Goal: Task Accomplishment & Management: Complete application form

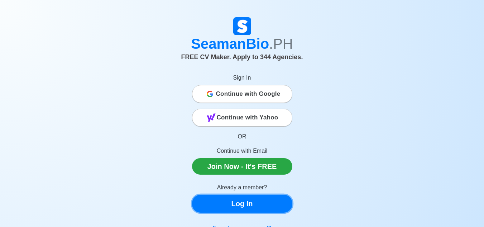
click at [244, 208] on link "Log In" at bounding box center [242, 204] width 100 height 18
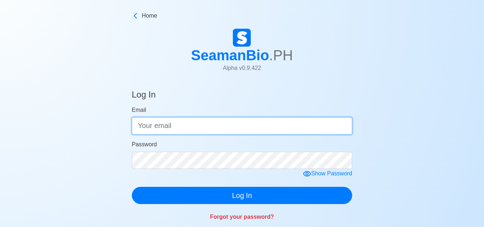
click at [217, 130] on input "Email" at bounding box center [242, 125] width 221 height 17
type input "[EMAIL_ADDRESS][DOMAIN_NAME]"
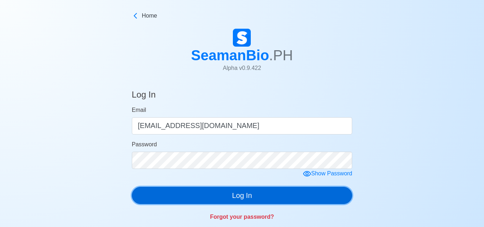
click at [245, 195] on button "Log In" at bounding box center [242, 195] width 221 height 17
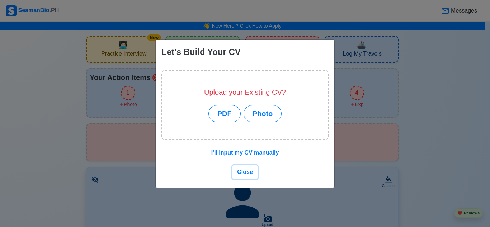
click at [241, 175] on span "Close" at bounding box center [245, 172] width 16 height 6
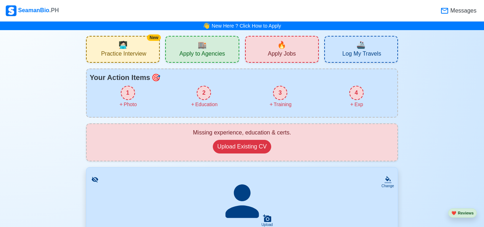
click at [143, 45] on div "New 🧑🏻‍💻 Practice Interview" at bounding box center [123, 49] width 74 height 27
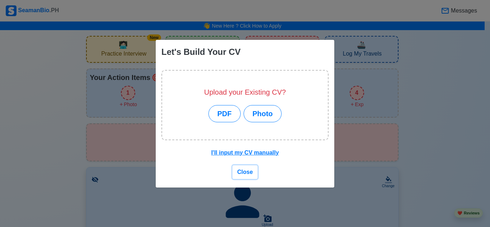
click at [247, 169] on span "Close" at bounding box center [245, 172] width 16 height 6
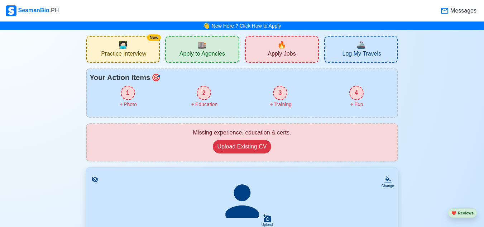
click at [126, 89] on div "1" at bounding box center [128, 93] width 14 height 14
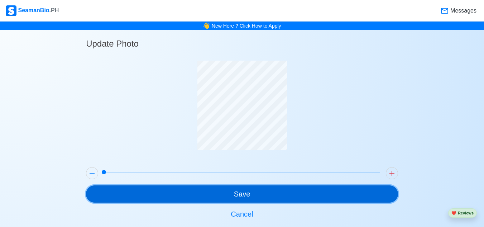
click at [256, 195] on button "Save" at bounding box center [242, 193] width 312 height 17
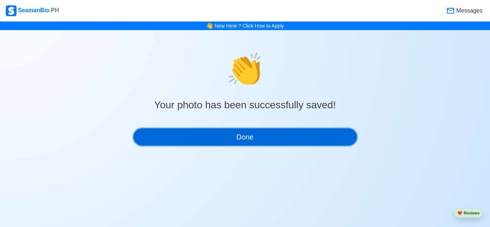
click at [257, 136] on button "Done" at bounding box center [244, 136] width 223 height 17
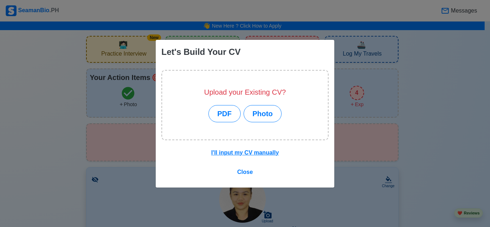
click at [244, 169] on span "Close" at bounding box center [245, 172] width 16 height 6
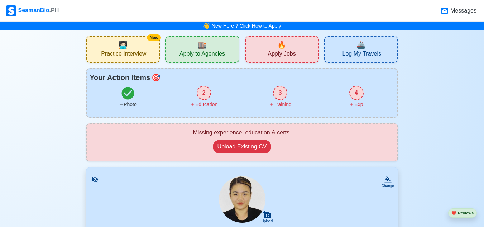
click at [455, 13] on span "Messages" at bounding box center [463, 10] width 28 height 9
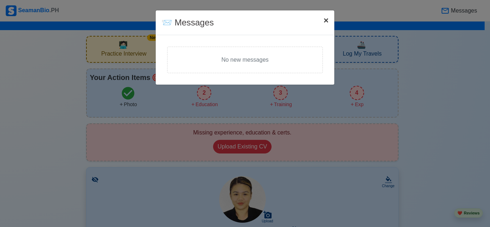
click at [322, 20] on button "× Close" at bounding box center [326, 20] width 16 height 20
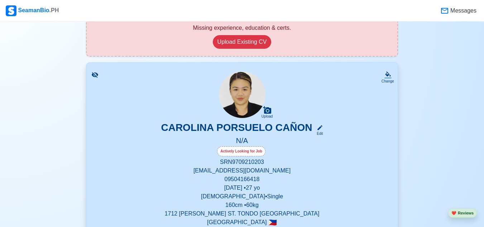
scroll to position [105, 0]
click at [393, 79] on div "Change" at bounding box center [388, 80] width 13 height 5
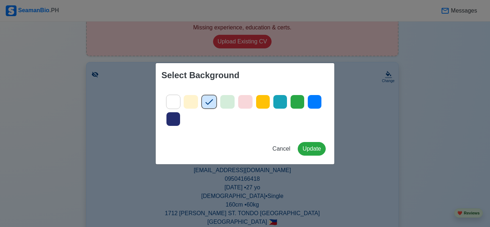
click at [170, 100] on icon at bounding box center [173, 101] width 11 height 11
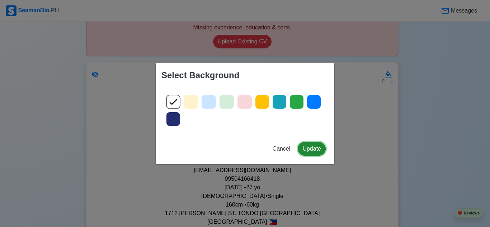
click at [309, 147] on button "Update" at bounding box center [312, 149] width 28 height 14
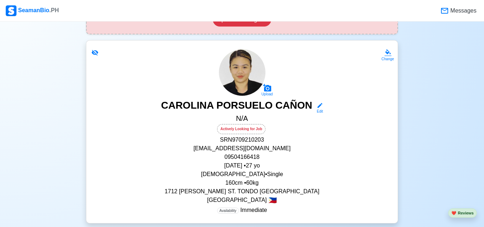
scroll to position [127, 0]
click at [318, 104] on icon at bounding box center [320, 105] width 5 height 5
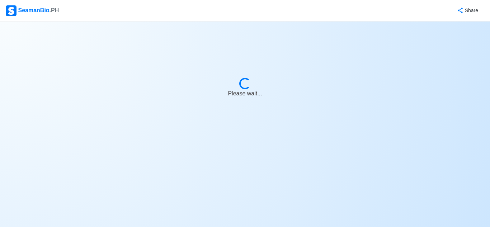
select select "Actively Looking for Job"
select select "Visible for Hiring"
select select "Single"
select select "[DEMOGRAPHIC_DATA]"
select select "PH"
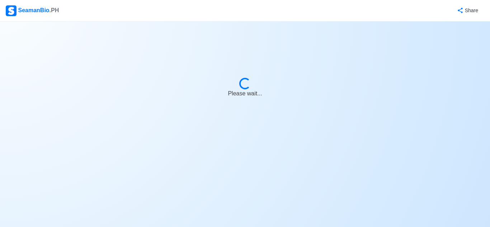
select select "4102416000000"
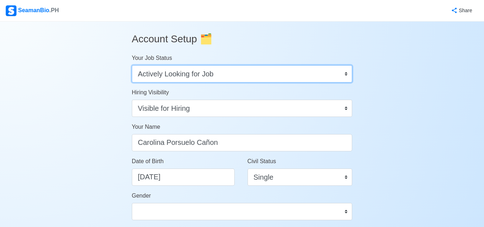
click at [290, 80] on select "Onboard Actively Looking for Job Not Looking for Job" at bounding box center [242, 73] width 221 height 17
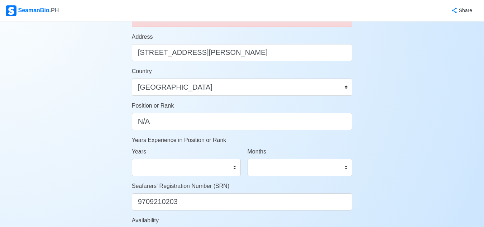
scroll to position [301, 0]
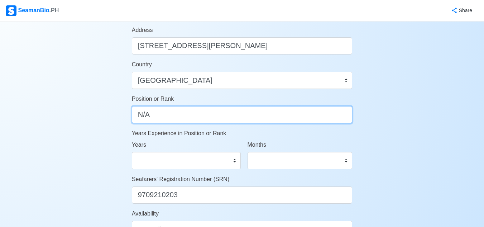
click at [205, 116] on input "N/A" at bounding box center [242, 114] width 221 height 17
drag, startPoint x: 168, startPoint y: 117, endPoint x: 94, endPoint y: 117, distance: 73.9
click at [94, 117] on div "Account Setup 🗂️ Your Job Status Onboard Actively Looking for Job Not Looking f…" at bounding box center [242, 48] width 484 height 654
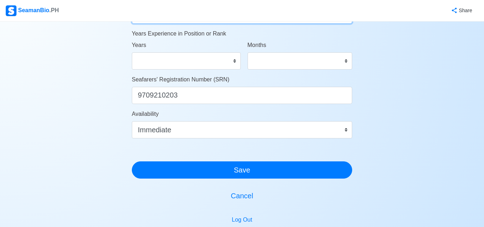
scroll to position [401, 0]
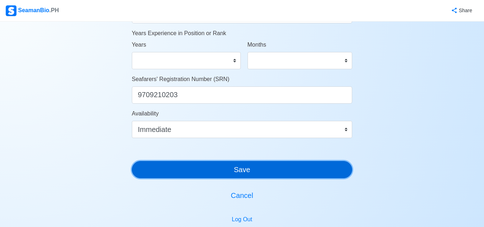
click at [177, 164] on button "Save" at bounding box center [242, 169] width 221 height 17
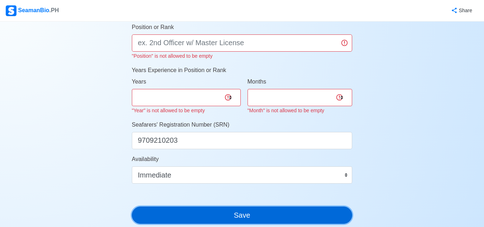
scroll to position [370, 0]
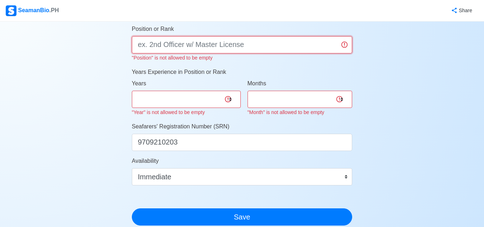
click at [189, 45] on input "Position or Rank" at bounding box center [242, 44] width 221 height 17
type input "Waitress"
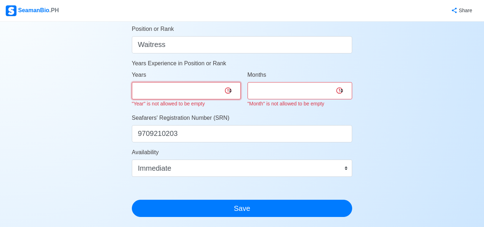
click at [231, 98] on select "0 1 2 3 4 5 6 7 8 9 10 11 12 13 14 15 16 17 18 19 20 21 22 23 24 25 26 27 28 29…" at bounding box center [186, 90] width 109 height 17
select select "3"
click at [132, 82] on select "0 1 2 3 4 5 6 7 8 9 10 11 12 13 14 15 16 17 18 19 20 21 22 23 24 25 26 27 28 29…" at bounding box center [186, 90] width 109 height 17
click at [273, 93] on select "0 1 2 3 4 5 6 7 8 9 10 11" at bounding box center [300, 90] width 105 height 17
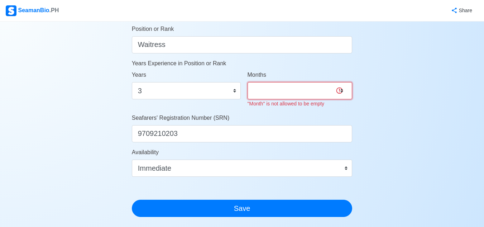
select select "0"
click at [248, 82] on select "0 1 2 3 4 5 6 7 8 9 10 11" at bounding box center [300, 90] width 105 height 17
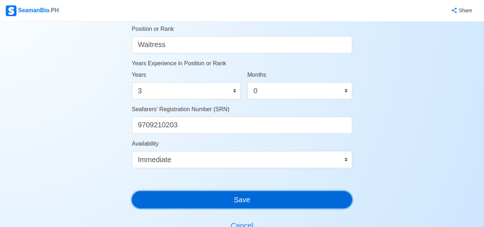
click at [213, 205] on button "Save" at bounding box center [242, 199] width 221 height 17
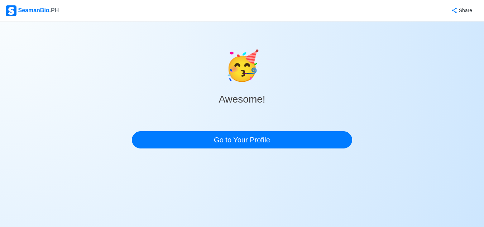
scroll to position [0, 0]
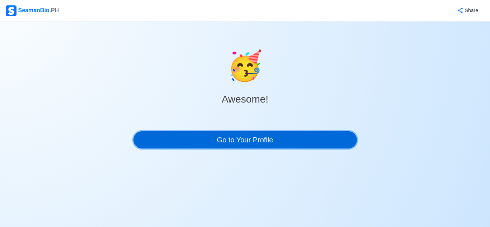
click at [248, 135] on link "Go to Your Profile" at bounding box center [244, 139] width 223 height 17
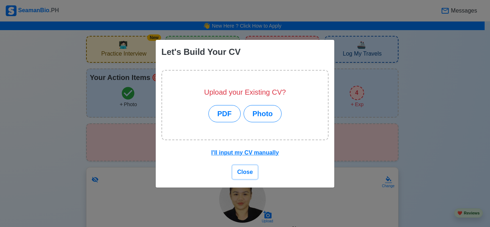
click at [245, 174] on span "Close" at bounding box center [245, 172] width 16 height 6
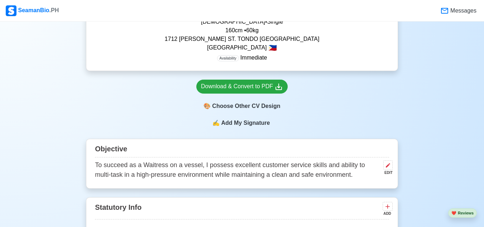
scroll to position [293, 0]
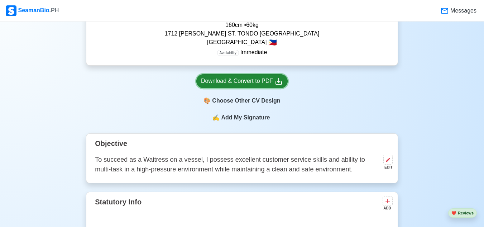
click at [256, 86] on div "Download & Convert to PDF" at bounding box center [242, 81] width 82 height 9
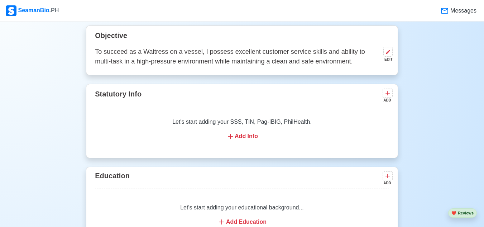
scroll to position [402, 0]
click at [386, 94] on icon at bounding box center [387, 92] width 7 height 7
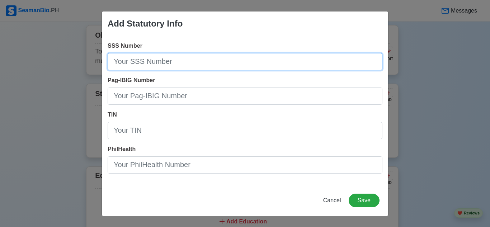
click at [158, 66] on input "SSS Number" at bounding box center [245, 61] width 275 height 17
paste input "[PHONE_NUMBER]"
type input "[PHONE_NUMBER]"
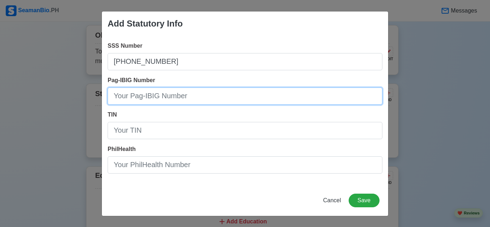
click at [134, 94] on input "Pag-IBIG Number" at bounding box center [245, 96] width 275 height 17
type input "121216742840"
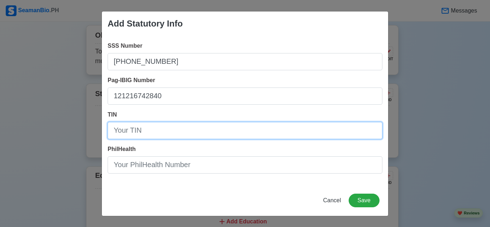
click at [148, 126] on input "TIN" at bounding box center [245, 130] width 275 height 17
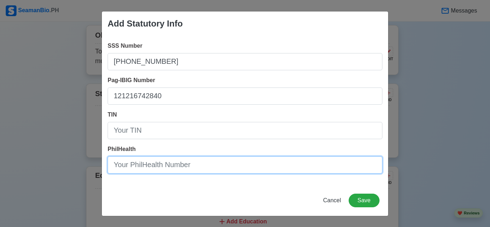
click at [153, 165] on input "PhilHealth" at bounding box center [245, 164] width 275 height 17
type input "110256239566"
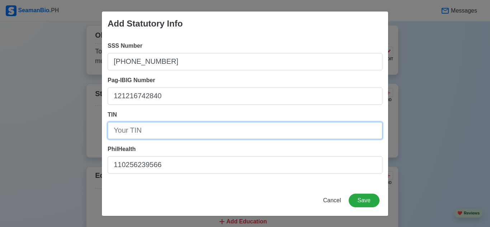
click at [144, 131] on input "TIN" at bounding box center [245, 130] width 275 height 17
type input "3521139450000"
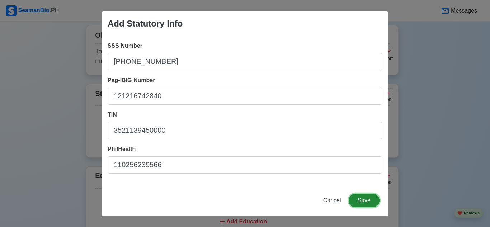
click at [359, 205] on button "Save" at bounding box center [364, 201] width 31 height 14
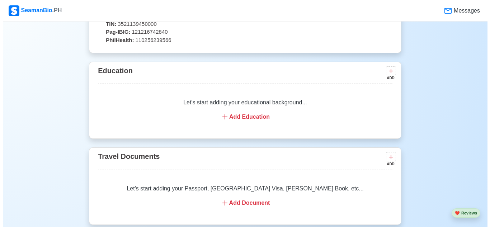
scroll to position [506, 0]
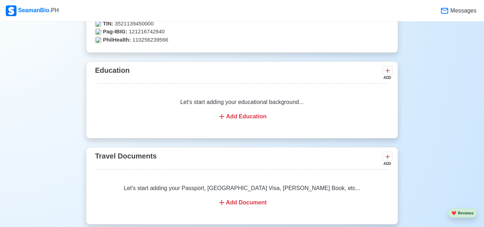
click at [234, 119] on div "Add Education" at bounding box center [242, 116] width 277 height 9
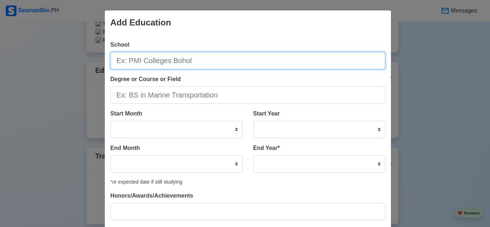
click at [204, 63] on input "School" at bounding box center [247, 60] width 275 height 17
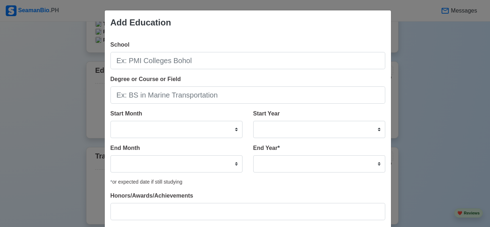
click at [242, 26] on div "Add Education" at bounding box center [248, 22] width 286 height 24
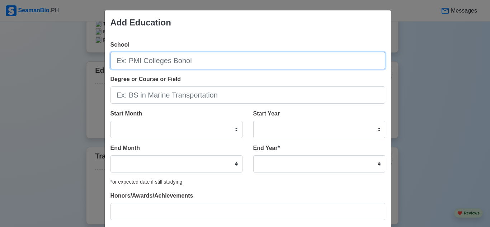
click at [198, 60] on input "School" at bounding box center [247, 60] width 275 height 17
click at [177, 66] on input "School" at bounding box center [247, 60] width 275 height 17
type input "[GEOGRAPHIC_DATA]. [PERSON_NAME] de Victorias"
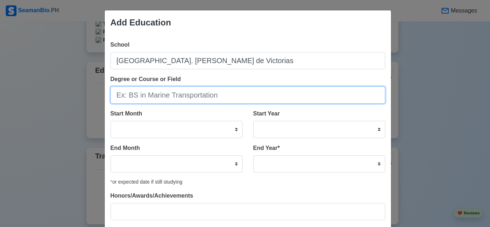
click at [179, 94] on input "Degree or Course or Field" at bounding box center [247, 94] width 275 height 17
type input "BS in Criminology"
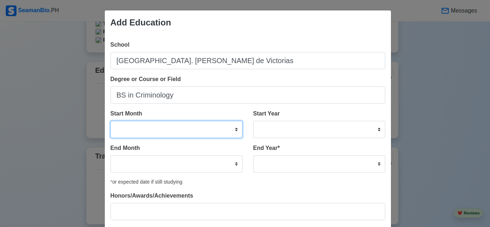
click at [174, 134] on select "January February March April May June July August September October November De…" at bounding box center [176, 129] width 132 height 17
select select "September"
click at [110, 121] on select "January February March April May June July August September October November De…" at bounding box center [176, 129] width 132 height 17
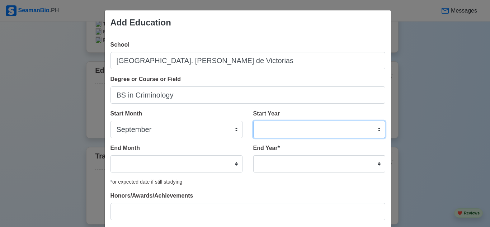
click at [264, 136] on select "2025 2024 2023 2022 2021 2020 2019 2018 2017 2016 2015 2014 2013 2012 2011 2010…" at bounding box center [319, 129] width 132 height 17
select select "2020"
click at [253, 121] on select "2025 2024 2023 2022 2021 2020 2019 2018 2017 2016 2015 2014 2013 2012 2011 2010…" at bounding box center [319, 129] width 132 height 17
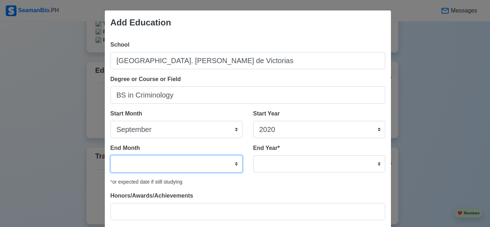
click at [171, 159] on select "January February March April May June July August September October November De…" at bounding box center [176, 163] width 132 height 17
select select "June"
click at [110, 155] on select "January February March April May June July August September October November De…" at bounding box center [176, 163] width 132 height 17
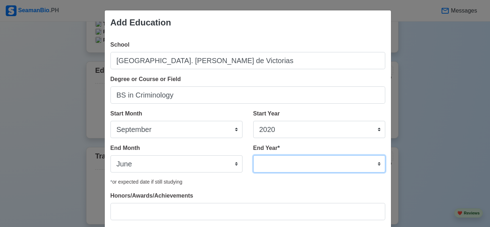
click at [269, 163] on select "2035 2034 2033 2032 2031 2030 2029 2028 2027 2026 2025 2024 2023 2022 2021 2020…" at bounding box center [319, 163] width 132 height 17
select select "2024"
click at [253, 155] on select "2035 2034 2033 2032 2031 2030 2029 2028 2027 2026 2025 2024 2023 2022 2021 2020…" at bounding box center [319, 163] width 132 height 17
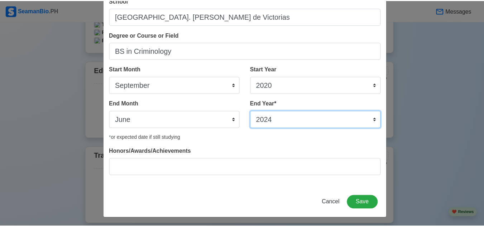
scroll to position [46, 0]
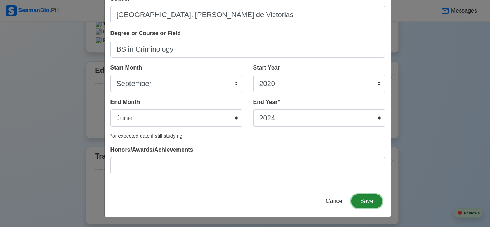
click at [364, 206] on button "Save" at bounding box center [366, 201] width 31 height 14
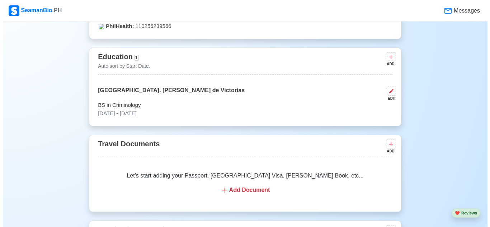
scroll to position [520, 0]
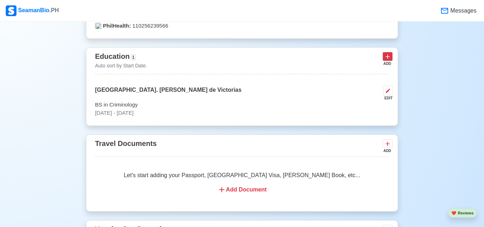
click at [390, 60] on icon at bounding box center [387, 56] width 7 height 7
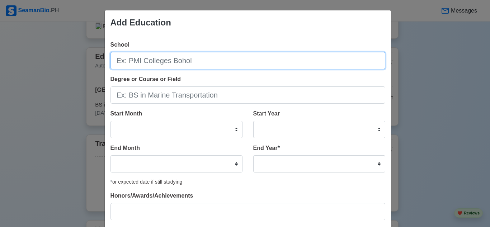
click at [328, 63] on input "School" at bounding box center [247, 60] width 275 height 17
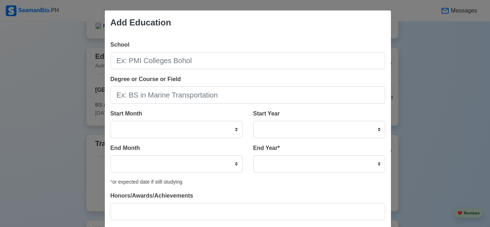
click at [328, 38] on div "School Degree or Course or Field Start Month January February March April May J…" at bounding box center [248, 133] width 286 height 197
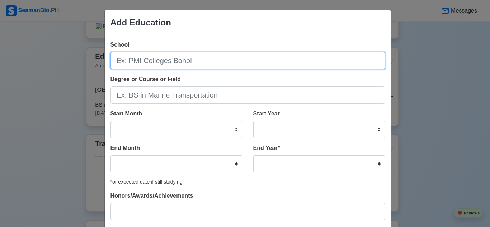
click at [214, 66] on input "School" at bounding box center [247, 60] width 275 height 17
type input "POWER FOUNDATION"
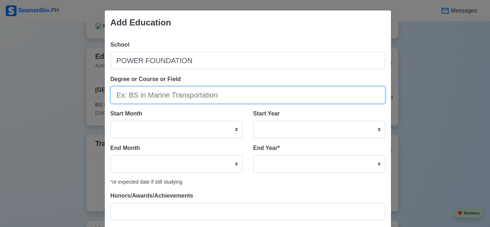
click at [171, 95] on input "Degree or Course or Field" at bounding box center [247, 94] width 275 height 17
type input "Cookery"
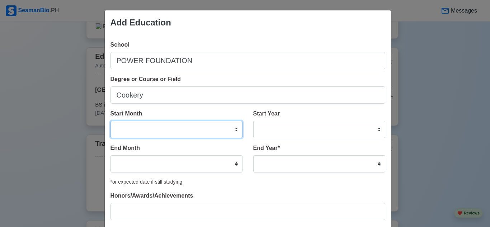
click at [177, 132] on select "January February March April May June July August September October November De…" at bounding box center [176, 129] width 132 height 17
click at [110, 121] on select "January February March April May June July August September October November De…" at bounding box center [176, 129] width 132 height 17
click at [165, 135] on select "January February March April May June July August September October November De…" at bounding box center [176, 129] width 132 height 17
select select "November"
click at [110, 121] on select "January February March April May June July August September October November De…" at bounding box center [176, 129] width 132 height 17
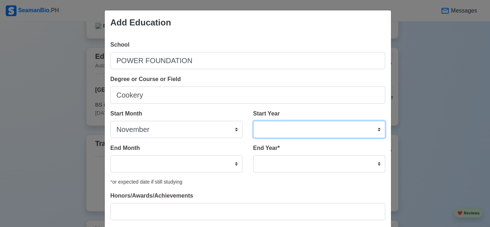
click at [279, 131] on select "2025 2024 2023 2022 2021 2020 2019 2018 2017 2016 2015 2014 2013 2012 2011 2010…" at bounding box center [319, 129] width 132 height 17
select select "2024"
click at [253, 121] on select "2025 2024 2023 2022 2021 2020 2019 2018 2017 2016 2015 2014 2013 2012 2011 2010…" at bounding box center [319, 129] width 132 height 17
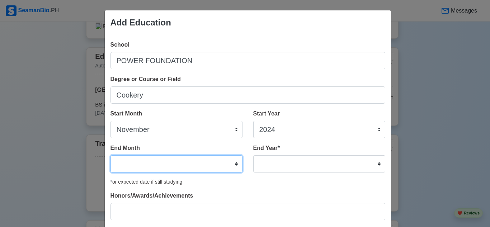
click at [145, 170] on select "January February March April May June July August September October November De…" at bounding box center [176, 163] width 132 height 17
select select "December"
click at [110, 155] on select "January February March April May June July August September October November De…" at bounding box center [176, 163] width 132 height 17
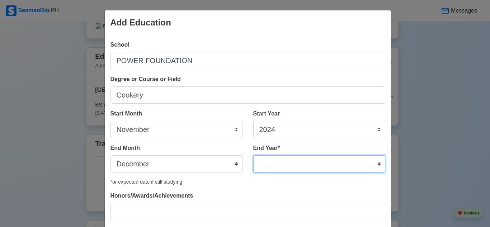
click at [298, 168] on select "2035 2034 2033 2032 2031 2030 2029 2028 2027 2026 2025 2024 2023 2022 2021 2020…" at bounding box center [319, 163] width 132 height 17
select select "2024"
click at [253, 155] on select "2035 2034 2033 2032 2031 2030 2029 2028 2027 2026 2025 2024 2023 2022 2021 2020…" at bounding box center [319, 163] width 132 height 17
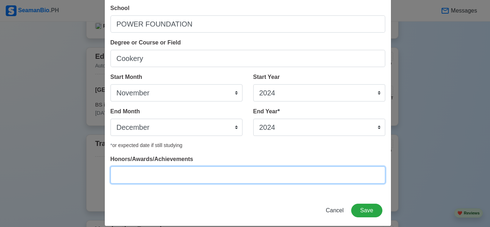
click at [160, 178] on input "Honors/Awards/Achievements" at bounding box center [247, 174] width 275 height 17
click at [137, 178] on input "Nationa Certificate" at bounding box center [247, 174] width 275 height 17
click at [138, 178] on input "Nationa Certificate" at bounding box center [247, 174] width 275 height 17
click at [183, 176] on input "National Certificate" at bounding box center [247, 174] width 275 height 17
type input "National Certificate II"
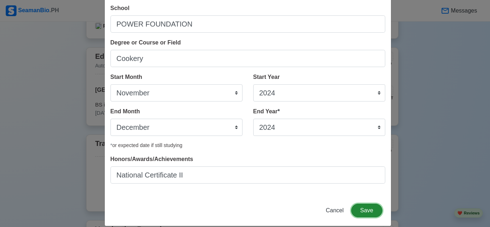
click at [358, 213] on button "Save" at bounding box center [366, 211] width 31 height 14
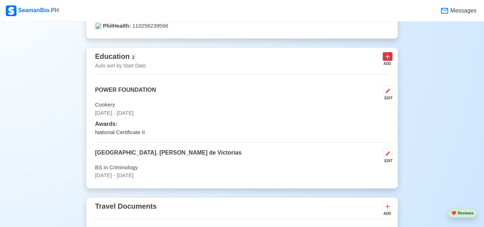
click at [391, 58] on icon at bounding box center [387, 56] width 7 height 7
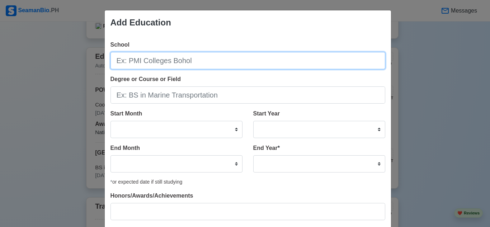
click at [221, 62] on input "School" at bounding box center [247, 60] width 275 height 17
type input "LASALTECH INC."
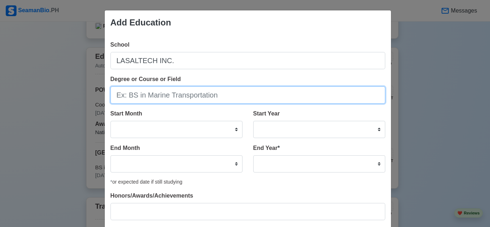
click at [176, 99] on input "Degree or Course or Field" at bounding box center [247, 94] width 275 height 17
type input "v"
type input "Visual Graphic Designer"
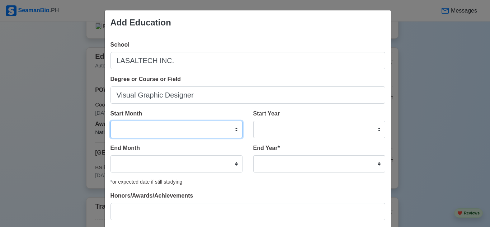
click at [146, 133] on select "January February March April May June July August September October November De…" at bounding box center [176, 129] width 132 height 17
select select "June"
click at [110, 121] on select "January February March April May June July August September October November De…" at bounding box center [176, 129] width 132 height 17
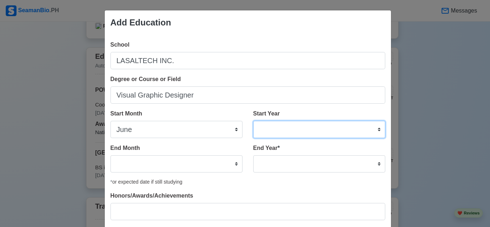
click at [273, 129] on select "2025 2024 2023 2022 2021 2020 2019 2018 2017 2016 2015 2014 2013 2012 2011 2010…" at bounding box center [319, 129] width 132 height 17
select select "2015"
click at [253, 121] on select "2025 2024 2023 2022 2021 2020 2019 2018 2017 2016 2015 2014 2013 2012 2011 2010…" at bounding box center [319, 129] width 132 height 17
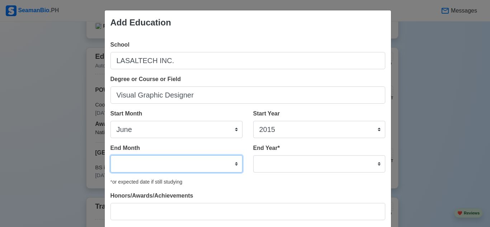
click at [166, 162] on select "January February March April May June July August September October November De…" at bounding box center [176, 163] width 132 height 17
select select "March"
click at [110, 155] on select "January February March April May June July August September October November De…" at bounding box center [176, 163] width 132 height 17
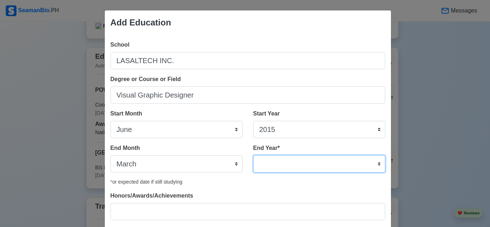
click at [294, 165] on select "2035 2034 2033 2032 2031 2030 2029 2028 2027 2026 2025 2024 2023 2022 2021 2020…" at bounding box center [319, 163] width 132 height 17
select select "2017"
click at [253, 155] on select "2035 2034 2033 2032 2031 2030 2029 2028 2027 2026 2025 2024 2023 2022 2021 2020…" at bounding box center [319, 163] width 132 height 17
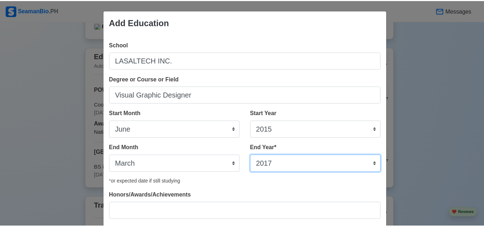
scroll to position [46, 0]
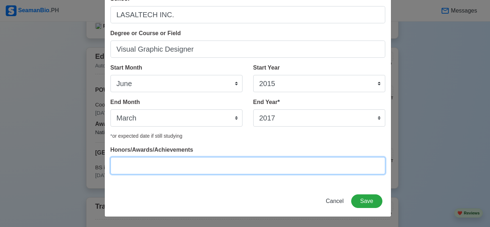
click at [168, 169] on input "Honors/Awards/Achievements" at bounding box center [247, 165] width 275 height 17
type input "Training Certificate NCIII"
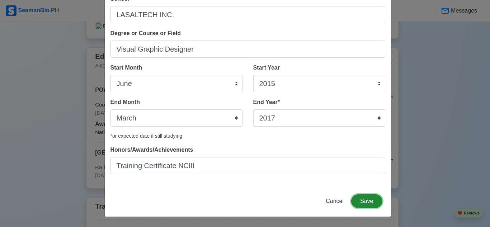
click at [360, 202] on button "Save" at bounding box center [366, 201] width 31 height 14
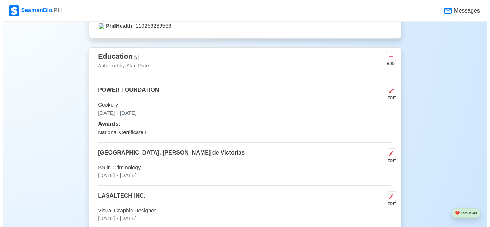
scroll to position [514, 0]
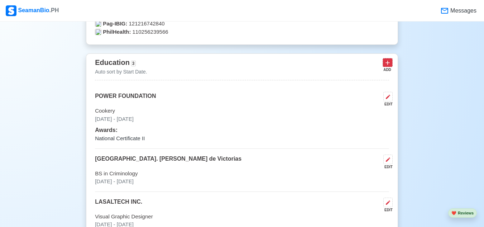
click at [389, 65] on icon at bounding box center [387, 62] width 7 height 7
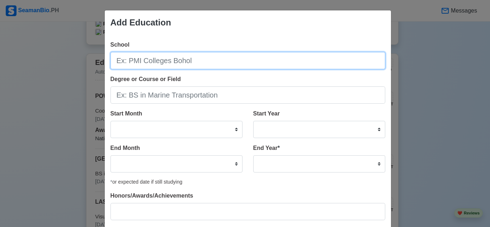
click at [178, 65] on input "School" at bounding box center [247, 60] width 275 height 17
click at [167, 65] on input "School" at bounding box center [247, 60] width 275 height 17
type input "s"
click at [167, 65] on input "School" at bounding box center [247, 60] width 275 height 17
type input "ST. [PERSON_NAME][GEOGRAPHIC_DATA]"
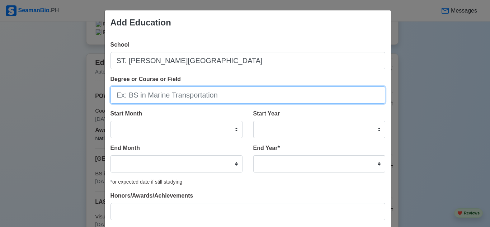
click at [153, 98] on input "Degree or Course or Field" at bounding box center [247, 94] width 275 height 17
click at [171, 96] on input "Degree or Course or Field" at bounding box center [247, 94] width 275 height 17
type input "Secondary"
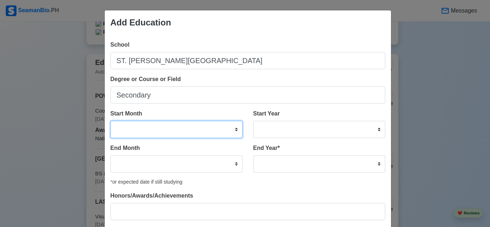
click at [153, 131] on select "January February March April May June July August September October November De…" at bounding box center [176, 129] width 132 height 17
select select "June"
click at [110, 121] on select "January February March April May June July August September October November De…" at bounding box center [176, 129] width 132 height 17
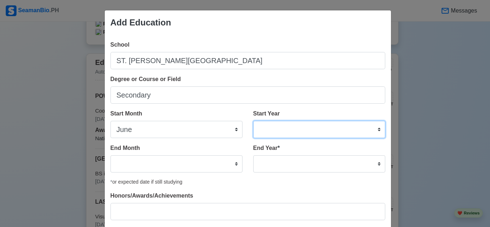
click at [266, 122] on select "2025 2024 2023 2022 2021 2020 2019 2018 2017 2016 2015 2014 2013 2012 2011 2010…" at bounding box center [319, 129] width 132 height 17
select select "2010"
click at [253, 121] on select "2025 2024 2023 2022 2021 2020 2019 2018 2017 2016 2015 2014 2013 2012 2011 2010…" at bounding box center [319, 129] width 132 height 17
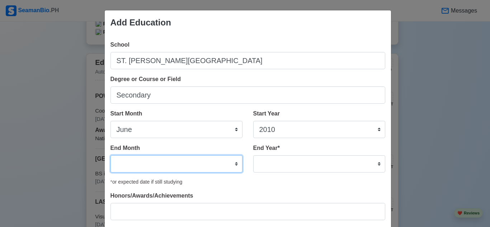
click at [159, 161] on select "January February March April May June July August September October November De…" at bounding box center [176, 163] width 132 height 17
select select "March"
click at [110, 155] on select "January February March April May June July August September October November De…" at bounding box center [176, 163] width 132 height 17
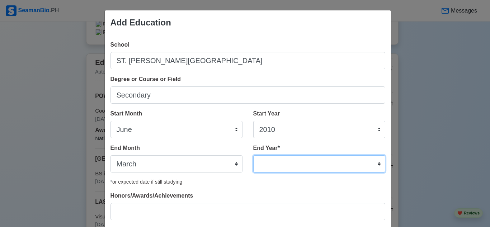
click at [294, 157] on select "2035 2034 2033 2032 2031 2030 2029 2028 2027 2026 2025 2024 2023 2022 2021 2020…" at bounding box center [319, 163] width 132 height 17
select select "2014"
click at [253, 155] on select "2035 2034 2033 2032 2031 2030 2029 2028 2027 2026 2025 2024 2023 2022 2021 2020…" at bounding box center [319, 163] width 132 height 17
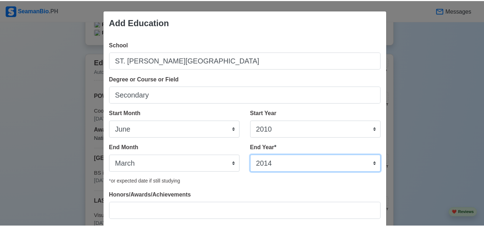
scroll to position [46, 0]
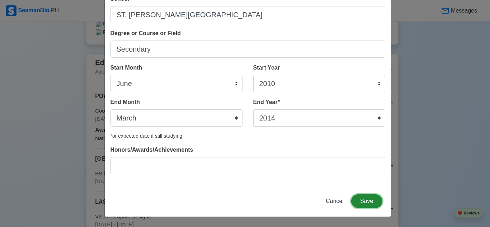
click at [367, 202] on button "Save" at bounding box center [366, 201] width 31 height 14
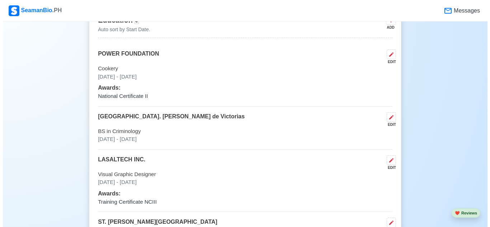
scroll to position [549, 0]
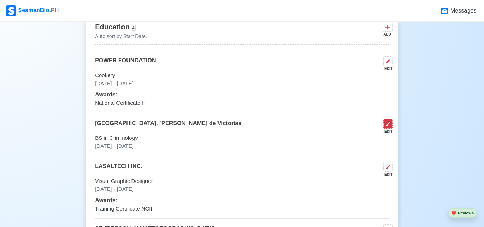
click at [389, 126] on icon at bounding box center [389, 124] width 6 height 6
select select "September"
select select "2020"
select select "June"
select select "2024"
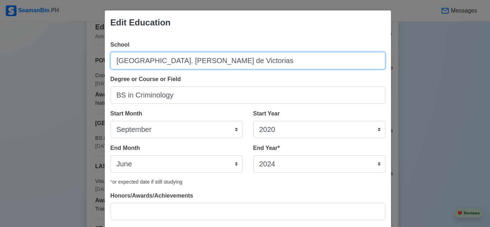
drag, startPoint x: 118, startPoint y: 62, endPoint x: 244, endPoint y: 62, distance: 125.9
click at [244, 62] on input "[GEOGRAPHIC_DATA]. [PERSON_NAME] de Victorias" at bounding box center [247, 60] width 275 height 17
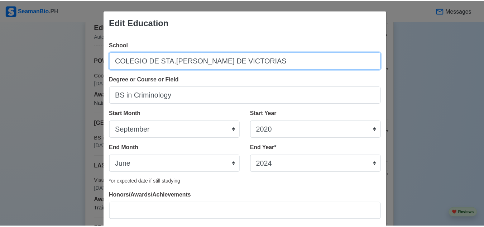
scroll to position [46, 0]
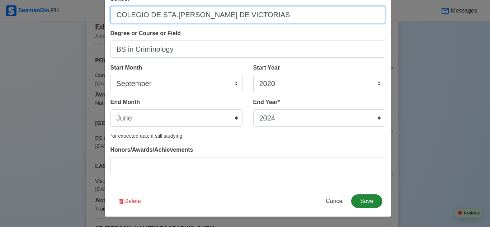
type input "COLEGIO DE STA.[PERSON_NAME] DE VICTORIAS"
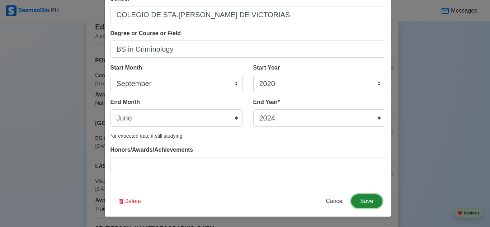
click at [361, 205] on button "Save" at bounding box center [366, 201] width 31 height 14
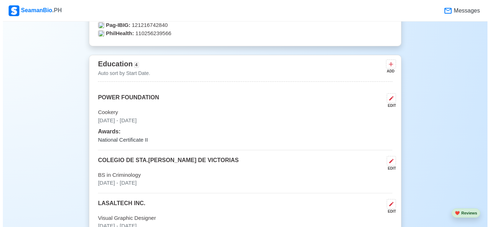
scroll to position [512, 0]
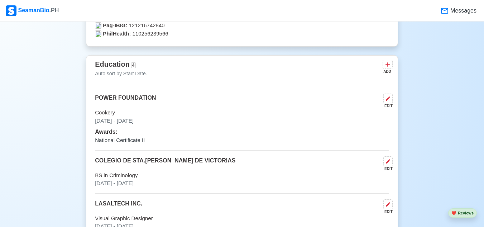
click at [388, 70] on div "ADD" at bounding box center [387, 71] width 9 height 5
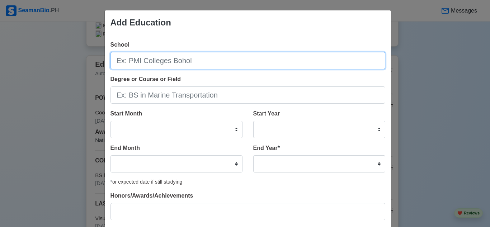
click at [176, 67] on input "School" at bounding box center [247, 60] width 275 height 17
type input "NORTHERN NEGROS PRIVATE SCHOOL"
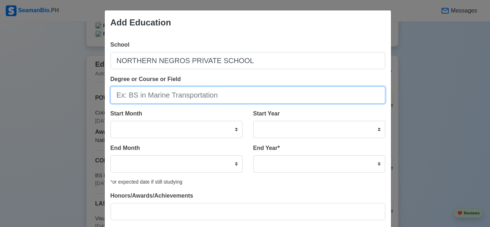
click at [177, 98] on input "Degree or Course or Field" at bounding box center [247, 94] width 275 height 17
click at [165, 93] on input "Degree or Course or Field" at bounding box center [247, 94] width 275 height 17
type input "p"
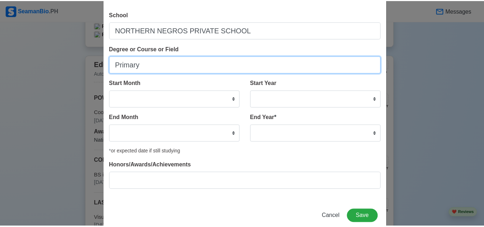
scroll to position [31, 0]
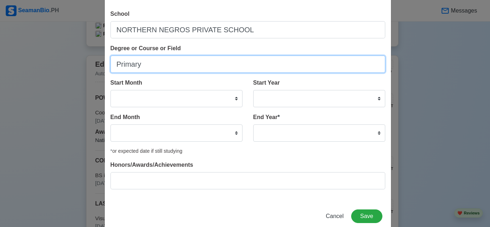
type input "Primary"
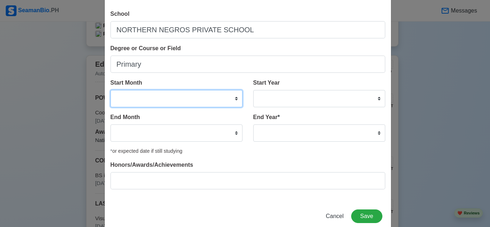
click at [151, 98] on select "January February March April May June July August September October November De…" at bounding box center [176, 98] width 132 height 17
select select "June"
click at [110, 90] on select "January February March April May June July August September October November De…" at bounding box center [176, 98] width 132 height 17
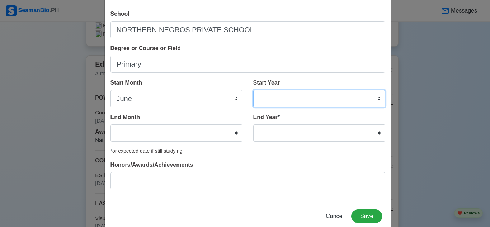
click at [278, 104] on select "2025 2024 2023 2022 2021 2020 2019 2018 2017 2016 2015 2014 2013 2012 2011 2010…" at bounding box center [319, 98] width 132 height 17
select select "2004"
click at [253, 90] on select "2025 2024 2023 2022 2021 2020 2019 2018 2017 2016 2015 2014 2013 2012 2011 2010…" at bounding box center [319, 98] width 132 height 17
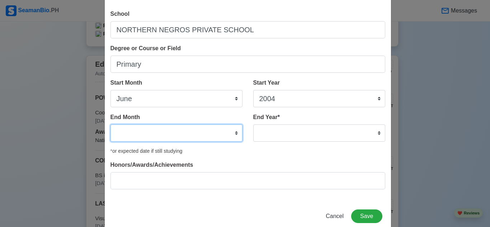
click at [172, 129] on select "January February March April May June July August September October November De…" at bounding box center [176, 132] width 132 height 17
select select "March"
click at [110, 124] on select "January February March April May June July August September October November De…" at bounding box center [176, 132] width 132 height 17
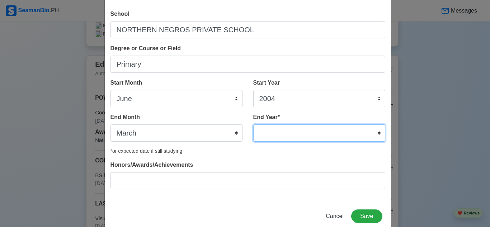
click at [279, 137] on select "2035 2034 2033 2032 2031 2030 2029 2028 2027 2026 2025 2024 2023 2022 2021 2020…" at bounding box center [319, 132] width 132 height 17
select select "2010"
click at [253, 124] on select "2035 2034 2033 2032 2031 2030 2029 2028 2027 2026 2025 2024 2023 2022 2021 2020…" at bounding box center [319, 132] width 132 height 17
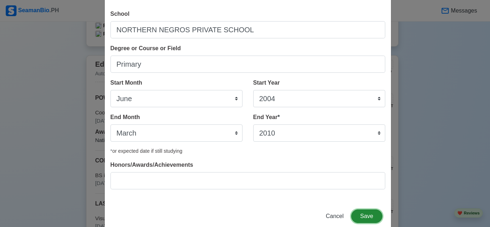
click at [370, 213] on button "Save" at bounding box center [366, 216] width 31 height 14
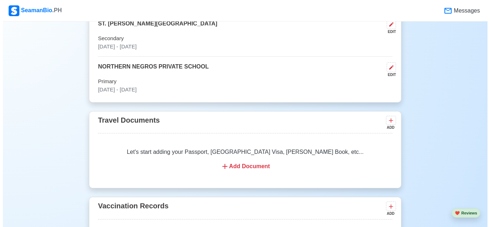
scroll to position [755, 0]
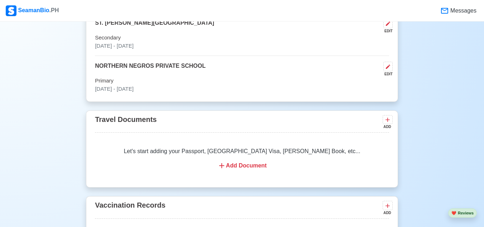
click at [230, 167] on div "Add Document" at bounding box center [242, 165] width 277 height 9
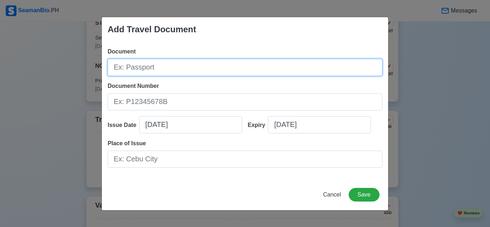
click at [173, 72] on input "Document" at bounding box center [245, 67] width 275 height 17
type input "Passport"
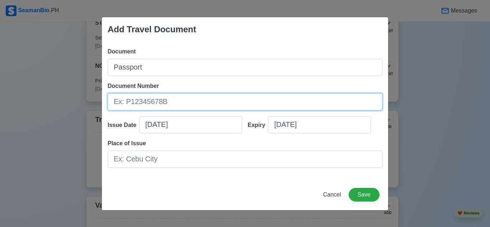
click at [170, 107] on input "Document Number" at bounding box center [245, 101] width 275 height 17
paste input "P7394837C"
type input "P7394837C"
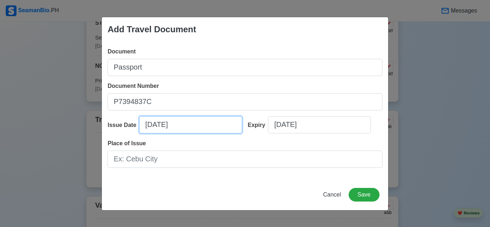
click at [185, 127] on input "[DATE]" at bounding box center [190, 124] width 103 height 17
select select "****"
select select "******"
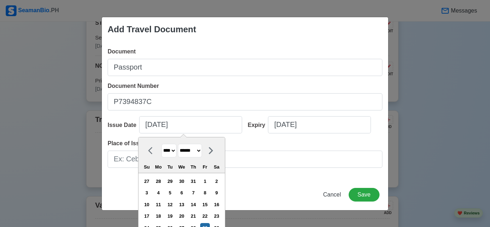
click at [172, 150] on select "**** **** **** **** **** **** **** **** **** **** **** **** **** **** **** ****…" at bounding box center [168, 151] width 15 height 14
select select "****"
click at [161, 144] on select "**** **** **** **** **** **** **** **** **** **** **** **** **** **** **** ****…" at bounding box center [168, 151] width 15 height 14
click at [202, 148] on select "******* ******** ***** ***** *** **** **** ****** ********* ******* ******** **…" at bounding box center [190, 151] width 24 height 14
select select "****"
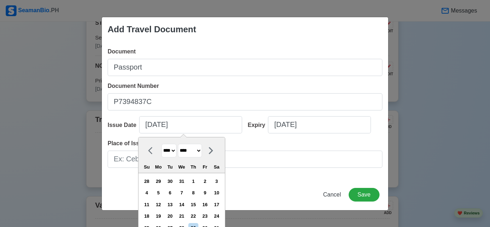
click at [178, 144] on select "******* ******** ***** ***** *** **** **** ****** ********* ******* ******** **…" at bounding box center [190, 151] width 24 height 14
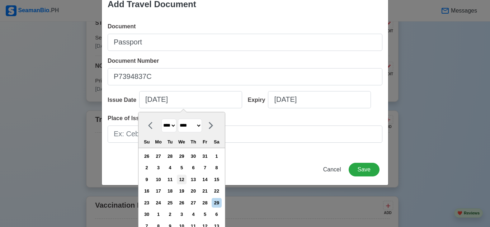
scroll to position [30, 0]
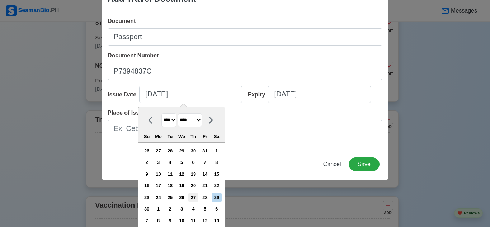
click at [198, 198] on div "27" at bounding box center [193, 198] width 10 height 10
type input "[DATE]"
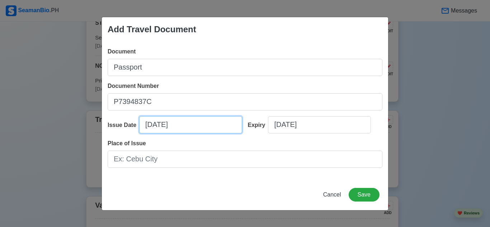
scroll to position [0, 0]
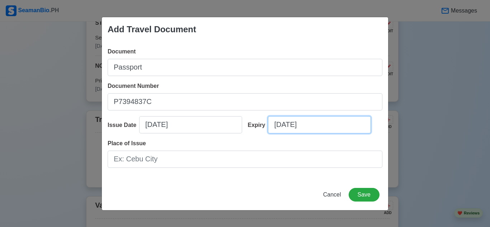
click at [296, 122] on input "[DATE]" at bounding box center [319, 124] width 103 height 17
select select "****"
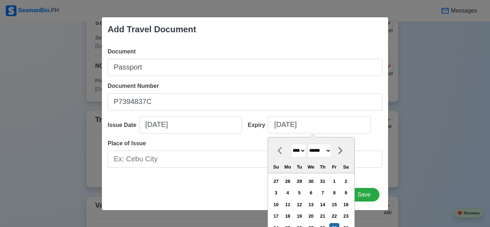
click at [325, 152] on select "******* ******** ***** ***** *** **** **** ****** ********* ******* ******** **…" at bounding box center [319, 151] width 24 height 14
select select "****"
click at [308, 144] on select "******* ******** ***** ***** *** **** **** ****** ********* ******* ******** **…" at bounding box center [319, 151] width 24 height 14
click at [304, 155] on select "**** **** **** **** **** **** **** **** **** **** **** **** **** **** **** ****…" at bounding box center [298, 151] width 15 height 14
click at [304, 153] on select "**** **** **** **** **** **** **** **** **** **** **** **** **** **** **** ****…" at bounding box center [298, 151] width 15 height 14
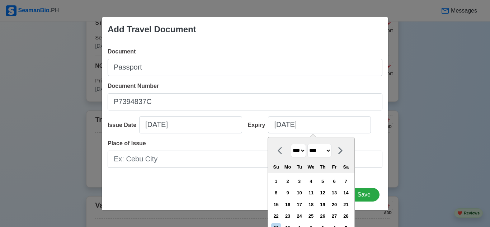
select select "****"
click at [291, 144] on select "**** **** **** **** **** **** **** **** **** **** **** **** **** **** **** ****…" at bounding box center [298, 151] width 15 height 14
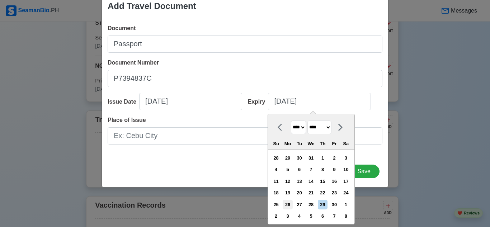
click at [289, 207] on div "26" at bounding box center [288, 205] width 10 height 10
type input "[DATE]"
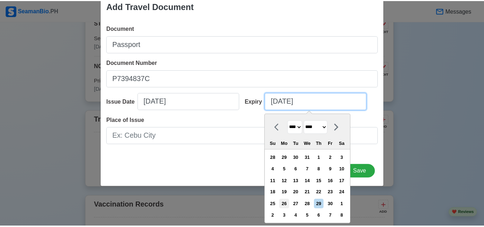
scroll to position [0, 0]
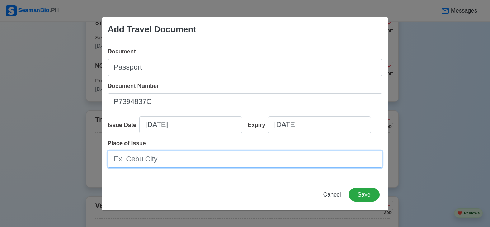
click at [277, 161] on input "Place of Issue" at bounding box center [245, 159] width 275 height 17
type input "Bacolod City"
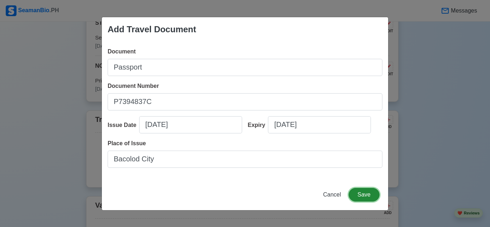
click at [359, 196] on button "Save" at bounding box center [364, 195] width 31 height 14
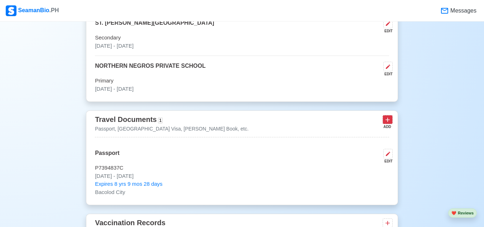
click at [384, 123] on icon at bounding box center [387, 119] width 7 height 7
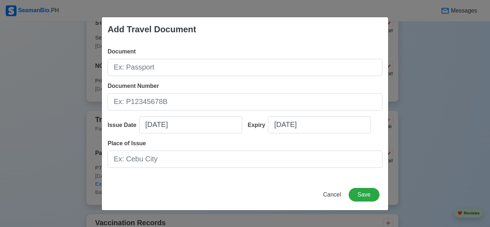
click at [411, 70] on div "Add Travel Document Document Document Number Issue Date [DATE] Expiry [DATE] Pl…" at bounding box center [245, 113] width 490 height 227
click at [335, 198] on span "Cancel" at bounding box center [332, 195] width 18 height 6
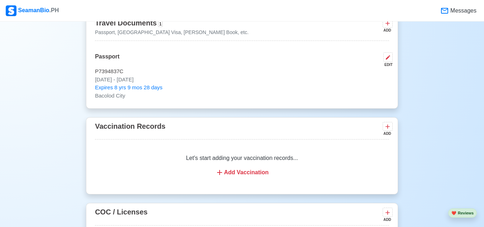
scroll to position [852, 0]
click at [236, 175] on div "Add Vaccination" at bounding box center [242, 172] width 277 height 9
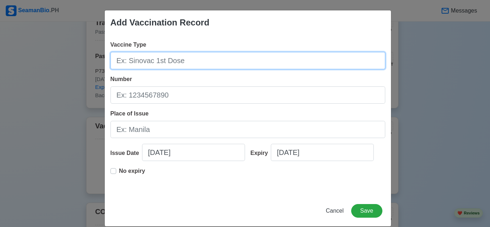
click at [179, 63] on input "Vaccine Type" at bounding box center [247, 60] width 275 height 17
click at [139, 64] on input "Vaccine Type" at bounding box center [247, 60] width 275 height 17
type input "Pfizer 1st dose"
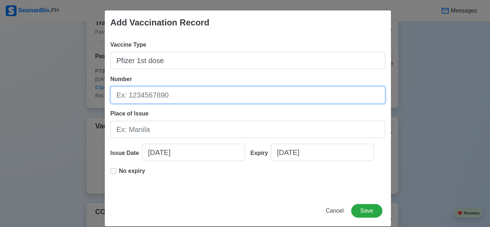
click at [141, 96] on input "Number" at bounding box center [247, 94] width 275 height 17
type input "FH2528"
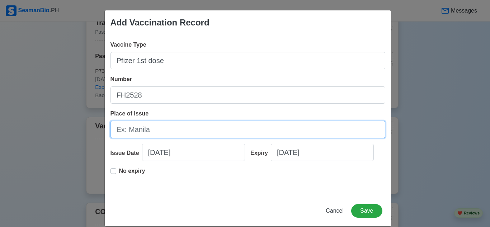
click at [158, 132] on input "Place of Issue" at bounding box center [247, 129] width 275 height 17
type input "[GEOGRAPHIC_DATA]"
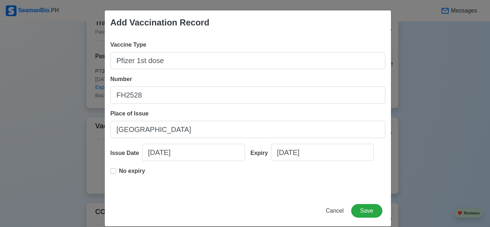
click at [127, 167] on p "No expiry" at bounding box center [132, 171] width 26 height 9
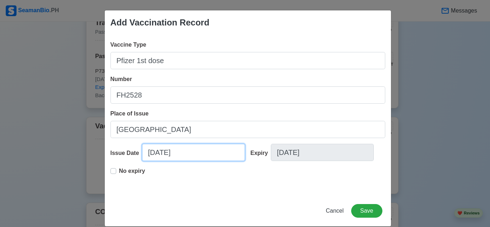
click at [161, 155] on input "[DATE]" at bounding box center [193, 152] width 103 height 17
select select "****"
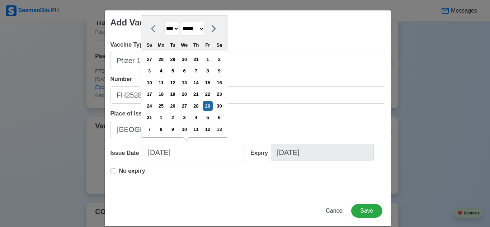
click at [212, 33] on div at bounding box center [214, 29] width 18 height 14
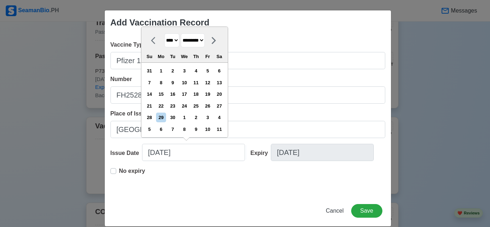
click at [204, 44] on select "******* ******** ***** ***** *** **** **** ****** ********* ******* ******** **…" at bounding box center [193, 40] width 24 height 14
select select "*******"
click at [181, 33] on select "******* ******** ***** ***** *** **** **** ****** ********* ******* ******** **…" at bounding box center [193, 40] width 24 height 14
click at [176, 40] on select "**** **** **** **** **** **** **** **** **** **** **** **** **** **** **** ****…" at bounding box center [171, 40] width 15 height 14
select select "****"
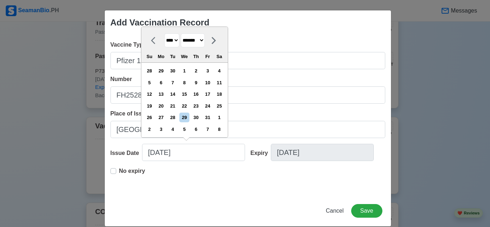
click at [164, 33] on select "**** **** **** **** **** **** **** **** **** **** **** **** **** **** **** ****…" at bounding box center [171, 40] width 15 height 14
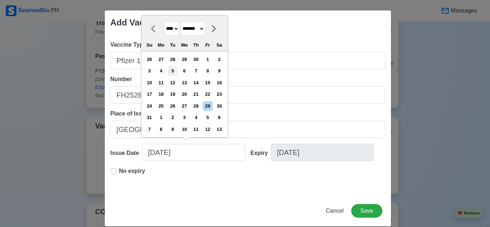
click at [177, 70] on div "5" at bounding box center [173, 71] width 10 height 10
type input "[DATE]"
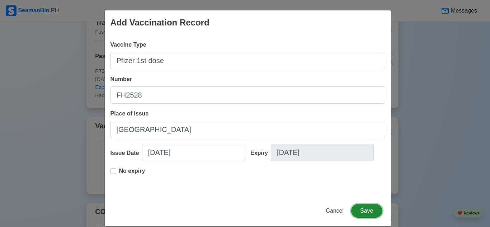
click at [361, 211] on button "Save" at bounding box center [366, 211] width 31 height 14
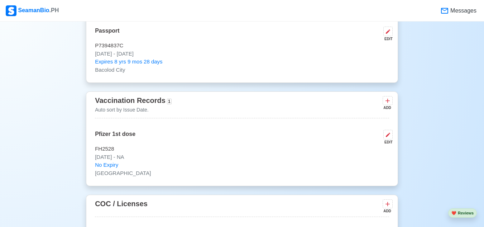
scroll to position [878, 0]
click at [388, 103] on icon at bounding box center [388, 100] width 4 height 4
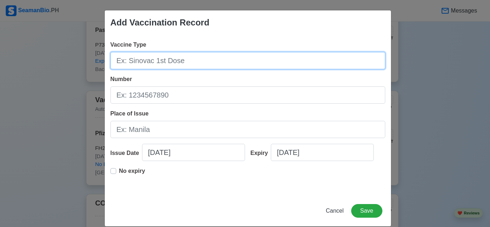
click at [163, 63] on input "Vaccine Type" at bounding box center [247, 60] width 275 height 17
type input "Pfizer 2nd dose"
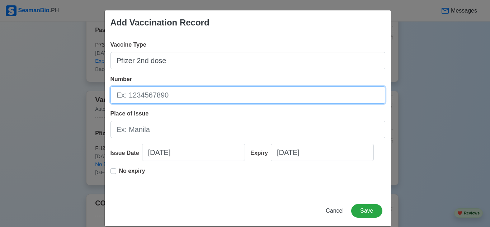
click at [163, 100] on input "Number" at bounding box center [247, 94] width 275 height 17
type input "FH8773"
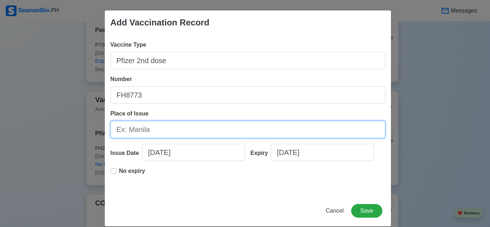
click at [170, 134] on input "Place of Issue" at bounding box center [247, 129] width 275 height 17
type input "[GEOGRAPHIC_DATA]"
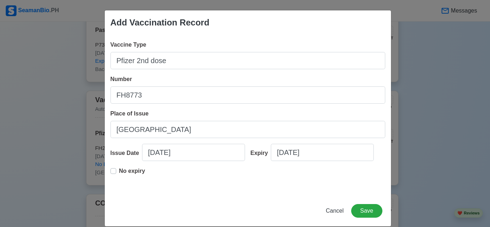
click at [166, 211] on div "Cancel Save" at bounding box center [248, 215] width 286 height 22
click at [129, 172] on p "No expiry" at bounding box center [132, 171] width 26 height 9
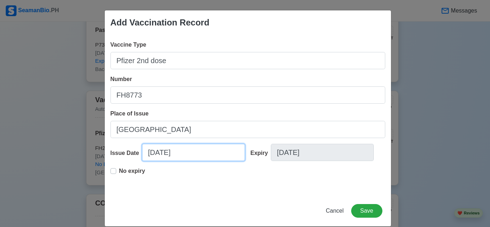
click at [170, 144] on input "[DATE]" at bounding box center [193, 152] width 103 height 17
select select "****"
select select "******"
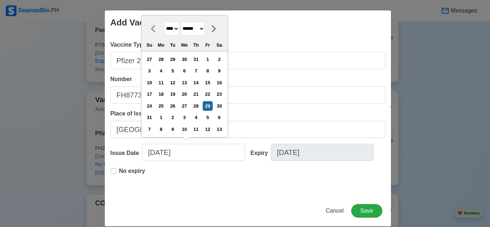
click at [175, 28] on select "**** **** **** **** **** **** **** **** **** **** **** **** **** **** **** ****…" at bounding box center [171, 29] width 15 height 14
select select "****"
click at [164, 33] on select "**** **** **** **** **** **** **** **** **** **** **** **** **** **** **** ****…" at bounding box center [171, 29] width 15 height 14
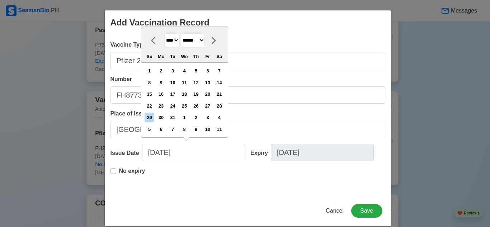
click at [201, 42] on select "******* ******** ***** ***** *** **** **** ****** ********* ******* ******** **…" at bounding box center [193, 40] width 24 height 14
select select "*******"
click at [181, 33] on select "******* ******** ***** ***** *** **** **** ****** ********* ******* ******** **…" at bounding box center [193, 40] width 24 height 14
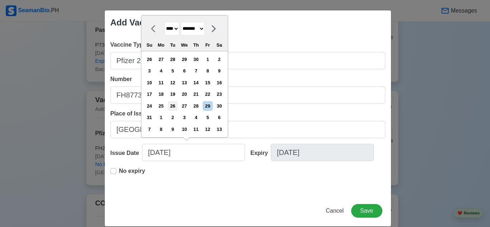
click at [170, 105] on div "26" at bounding box center [173, 106] width 10 height 10
type input "[DATE]"
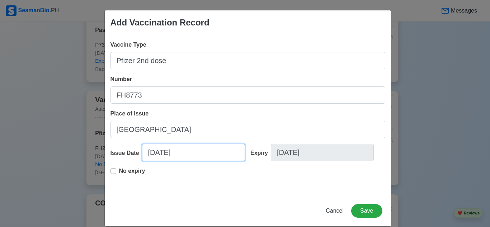
select select "****"
select select "*******"
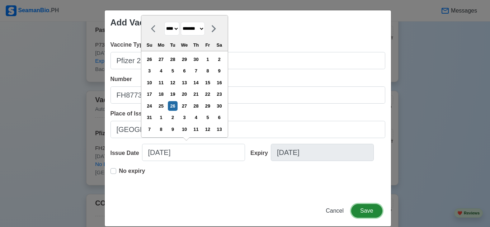
click at [368, 208] on button "Save" at bounding box center [366, 211] width 31 height 14
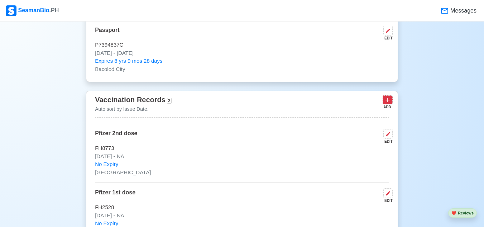
click at [388, 103] on icon at bounding box center [388, 100] width 4 height 4
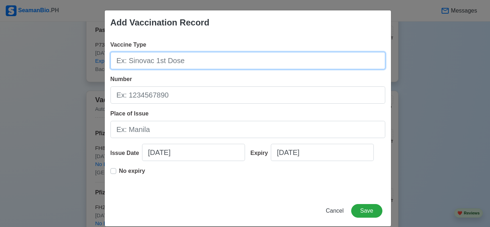
click at [162, 64] on input "Vaccine Type" at bounding box center [247, 60] width 275 height 17
type input "p"
type input "Pfizer booster"
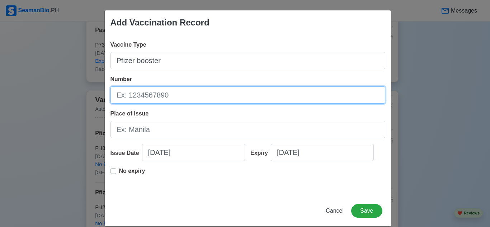
click at [145, 95] on input "Number" at bounding box center [247, 94] width 275 height 17
type input "GJ2554"
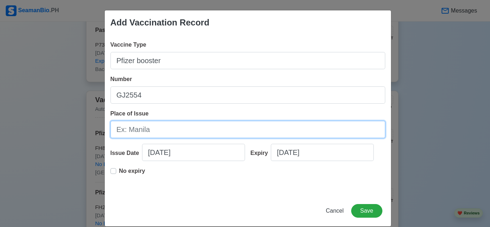
click at [164, 136] on input "Place of Issue" at bounding box center [247, 129] width 275 height 17
type input "[GEOGRAPHIC_DATA]"
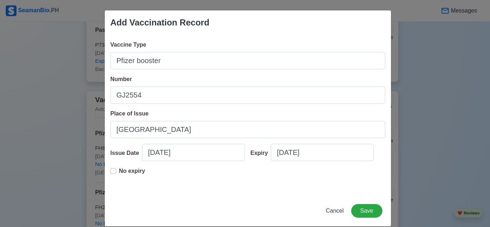
click at [128, 171] on p "No expiry" at bounding box center [132, 171] width 26 height 9
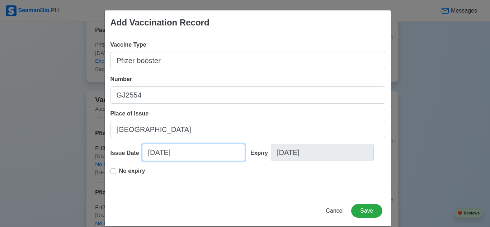
click at [159, 152] on input "[DATE]" at bounding box center [193, 152] width 103 height 17
select select "****"
select select "******"
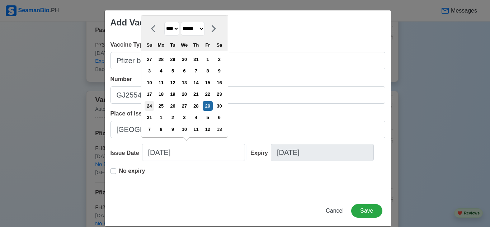
click at [152, 107] on div "24" at bounding box center [150, 106] width 10 height 10
type input "[DATE]"
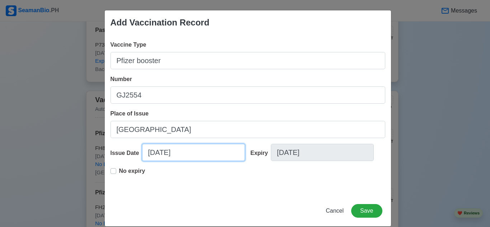
click at [172, 150] on input "[DATE]" at bounding box center [193, 152] width 103 height 17
select select "****"
select select "******"
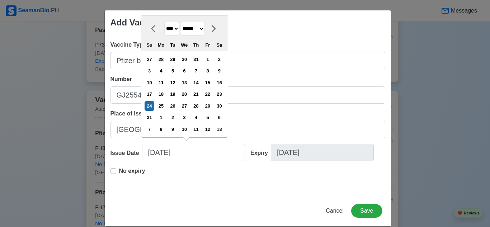
click at [177, 28] on select "**** **** **** **** **** **** **** **** **** **** **** **** **** **** **** ****…" at bounding box center [171, 29] width 15 height 14
select select "****"
click at [164, 33] on select "**** **** **** **** **** **** **** **** **** **** **** **** **** **** **** ****…" at bounding box center [171, 29] width 15 height 14
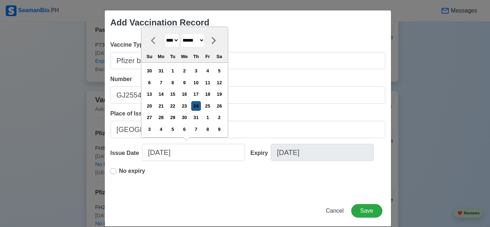
click at [200, 106] on div "24" at bounding box center [196, 106] width 10 height 10
type input "[DATE]"
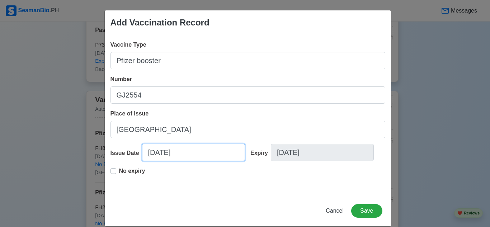
select select "****"
select select "******"
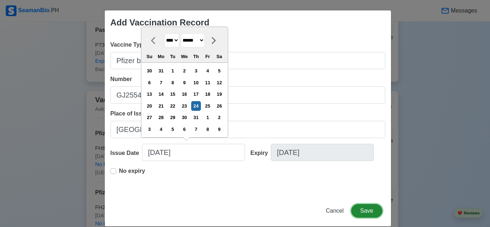
click at [359, 209] on button "Save" at bounding box center [366, 211] width 31 height 14
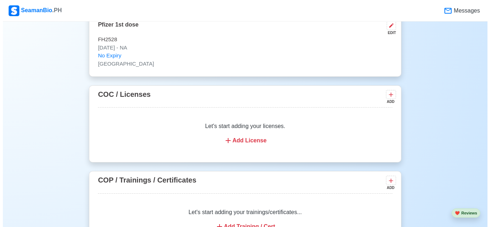
scroll to position [1105, 0]
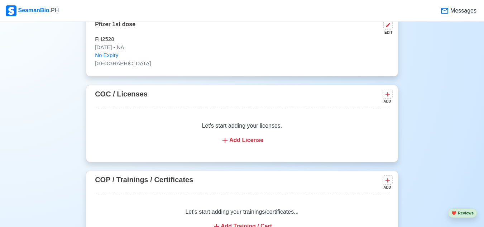
click at [246, 143] on div "Add License" at bounding box center [242, 140] width 277 height 9
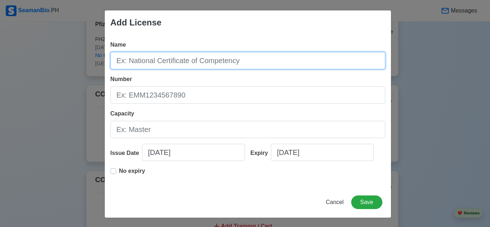
click at [182, 57] on input "Name" at bounding box center [247, 60] width 275 height 17
type input "National Certificate II"
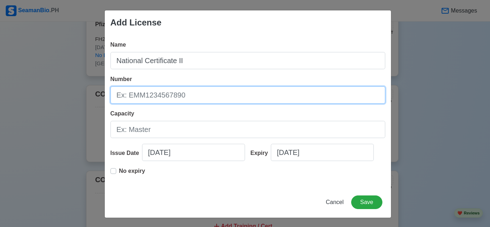
click at [173, 99] on input "Number" at bounding box center [247, 94] width 275 height 17
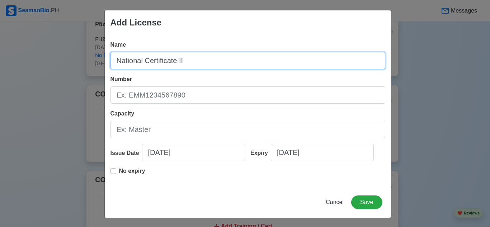
drag, startPoint x: 196, startPoint y: 65, endPoint x: 91, endPoint y: 67, distance: 105.1
click at [91, 67] on div "Add License Name National Certificate II Number Capacity Issue Date [DATE] Expi…" at bounding box center [245, 113] width 490 height 227
click at [183, 57] on input "Name" at bounding box center [247, 60] width 275 height 17
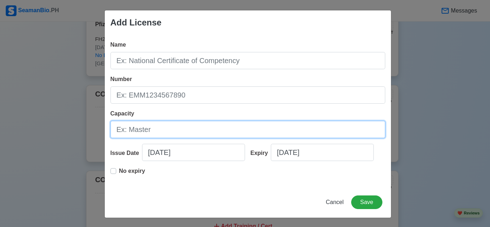
click at [135, 136] on input "Capacity" at bounding box center [247, 129] width 275 height 17
type input "f"
type input "Fair"
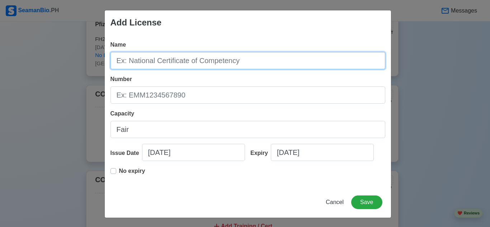
click at [169, 65] on input "Name" at bounding box center [247, 60] width 275 height 17
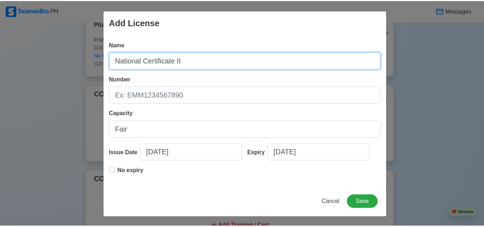
scroll to position [1, 0]
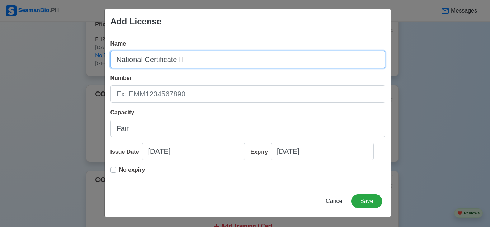
type input "National Certificate II"
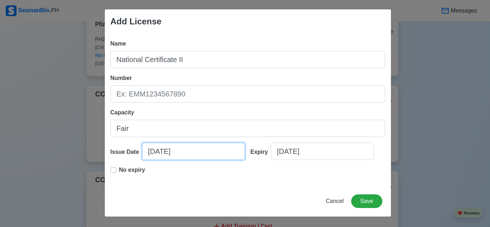
select select "****"
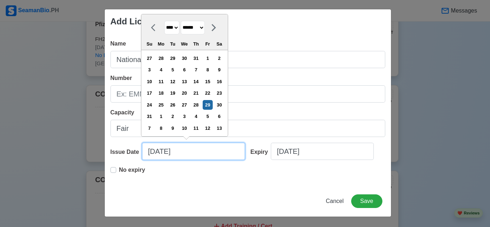
click at [157, 152] on input "[DATE]" at bounding box center [193, 151] width 103 height 17
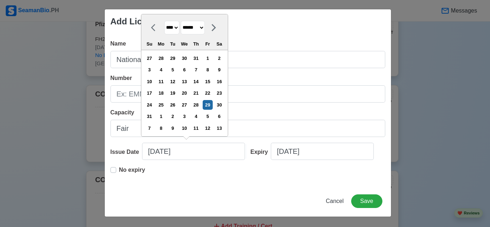
click at [199, 28] on select "******* ******** ***** ***** *** **** **** ****** ********* ******* ******** **…" at bounding box center [193, 28] width 24 height 14
select select "*******"
click at [181, 32] on select "******* ******** ***** ***** *** **** **** ****** ********* ******* ******** **…" at bounding box center [193, 28] width 24 height 14
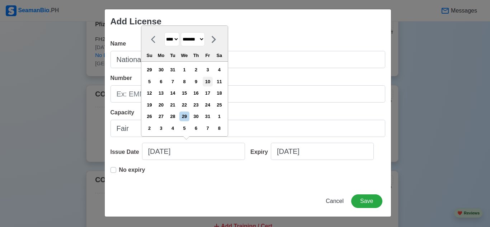
click at [209, 84] on div "10" at bounding box center [208, 82] width 10 height 10
type input "[DATE]"
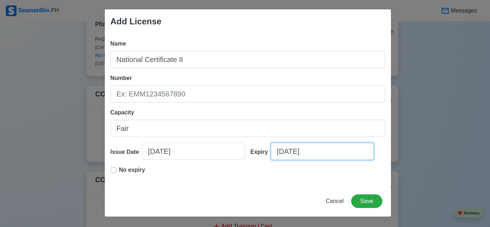
select select "****"
select select "******"
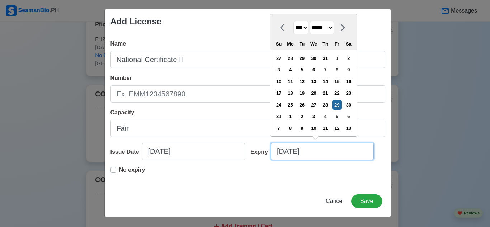
click at [274, 156] on input "[DATE]" at bounding box center [322, 151] width 103 height 17
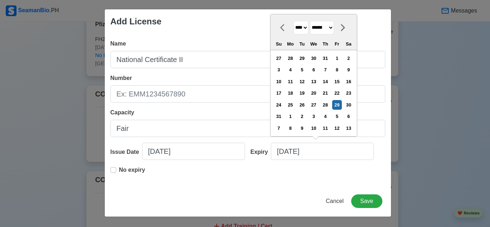
click at [305, 25] on select "**** **** **** **** **** **** **** **** **** **** **** **** **** **** **** ****…" at bounding box center [300, 28] width 15 height 14
select select "****"
click at [293, 32] on select "**** **** **** **** **** **** **** **** **** **** **** **** **** **** **** ****…" at bounding box center [300, 28] width 15 height 14
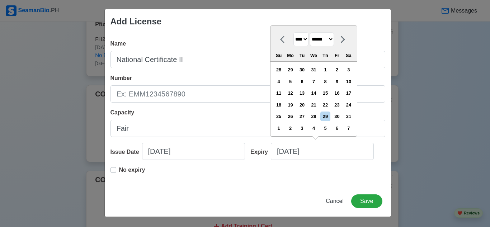
click at [334, 36] on select "******* ******** ***** ***** *** **** **** ****** ********* ******* ******** **…" at bounding box center [322, 39] width 24 height 14
select select "*******"
click at [310, 32] on select "******* ******** ***** ***** *** **** **** ****** ********* ******* ******** **…" at bounding box center [322, 39] width 24 height 14
click at [315, 77] on div "9" at bounding box center [314, 82] width 10 height 10
type input "[DATE]"
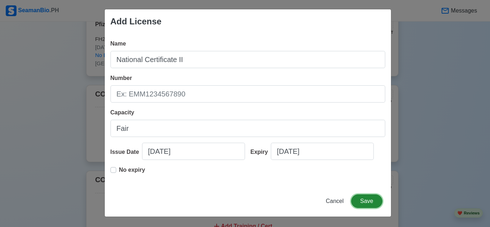
click at [366, 206] on button "Save" at bounding box center [366, 201] width 31 height 14
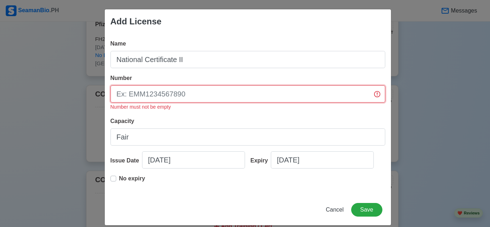
click at [268, 98] on input "Number" at bounding box center [247, 93] width 275 height 17
type input "25064502000162"
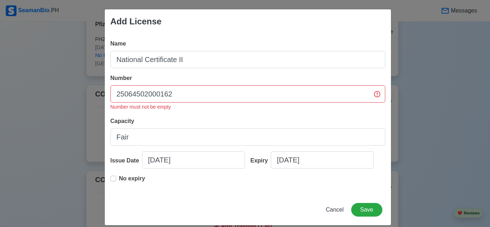
click at [269, 80] on div "Number 25064502000162 Number must not be empty" at bounding box center [247, 92] width 275 height 37
click at [358, 210] on button "Save" at bounding box center [366, 210] width 31 height 14
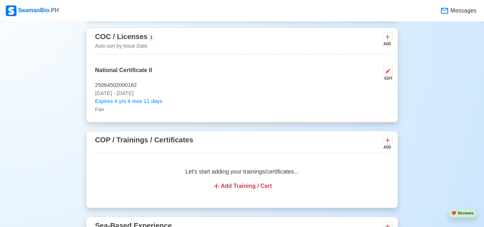
scroll to position [1163, 0]
click at [237, 185] on div "Add Training / Cert" at bounding box center [242, 185] width 277 height 9
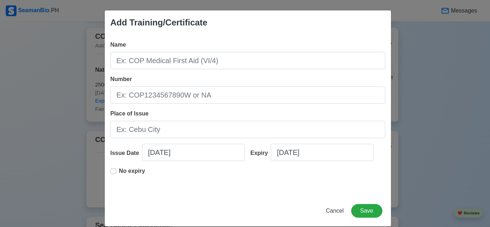
click at [71, 167] on div "Add Training/Certificate Name Number Place of Issue Issue Date [DATE] Expiry [D…" at bounding box center [245, 113] width 490 height 227
click at [336, 208] on span "Cancel" at bounding box center [335, 211] width 18 height 6
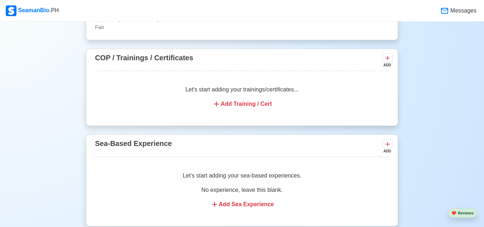
scroll to position [1165, 0]
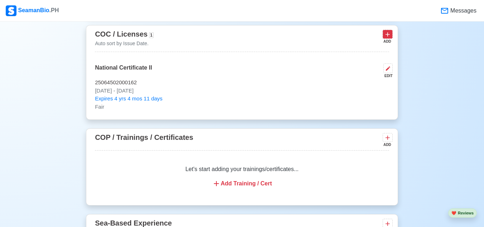
click at [384, 37] on icon at bounding box center [387, 34] width 7 height 7
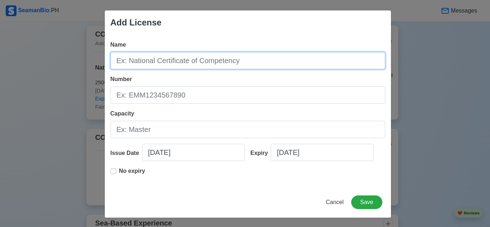
click at [313, 56] on input "Name" at bounding box center [247, 60] width 275 height 17
type input "Training Certificate"
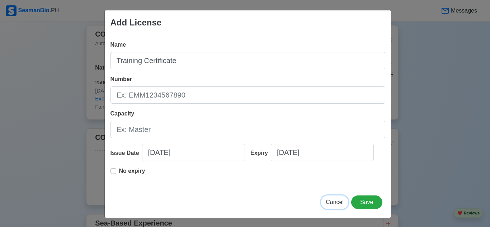
click at [334, 199] on span "Cancel" at bounding box center [335, 202] width 18 height 6
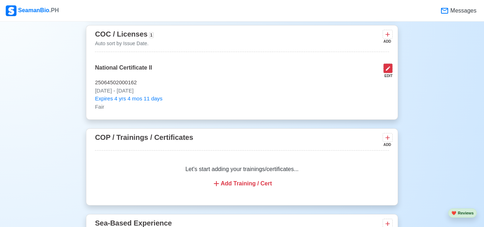
click at [389, 67] on button at bounding box center [388, 68] width 9 height 10
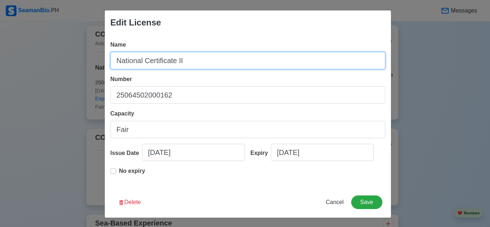
click at [190, 62] on input "National Certificate II" at bounding box center [247, 60] width 275 height 17
type input "National Certificate II in [GEOGRAPHIC_DATA]"
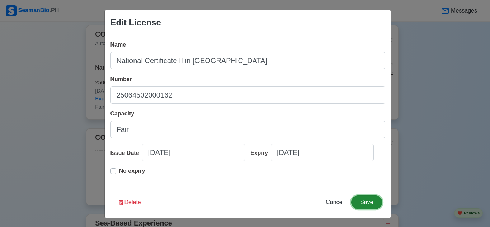
click at [362, 208] on button "Save" at bounding box center [366, 202] width 31 height 14
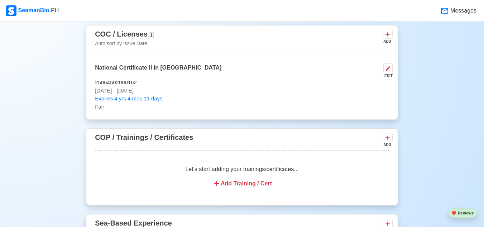
click at [385, 41] on div "ADD" at bounding box center [387, 41] width 9 height 5
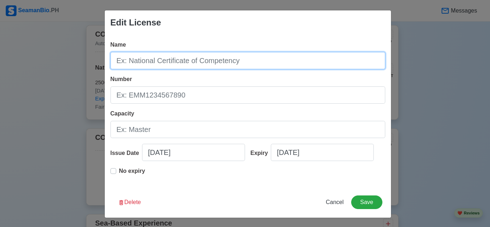
click at [289, 57] on input "Name" at bounding box center [247, 60] width 275 height 17
type input "Training Certificate in Visual Graphic Design NCIII"
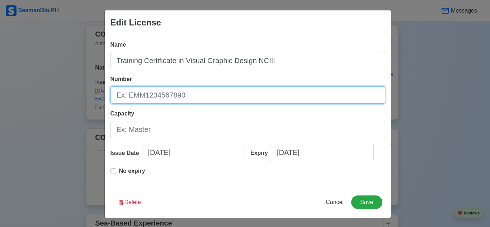
click at [227, 88] on input "Number" at bounding box center [247, 94] width 275 height 17
type input "2010060603032"
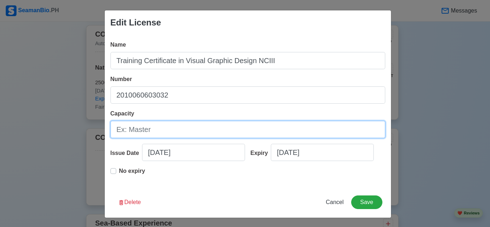
click at [198, 129] on input "Capacity" at bounding box center [247, 129] width 275 height 17
type input "Fair"
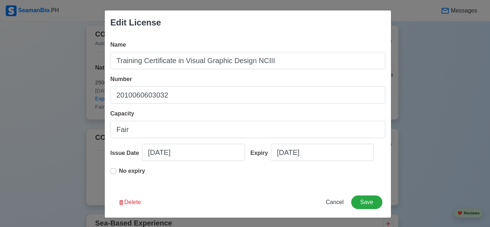
click at [122, 171] on p "No expiry" at bounding box center [132, 171] width 26 height 9
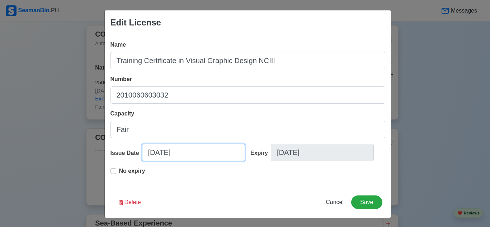
click at [153, 155] on input "[DATE]" at bounding box center [193, 152] width 103 height 17
select select "****"
select select "******"
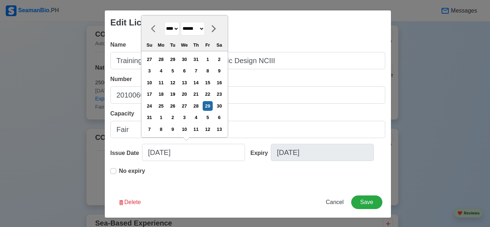
click at [177, 30] on select "**** **** **** **** **** **** **** **** **** **** **** **** **** **** **** ****…" at bounding box center [171, 29] width 15 height 14
select select "****"
click at [164, 33] on select "**** **** **** **** **** **** **** **** **** **** **** **** **** **** **** ****…" at bounding box center [171, 29] width 15 height 14
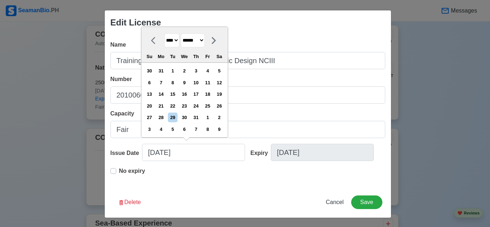
click at [203, 41] on select "******* ******** ***** ***** *** **** **** ****** ********* ******* ******** **…" at bounding box center [193, 40] width 24 height 14
select select "*****"
click at [181, 33] on select "******* ******** ***** ***** *** **** **** ****** ********* ******* ******** **…" at bounding box center [193, 40] width 24 height 14
click at [165, 119] on div "27" at bounding box center [161, 118] width 10 height 10
type input "[DATE]"
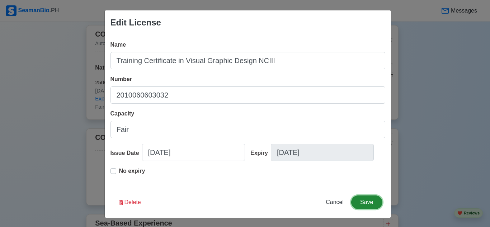
click at [362, 200] on button "Save" at bounding box center [366, 202] width 31 height 14
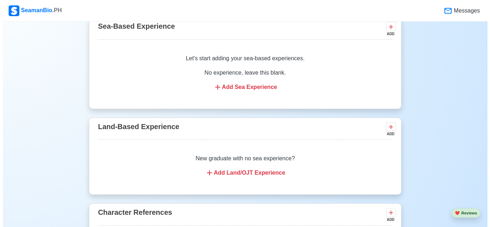
scroll to position [1422, 0]
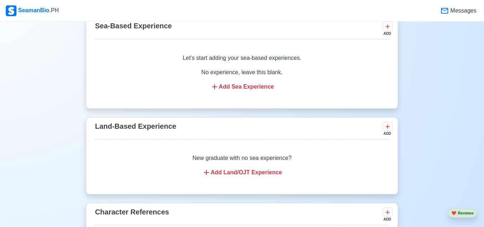
click at [230, 177] on div "Add Land/OJT Experience" at bounding box center [242, 172] width 277 height 9
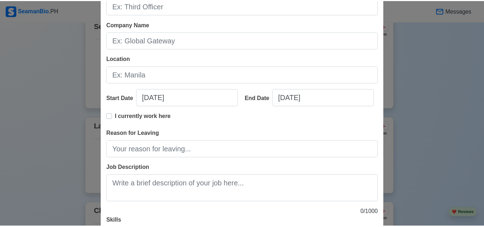
scroll to position [104, 0]
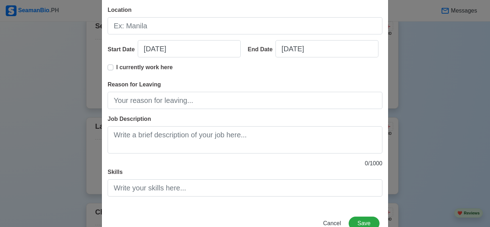
click at [63, 153] on div "Add Land-Based Experience Title Company Name Location Start Date [DATE] End Dat…" at bounding box center [245, 113] width 490 height 227
click at [331, 221] on span "Cancel" at bounding box center [332, 223] width 18 height 6
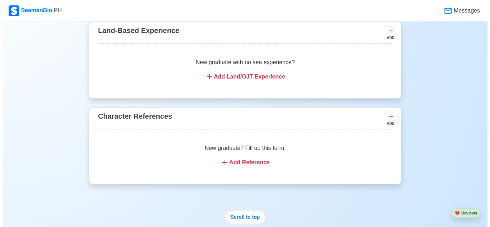
scroll to position [1518, 0]
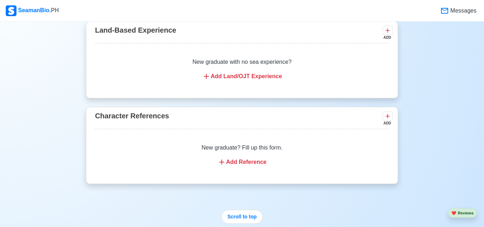
click at [249, 80] on div "Add Land/OJT Experience" at bounding box center [242, 76] width 277 height 9
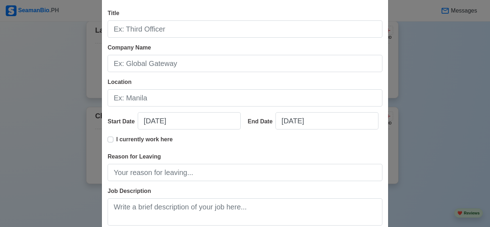
scroll to position [0, 0]
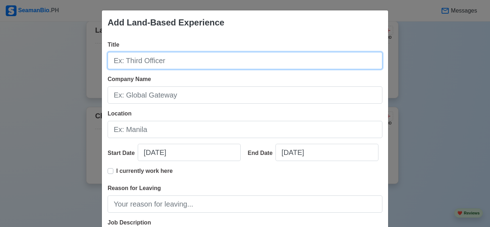
click at [171, 66] on input "Title" at bounding box center [245, 60] width 275 height 17
type input "m"
type input "[PERSON_NAME]"
drag, startPoint x: 187, startPoint y: 65, endPoint x: 89, endPoint y: 60, distance: 98.4
click at [89, 60] on div "Add Land-Based Experience Title [PERSON_NAME] Company Name Location Start Date …" at bounding box center [245, 113] width 490 height 227
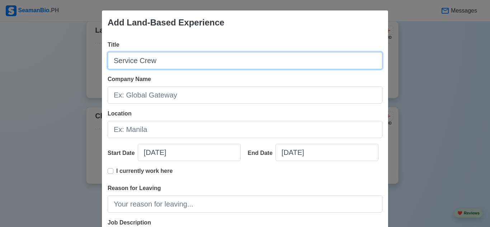
type input "Service Crew"
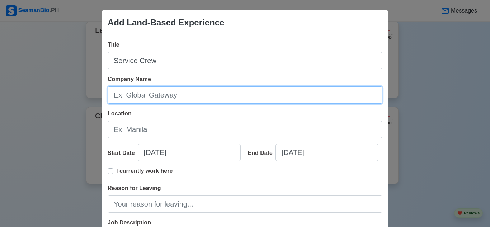
click at [122, 91] on input "Company Name" at bounding box center [245, 94] width 275 height 17
type input "[PERSON_NAME]"
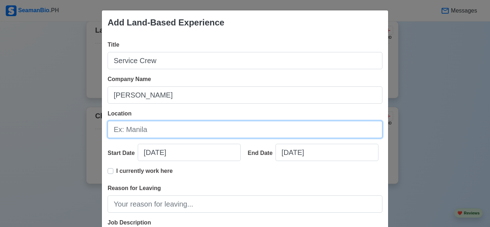
click at [172, 125] on input "Location" at bounding box center [245, 129] width 275 height 17
type input "[GEOGRAPHIC_DATA]"
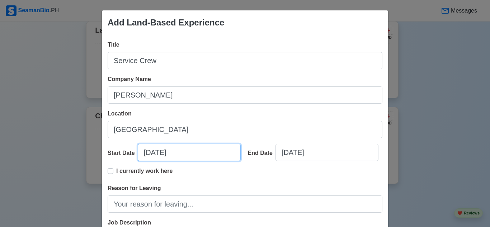
click at [143, 153] on input "[DATE]" at bounding box center [189, 152] width 103 height 17
select select "****"
select select "******"
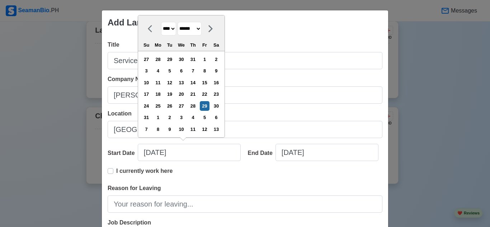
click at [173, 28] on select "**** **** **** **** **** **** **** **** **** **** **** **** **** **** **** ****…" at bounding box center [168, 29] width 15 height 14
select select "****"
click at [161, 33] on select "**** **** **** **** **** **** **** **** **** **** **** **** **** **** **** ****…" at bounding box center [168, 29] width 15 height 14
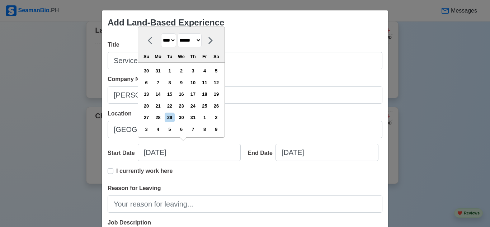
click at [202, 46] on select "******* ******** ***** ***** *** **** **** ****** ********* ******* ******** **…" at bounding box center [190, 40] width 24 height 14
select select "*******"
click at [178, 33] on select "******* ******** ***** ***** *** **** **** ****** ********* ******* ******** **…" at bounding box center [190, 40] width 24 height 14
click at [160, 82] on div "9" at bounding box center [158, 83] width 10 height 10
type input "[DATE]"
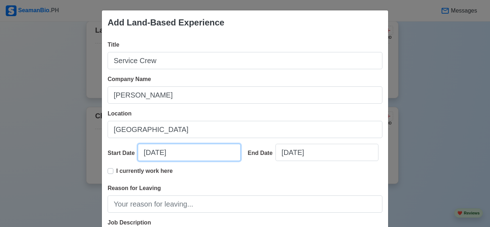
select select "****"
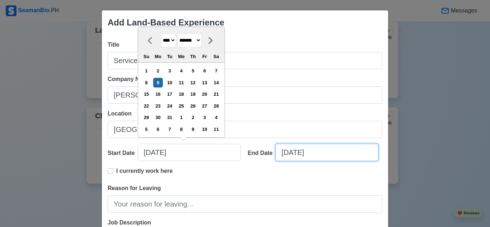
click at [289, 157] on input "[DATE]" at bounding box center [326, 152] width 103 height 17
select select "****"
select select "******"
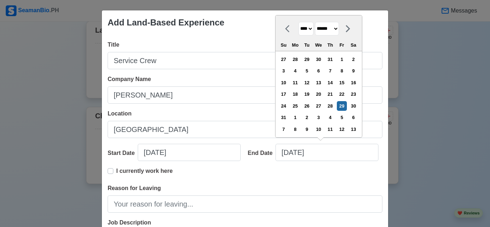
click at [310, 27] on select "**** **** **** **** **** **** **** **** **** **** **** **** **** **** **** ****…" at bounding box center [305, 29] width 15 height 14
select select "****"
click at [298, 33] on select "**** **** **** **** **** **** **** **** **** **** **** **** **** **** **** ****…" at bounding box center [305, 29] width 15 height 14
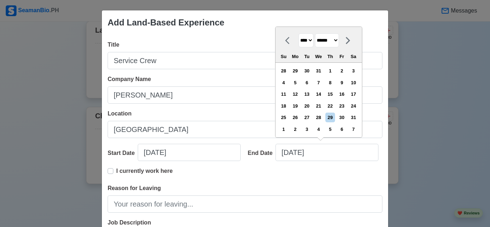
click at [339, 38] on select "******* ******** ***** ***** *** **** **** ****** ********* ******* ******** **…" at bounding box center [327, 40] width 24 height 14
select select "*********"
click at [315, 33] on select "******* ******** ***** ***** *** **** **** ****** ********* ******* ******** **…" at bounding box center [327, 40] width 24 height 14
click at [287, 93] on div "15" at bounding box center [284, 94] width 10 height 10
type input "[DATE]"
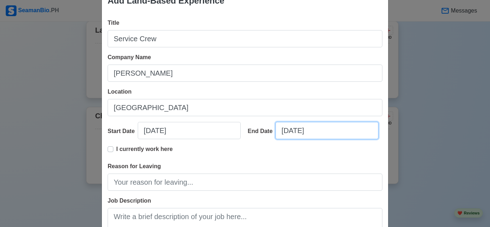
scroll to position [22, 0]
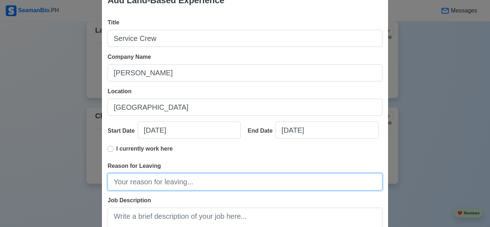
click at [165, 184] on input "Reason for Leaving" at bounding box center [245, 181] width 275 height 17
paste input "seeking better career"
paste input "looking for roles with more growth, more challenges, or a chance to learn new s…"
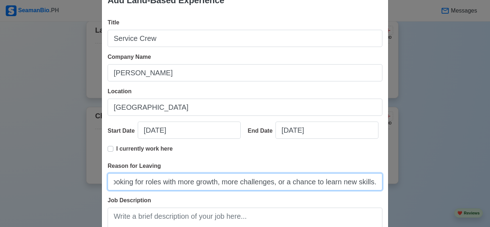
scroll to position [0, 0]
drag, startPoint x: 250, startPoint y: 181, endPoint x: 66, endPoint y: 175, distance: 184.1
click at [66, 175] on div "Add Land-Based Experience Title Service Crew Company Name [PERSON_NAME] Locatio…" at bounding box center [245, 113] width 490 height 227
click at [227, 186] on input "seeking better career, looking for roles with more growth, more challenges, or …" at bounding box center [245, 181] width 275 height 17
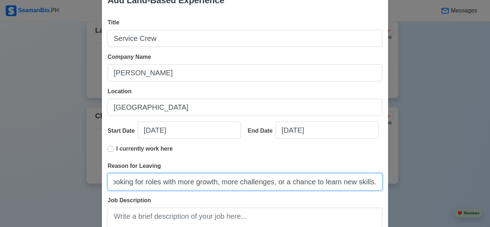
drag, startPoint x: 313, startPoint y: 180, endPoint x: 378, endPoint y: 183, distance: 64.6
click at [378, 183] on input "seeking better career, looking for roles with more growth, more challenges, or …" at bounding box center [245, 181] width 275 height 17
click at [285, 184] on input "seeking better career, looking for roles with more growth, more challenges, or …" at bounding box center [245, 181] width 275 height 17
click at [290, 184] on input "seeking better career, looking for roles with more growth, more challenges, or …" at bounding box center [245, 181] width 275 height 17
click at [208, 186] on input "seeking better career, looking for roles with more growth, more challenges, or …" at bounding box center [245, 181] width 275 height 17
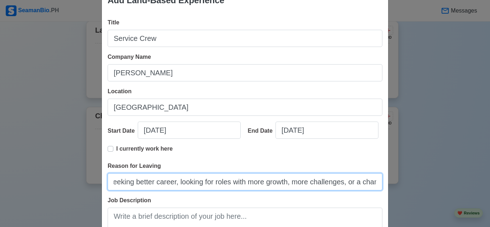
scroll to position [0, 0]
drag, startPoint x: 142, startPoint y: 182, endPoint x: 85, endPoint y: 186, distance: 56.8
click at [85, 186] on div "Add Land-Based Experience Title Service Crew Company Name [PERSON_NAME] Locatio…" at bounding box center [245, 113] width 490 height 227
click at [169, 185] on input "seeking better career, looking for roles with more growth, more challenges, or …" at bounding box center [245, 181] width 275 height 17
click at [180, 183] on input "seeking better career, looking for roles with more growth, more challenges, or …" at bounding box center [245, 181] width 275 height 17
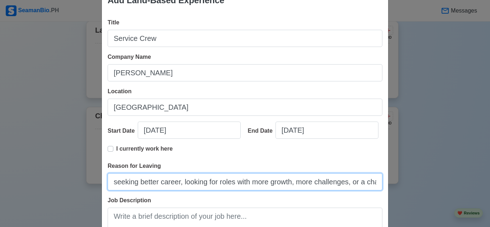
click at [112, 183] on input "seeking better career, looking for roles with more growth, more challenges, or …" at bounding box center [245, 181] width 275 height 17
click at [148, 184] on input "i'm seeking better career, looking for roles with more growth, more challenges,…" at bounding box center [245, 181] width 275 height 17
drag, startPoint x: 214, startPoint y: 183, endPoint x: 371, endPoint y: 181, distance: 157.5
click at [371, 181] on input "i'm seeking for a better career, looking for roles with more growth, more chall…" at bounding box center [245, 181] width 275 height 17
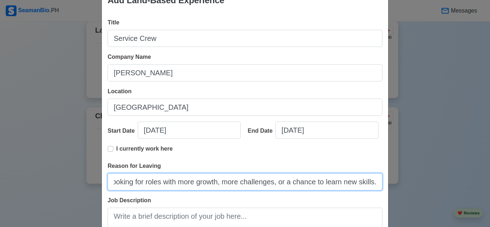
click at [282, 184] on input "i'm seeking for a better career, looking for roles with more growth, more chall…" at bounding box center [245, 181] width 275 height 17
click at [287, 183] on input "i'm seeking for a better career, looking for roles with more growth, more chall…" at bounding box center [245, 181] width 275 height 17
drag, startPoint x: 331, startPoint y: 186, endPoint x: 380, endPoint y: 188, distance: 49.2
click at [380, 188] on div "Title Service Crew Company Name [PERSON_NAME] Location [GEOGRAPHIC_DATA] Start …" at bounding box center [245, 151] width 286 height 277
click at [319, 184] on input "i'm seeking for a better career, looking for roles with more growth, more chall…" at bounding box center [245, 181] width 275 height 17
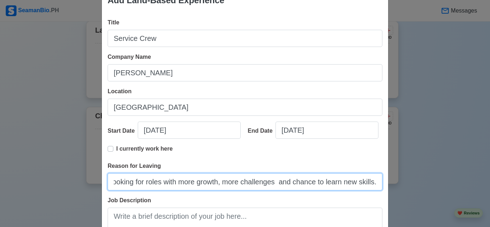
click at [302, 184] on input "i'm seeking for a better career, looking for roles with more growth, more chall…" at bounding box center [245, 181] width 275 height 17
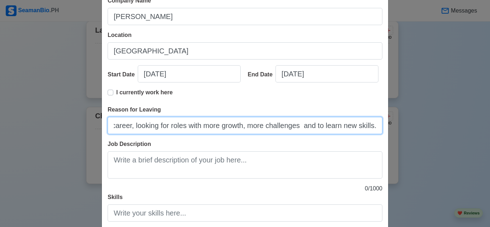
scroll to position [81, 0]
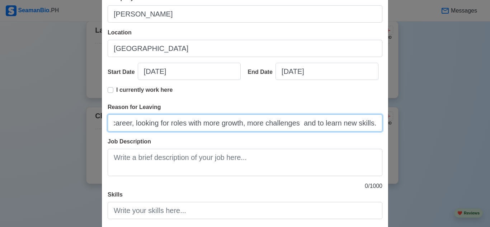
type input "i'm seeking for a better career, looking for roles with more growth, more chall…"
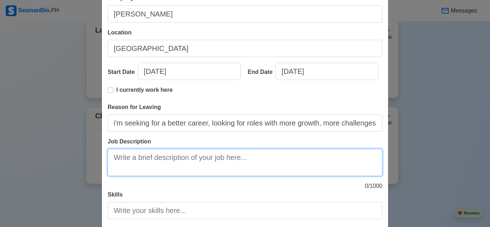
click at [153, 159] on textarea "Job Description" at bounding box center [245, 162] width 275 height 27
paste textarea "Greet customers and take orders accurately. Serve food and beverages promptly a…"
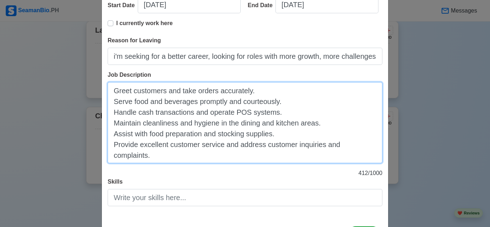
scroll to position [180, 0]
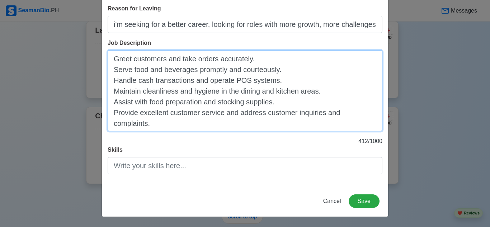
type textarea "Greet customers and take orders accurately. Serve food and beverages promptly a…"
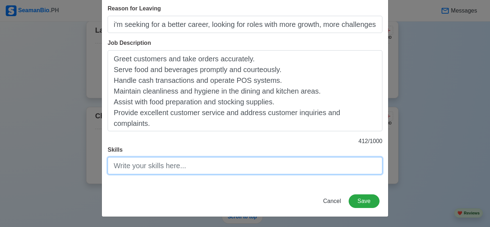
click at [153, 159] on input "Skills" at bounding box center [245, 165] width 275 height 17
click at [159, 164] on input "Skills" at bounding box center [245, 165] width 275 height 17
paste input "Multitasking"
drag, startPoint x: 126, startPoint y: 164, endPoint x: 86, endPoint y: 169, distance: 39.4
click at [86, 169] on div "Add Land-Based Experience Title Service Crew Company Name [PERSON_NAME] Locatio…" at bounding box center [245, 113] width 490 height 227
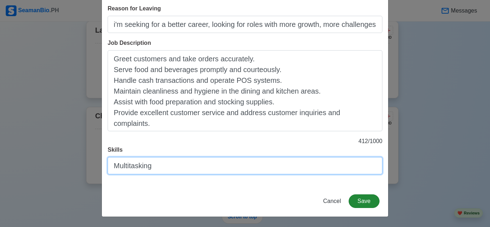
type input "Multitasking"
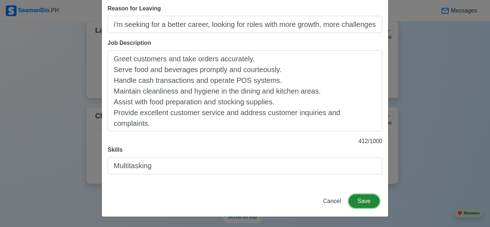
click at [363, 203] on button "Save" at bounding box center [364, 201] width 31 height 14
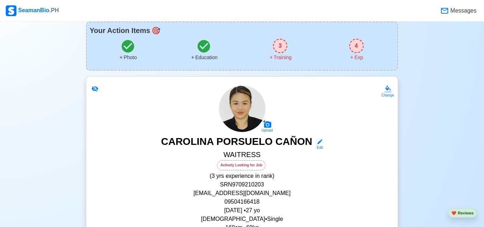
scroll to position [47, 0]
click at [286, 52] on div "3 Training" at bounding box center [280, 49] width 76 height 23
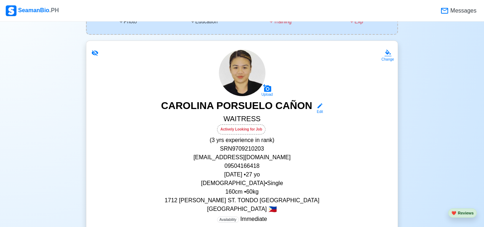
scroll to position [0, 0]
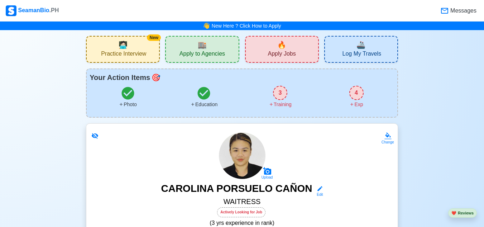
click at [356, 96] on div "4" at bounding box center [357, 93] width 14 height 14
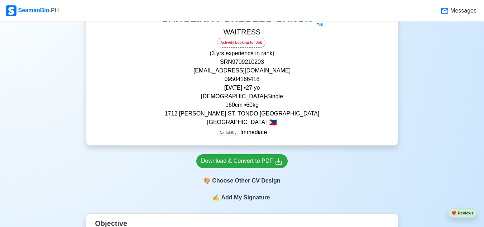
scroll to position [189, 0]
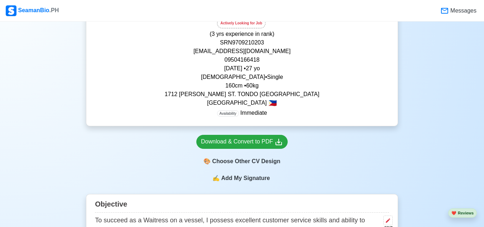
click at [233, 180] on span "Add My Signature" at bounding box center [246, 178] width 52 height 9
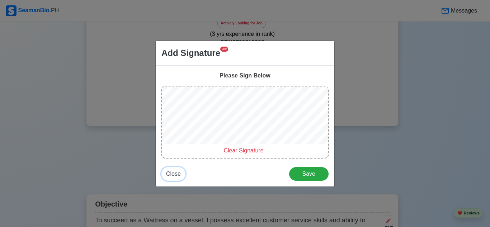
click at [177, 171] on span "Close" at bounding box center [173, 174] width 15 height 6
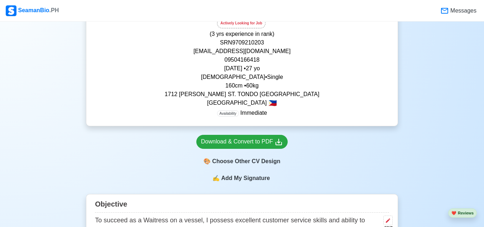
click at [235, 177] on span "Add My Signature" at bounding box center [246, 178] width 52 height 9
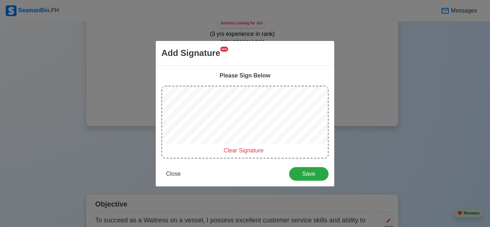
click at [244, 152] on span "Clear Signature" at bounding box center [243, 150] width 40 height 6
click at [244, 153] on span "Clear Signature" at bounding box center [243, 150] width 40 height 6
click at [237, 152] on span "Clear Signature" at bounding box center [243, 150] width 40 height 6
click at [239, 152] on span "Clear Signature" at bounding box center [243, 150] width 40 height 6
click at [244, 151] on span "Clear Signature" at bounding box center [243, 150] width 40 height 6
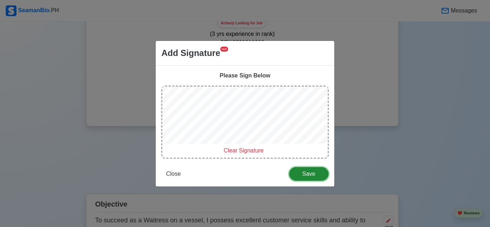
click at [306, 174] on span "Save" at bounding box center [309, 174] width 30 height 6
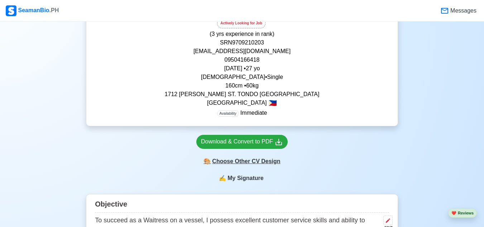
click at [271, 163] on div "🎨 Choose Other CV Design" at bounding box center [242, 162] width 91 height 14
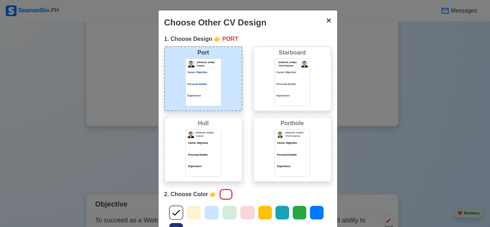
click at [326, 22] on span "×" at bounding box center [328, 20] width 5 height 10
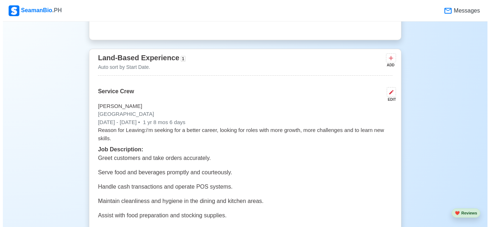
scroll to position [1440, 0]
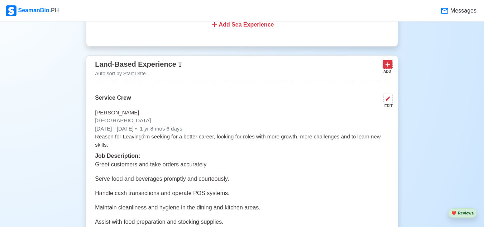
click at [389, 68] on icon at bounding box center [387, 64] width 7 height 7
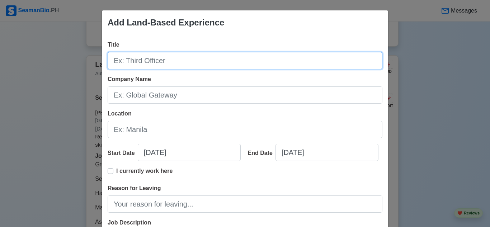
click at [165, 61] on input "Title" at bounding box center [245, 60] width 275 height 17
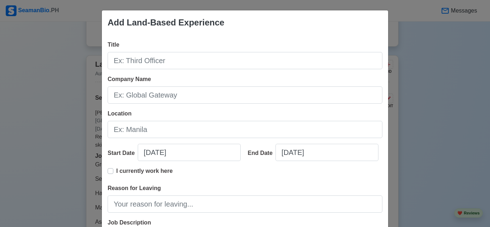
click at [408, 49] on div "Add Land-Based Experience Title Company Name Location Start Date [DATE] End Dat…" at bounding box center [245, 113] width 490 height 227
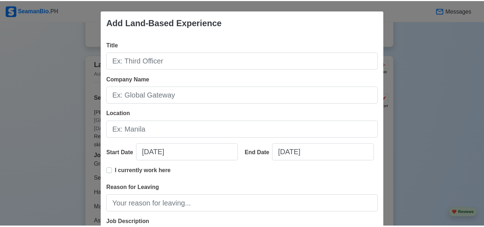
scroll to position [126, 0]
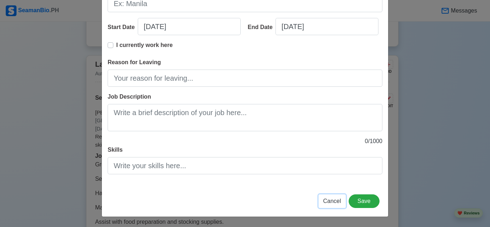
click at [332, 206] on button "Cancel" at bounding box center [331, 201] width 27 height 14
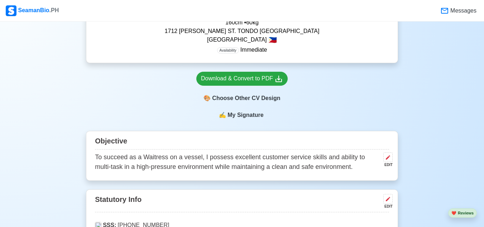
scroll to position [252, 0]
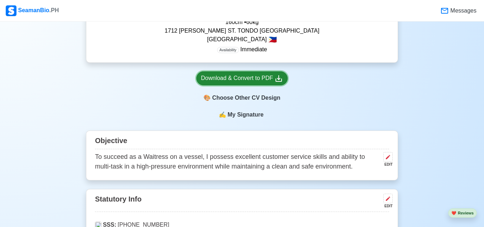
click at [238, 82] on div "Download & Convert to PDF" at bounding box center [242, 78] width 82 height 9
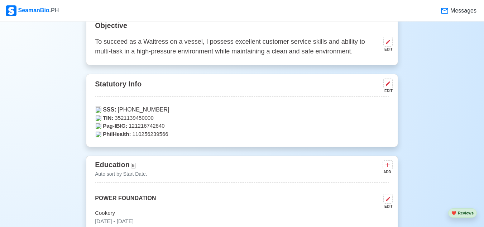
click at [98, 109] on img at bounding box center [98, 110] width 6 height 6
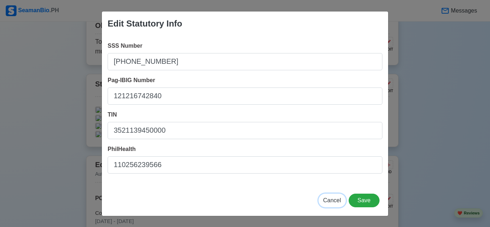
click at [334, 199] on span "Cancel" at bounding box center [332, 200] width 18 height 6
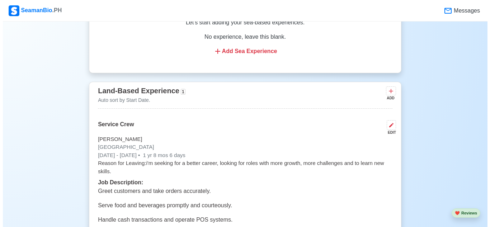
scroll to position [1413, 0]
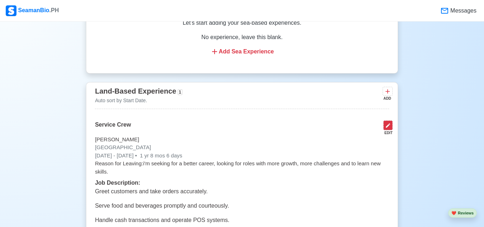
click at [387, 128] on icon at bounding box center [388, 125] width 4 height 4
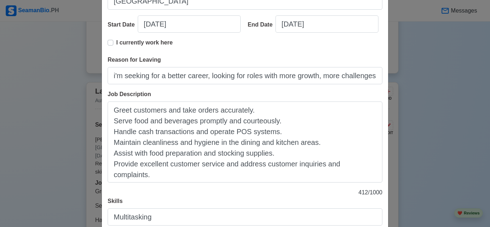
scroll to position [130, 0]
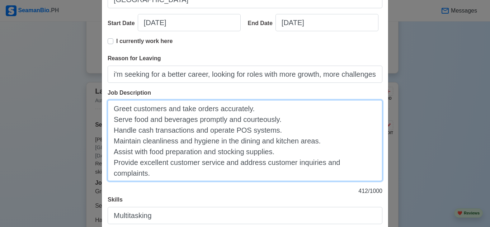
click at [111, 119] on textarea "Greet customers and take orders accurately. Serve food and beverages promptly a…" at bounding box center [245, 140] width 275 height 81
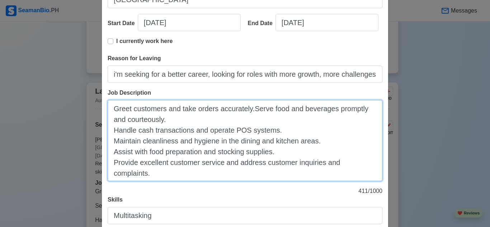
click at [110, 128] on textarea "Greet customers and take orders accurately.Serve food and beverages promptly an…" at bounding box center [245, 140] width 275 height 81
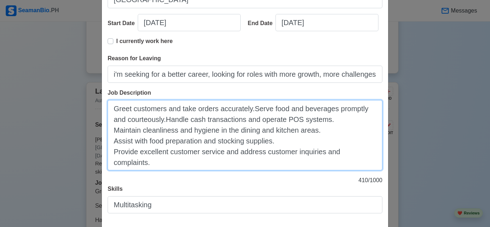
click at [110, 128] on textarea "Greet customers and take orders accurately.Serve food and beverages promptly an…" at bounding box center [245, 135] width 275 height 70
click at [110, 141] on textarea "Greet customers and take orders accurately.Serve food and beverages promptly an…" at bounding box center [245, 135] width 275 height 70
click at [111, 149] on textarea "Greet customers and take orders accurately.Serve food and beverages promptly an…" at bounding box center [245, 135] width 275 height 70
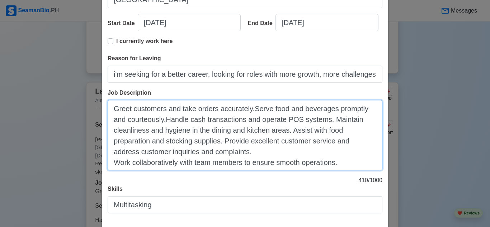
click at [112, 164] on textarea "Greet customers and take orders accurately.Serve food and beverages promptly an…" at bounding box center [245, 135] width 275 height 70
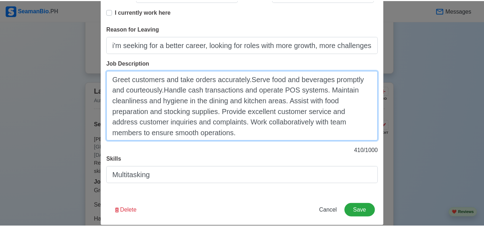
scroll to position [160, 0]
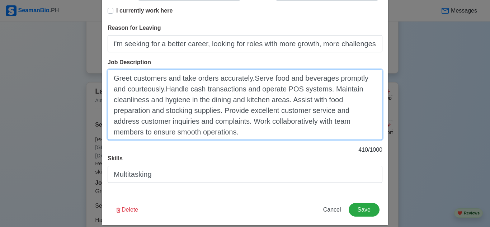
click at [164, 90] on textarea "Greet customers and take orders accurately.Serve food and beverages promptly an…" at bounding box center [245, 105] width 275 height 70
click at [250, 79] on textarea "Greet customers and take orders accurately.Serve food and beverages promptly an…" at bounding box center [245, 105] width 275 height 70
type textarea "Greet customers and take orders accurately. Serve food and beverages promptly a…"
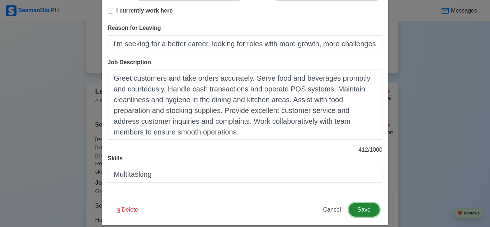
click at [359, 213] on button "Save" at bounding box center [364, 210] width 31 height 14
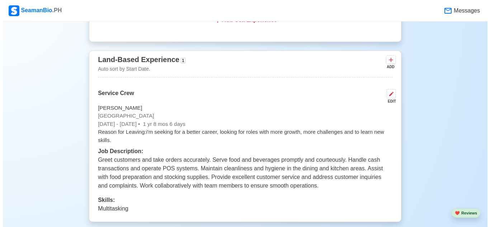
scroll to position [1440, 0]
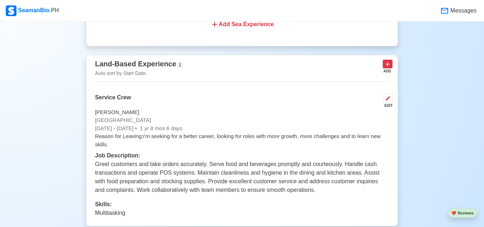
click at [383, 65] on button at bounding box center [388, 64] width 10 height 9
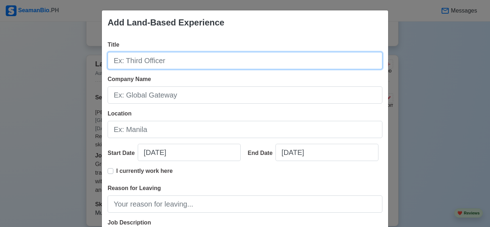
click at [153, 62] on input "Title" at bounding box center [245, 60] width 275 height 17
type input "[PERSON_NAME] Eatery"
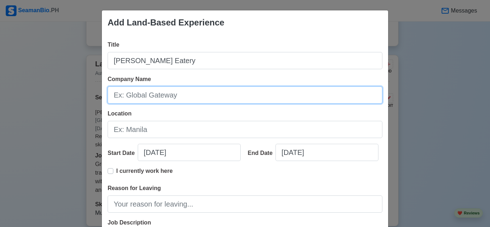
click at [153, 92] on input "Company Name" at bounding box center [245, 94] width 275 height 17
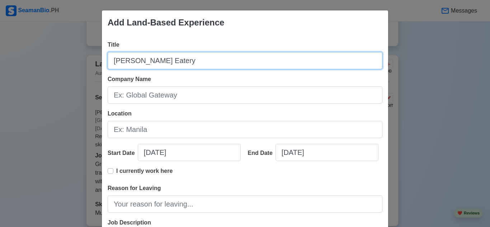
drag, startPoint x: 172, startPoint y: 63, endPoint x: 72, endPoint y: 63, distance: 100.1
click at [72, 63] on div "Add Land-Based Experience Title [PERSON_NAME] Eatery Company Name Location Star…" at bounding box center [245, 113] width 490 height 227
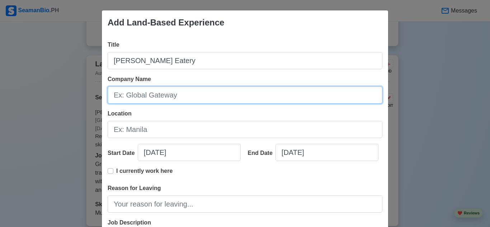
click at [134, 95] on input "Company Name" at bounding box center [245, 94] width 275 height 17
paste input "[PERSON_NAME] Eatery"
type input "[PERSON_NAME] Eatery"
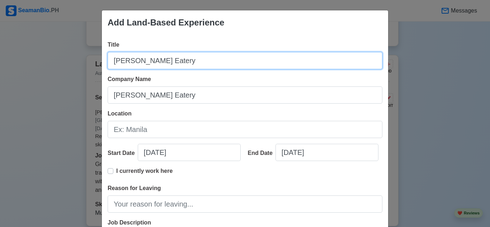
drag, startPoint x: 163, startPoint y: 63, endPoint x: 85, endPoint y: 58, distance: 78.3
click at [85, 58] on div "Add Land-Based Experience Title [PERSON_NAME] Eatery Company Name [PERSON_NAME]…" at bounding box center [245, 113] width 490 height 227
type input "Kitchen Staff"
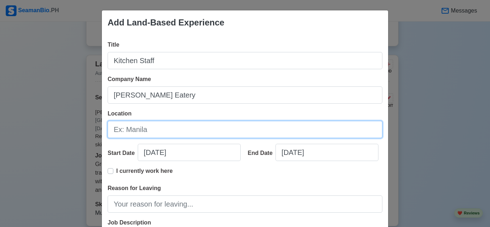
click at [138, 128] on input "Location" at bounding box center [245, 129] width 275 height 17
type input "[GEOGRAPHIC_DATA]"
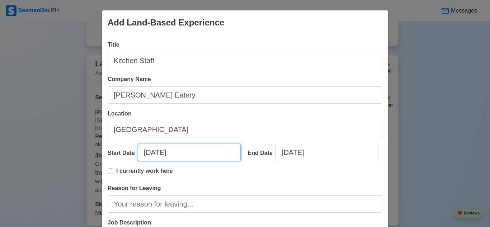
click at [155, 153] on input "[DATE]" at bounding box center [189, 152] width 103 height 17
select select "****"
select select "******"
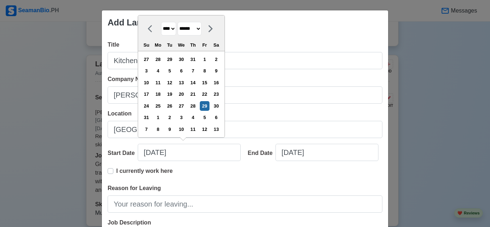
click at [202, 30] on select "******* ******** ***** ***** *** **** **** ****** ********* ******* ******** **…" at bounding box center [190, 29] width 24 height 14
click at [169, 28] on select "**** **** **** **** **** **** **** **** **** **** **** **** **** **** **** ****…" at bounding box center [168, 29] width 15 height 14
click at [173, 29] on select "**** **** **** **** **** **** **** **** **** **** **** **** **** **** **** ****…" at bounding box center [168, 29] width 15 height 14
select select "****"
click at [161, 33] on select "**** **** **** **** **** **** **** **** **** **** **** **** **** **** **** ****…" at bounding box center [168, 29] width 15 height 14
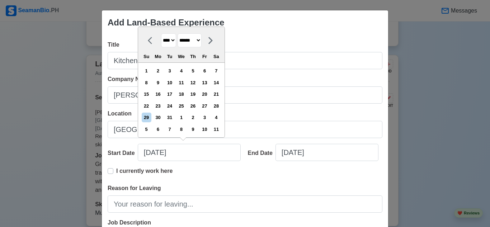
click at [202, 44] on select "******* ******** ***** ***** *** **** **** ****** ********* ******* ******** **…" at bounding box center [190, 40] width 24 height 14
select select "********"
click at [178, 33] on select "******* ******** ***** ***** *** **** **** ****** ********* ******* ******** **…" at bounding box center [190, 40] width 24 height 14
click at [171, 83] on div "9" at bounding box center [170, 83] width 10 height 10
type input "[DATE]"
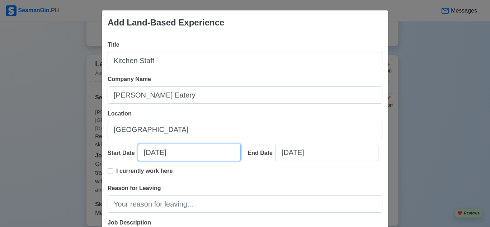
select select "****"
select select "********"
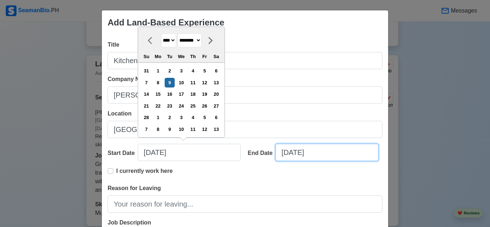
select select "****"
select select "******"
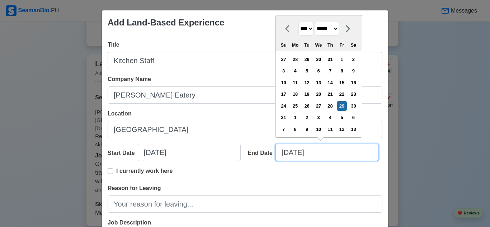
click at [298, 148] on input "[DATE]" at bounding box center [326, 152] width 103 height 17
click at [311, 29] on select "**** **** **** **** **** **** **** **** **** **** **** **** **** **** **** ****…" at bounding box center [305, 29] width 15 height 14
select select "****"
click at [298, 33] on select "**** **** **** **** **** **** **** **** **** **** **** **** **** **** **** ****…" at bounding box center [305, 29] width 15 height 14
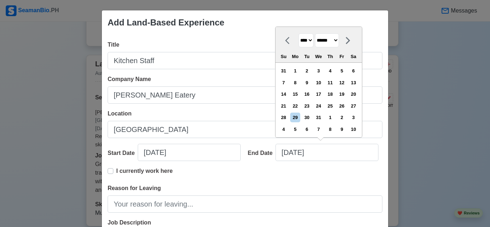
click at [339, 41] on select "******* ******** ***** ***** *** **** **** ****** ********* ******* ******** **…" at bounding box center [327, 40] width 24 height 14
select select "****"
click at [315, 33] on select "******* ******** ***** ***** *** **** **** ****** ********* ******* ******** **…" at bounding box center [327, 40] width 24 height 14
click at [322, 94] on div "15" at bounding box center [318, 94] width 10 height 10
type input "[DATE]"
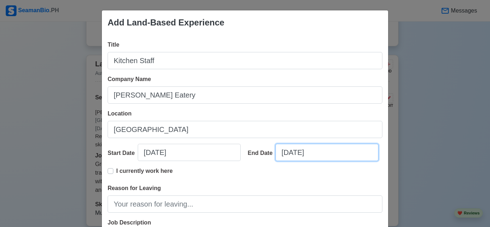
select select "****"
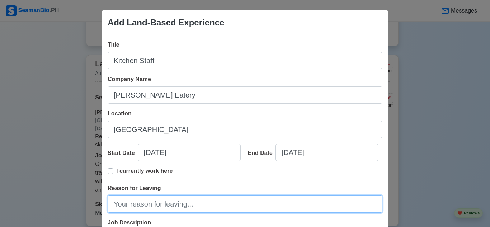
click at [155, 200] on input "Reason for Leaving" at bounding box center [245, 203] width 275 height 17
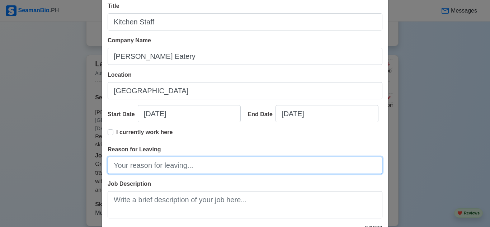
scroll to position [42, 0]
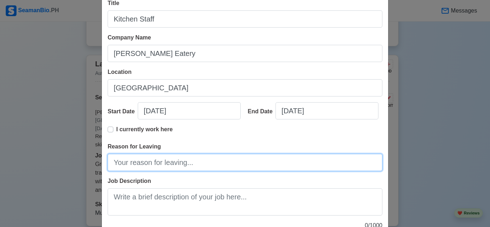
click at [159, 157] on input "Reason for Leaving" at bounding box center [245, 162] width 275 height 17
paste input "better salary offer"
drag, startPoint x: 195, startPoint y: 164, endPoint x: 177, endPoint y: 163, distance: 18.3
click at [177, 163] on input "seeking better salary offer" at bounding box center [245, 162] width 275 height 17
type input "seeking better salary"
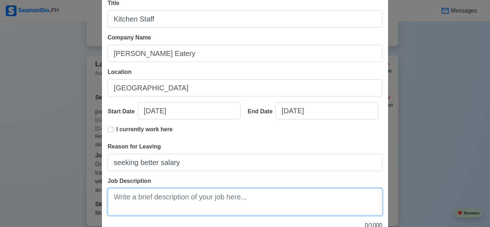
click at [165, 197] on textarea "Job Description" at bounding box center [245, 201] width 275 height 27
paste textarea "Serve food and beverages promptly and courteously."
paste textarea "Maintain cleanliness and hygiene in the dining and kitchen areas."
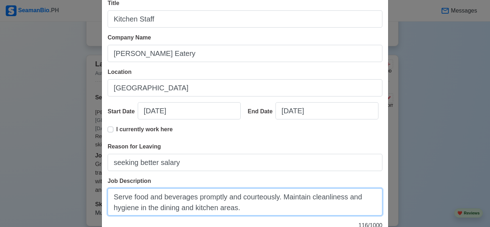
drag, startPoint x: 243, startPoint y: 208, endPoint x: 82, endPoint y: 190, distance: 162.0
click at [82, 190] on div "Add Land-Based Experience Title Kitchen Staff Company Name [PERSON_NAME] Eatery…" at bounding box center [245, 113] width 490 height 227
paste textarea "assisting with food preparation, cooking, and presentation while maintaining a …"
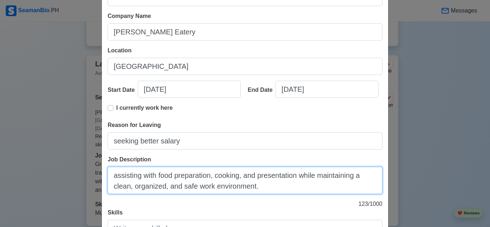
scroll to position [63, 0]
drag, startPoint x: 211, startPoint y: 176, endPoint x: 241, endPoint y: 176, distance: 29.4
click at [241, 176] on textarea "assisting with food preparation, cooking, and presentation while maintaining a …" at bounding box center [245, 179] width 275 height 27
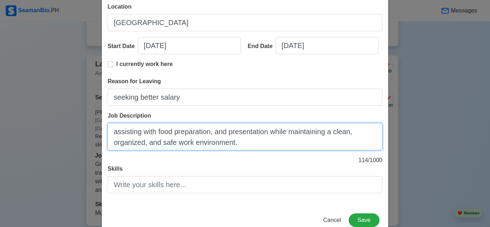
scroll to position [107, 0]
drag, startPoint x: 142, startPoint y: 143, endPoint x: 293, endPoint y: 144, distance: 151.0
click at [293, 144] on textarea "assisting with food preparation, and presentation while maintaining a clean, or…" at bounding box center [245, 136] width 275 height 27
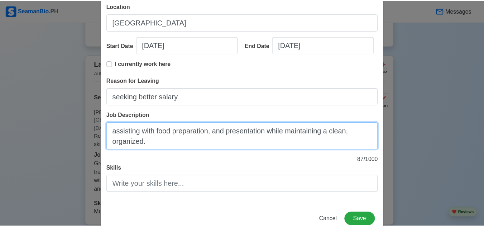
scroll to position [126, 0]
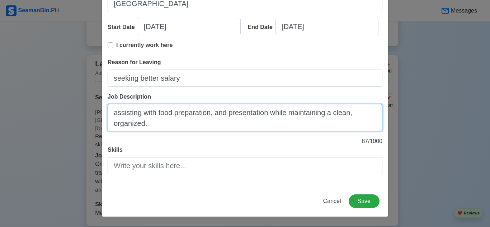
type textarea "assisting with food preparation, and presentation while maintaining a clean, or…"
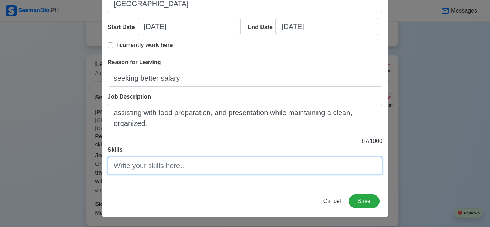
click at [187, 159] on input "Skills" at bounding box center [245, 165] width 275 height 17
type input "Teamwork"
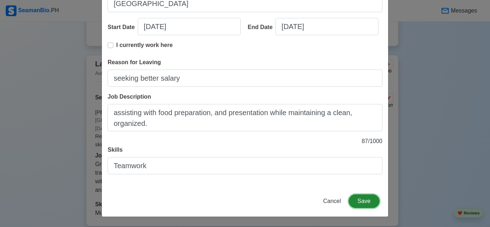
click at [365, 202] on button "Save" at bounding box center [364, 201] width 31 height 14
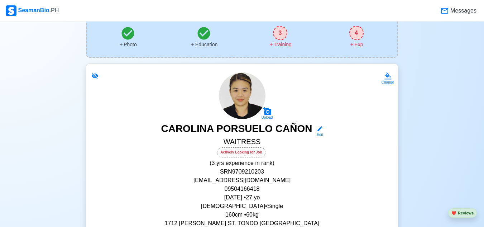
scroll to position [67, 0]
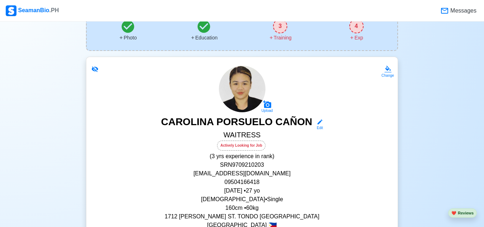
click at [95, 70] on icon at bounding box center [95, 68] width 6 height 5
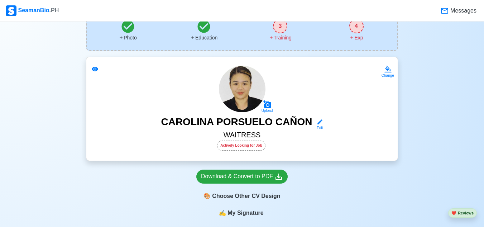
click at [95, 70] on icon at bounding box center [95, 69] width 6 height 5
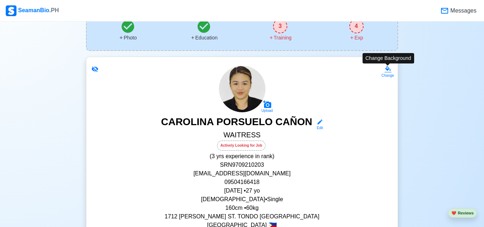
click at [387, 67] on icon at bounding box center [388, 69] width 7 height 7
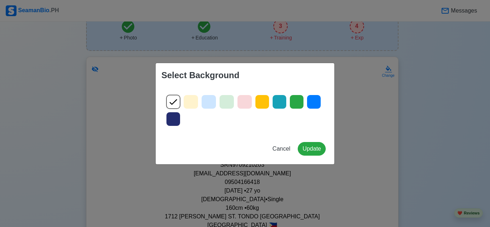
click at [295, 102] on icon at bounding box center [296, 101] width 11 height 11
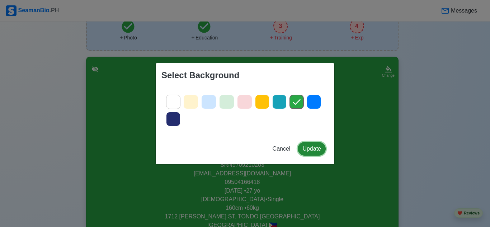
click at [315, 142] on button "Update" at bounding box center [312, 149] width 28 height 14
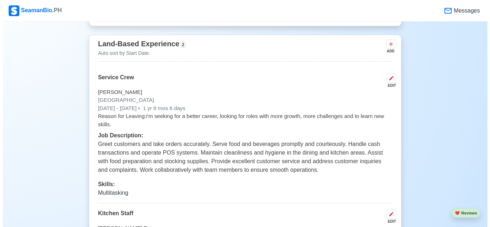
scroll to position [1460, 0]
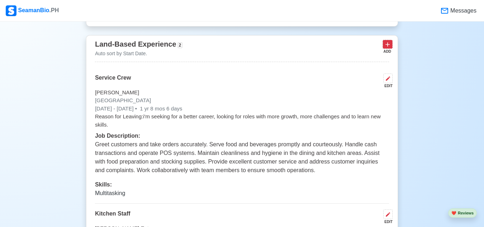
click at [388, 45] on icon at bounding box center [387, 44] width 7 height 7
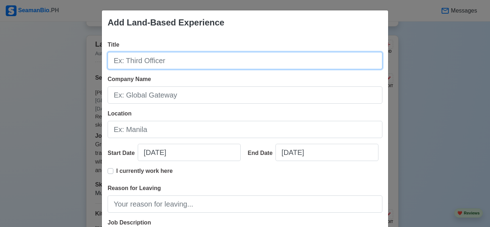
click at [242, 57] on input "Title" at bounding box center [245, 60] width 275 height 17
type input "Cashier"
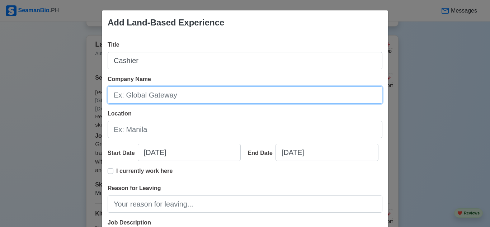
click at [206, 92] on input "Company Name" at bounding box center [245, 94] width 275 height 17
type input "p"
type input "PUREGOLD INC."
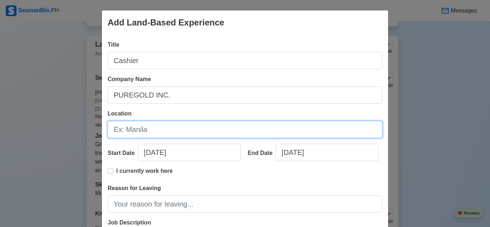
click at [172, 136] on input "Location" at bounding box center [245, 129] width 275 height 17
type input "[GEOGRAPHIC_DATA]"
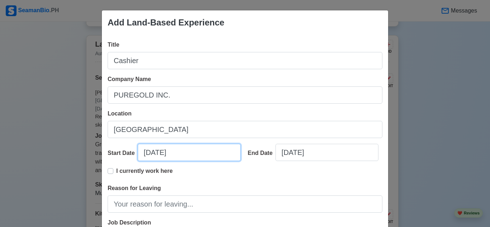
select select "****"
select select "******"
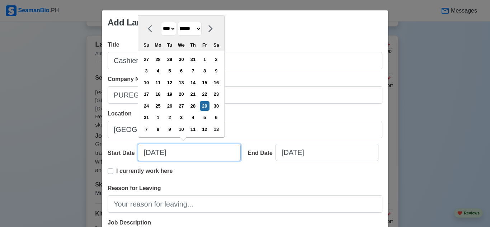
click at [164, 147] on input "[DATE]" at bounding box center [189, 152] width 103 height 17
click at [202, 29] on select "******* ******** ***** ***** *** **** **** ****** ********* ******* ******** **…" at bounding box center [190, 29] width 24 height 14
click at [168, 29] on select "**** **** **** **** **** **** **** **** **** **** **** **** **** **** **** ****…" at bounding box center [168, 29] width 15 height 14
select select "****"
click at [161, 33] on select "**** **** **** **** **** **** **** **** **** **** **** **** **** **** **** ****…" at bounding box center [168, 29] width 15 height 14
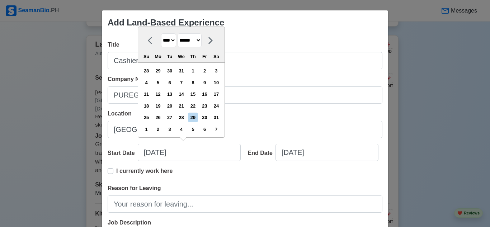
click at [199, 41] on select "******* ******** ***** ***** *** **** **** ****** ********* ******* ******** **…" at bounding box center [190, 40] width 24 height 14
click at [178, 33] on select "******* ******** ***** ***** *** **** **** ****** ********* ******* ******** **…" at bounding box center [190, 40] width 24 height 14
click at [202, 45] on select "******* ******** ***** ***** *** **** **** ****** ********* ******* ******** **…" at bounding box center [190, 40] width 24 height 14
select select "*******"
click at [178, 33] on select "******* ******** ***** ***** *** **** **** ****** ********* ******* ******** **…" at bounding box center [190, 40] width 24 height 14
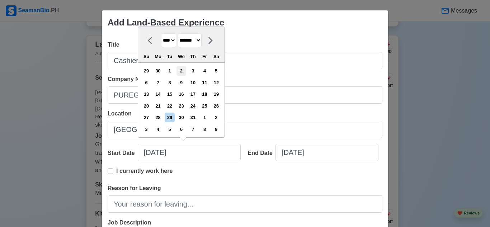
click at [186, 71] on div "2" at bounding box center [181, 71] width 10 height 10
type input "[DATE]"
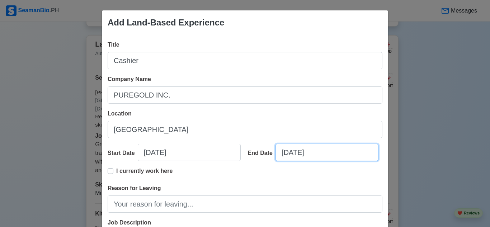
select select "****"
select select "******"
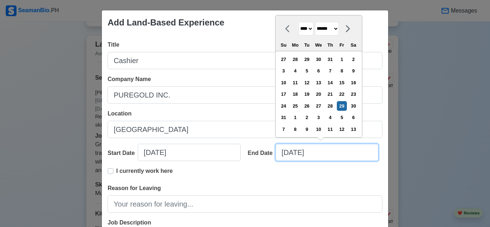
click at [286, 153] on input "[DATE]" at bounding box center [326, 152] width 103 height 17
click at [309, 30] on select "**** **** **** **** **** **** **** **** **** **** **** **** **** **** **** ****…" at bounding box center [305, 29] width 15 height 14
select select "****"
click at [298, 22] on select "**** **** **** **** **** **** **** **** **** **** **** **** **** **** **** ****…" at bounding box center [305, 29] width 15 height 14
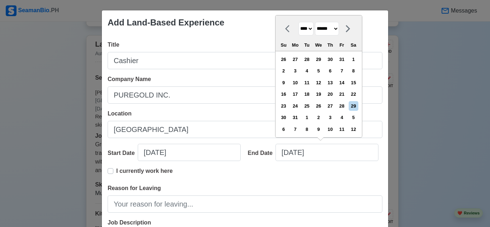
click at [339, 31] on select "******* ******** ***** ***** *** **** **** ****** ********* ******* ******** **…" at bounding box center [327, 29] width 24 height 14
select select "*******"
click at [315, 33] on select "******* ******** ***** ***** *** **** **** ****** ********* ******* ******** **…" at bounding box center [327, 29] width 24 height 14
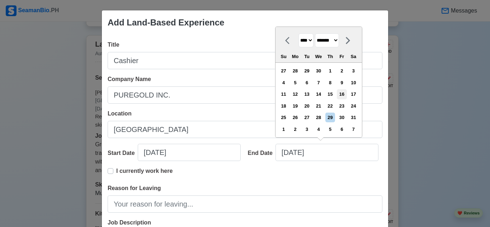
click at [346, 95] on div "16" at bounding box center [342, 94] width 10 height 10
type input "[DATE]"
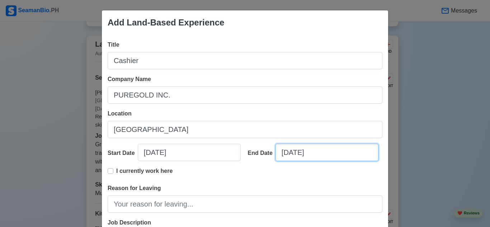
select select "****"
select select "*******"
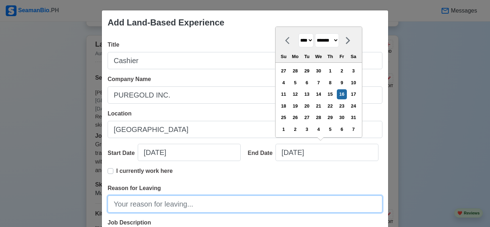
click at [165, 207] on input "Reason for Leaving" at bounding box center [245, 203] width 275 height 17
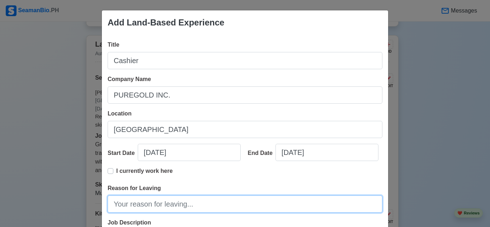
paste input "going back to school"
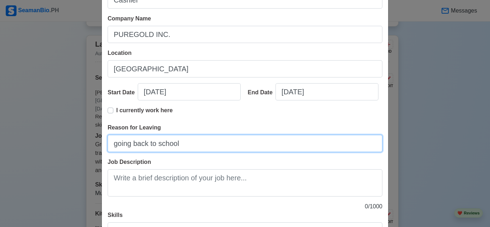
scroll to position [67, 0]
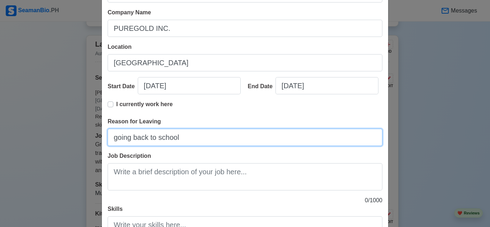
type input "going back to school"
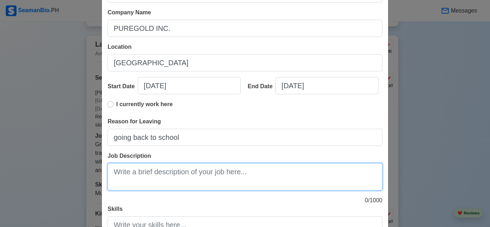
click at [162, 178] on textarea "Job Description" at bounding box center [245, 176] width 275 height 27
paste textarea "Greet customers Scan customers’ purchases Process payment from customers and gi…"
click at [151, 180] on textarea "Greet customers Scan customers’ purchases Process payment from customers and gi…" at bounding box center [245, 176] width 275 height 27
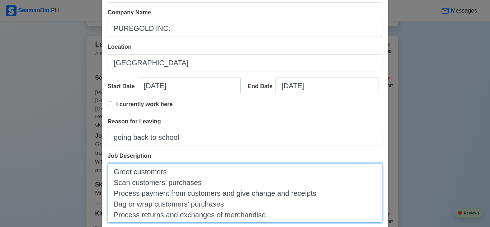
click at [173, 170] on textarea "Greet customers Scan customers’ purchases Process payment from customers and gi…" at bounding box center [245, 193] width 275 height 60
click at [203, 185] on textarea "Greet customers. Scan customers’ purchases Process payment from customers and g…" at bounding box center [245, 193] width 275 height 60
click at [318, 195] on textarea "Greet customers. Scan customers’ purchases. Process payment from customers and …" at bounding box center [245, 193] width 275 height 60
click at [230, 206] on textarea "Greet customers. Scan customers’ purchases. Process payment from customers and …" at bounding box center [245, 193] width 275 height 60
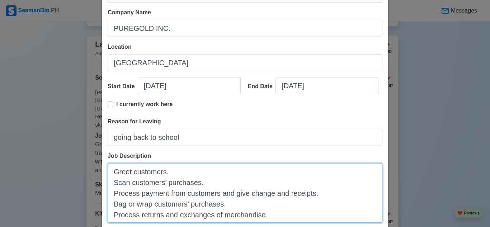
click at [275, 216] on textarea "Greet customers. Scan customers’ purchases. Process payment from customers and …" at bounding box center [245, 193] width 275 height 60
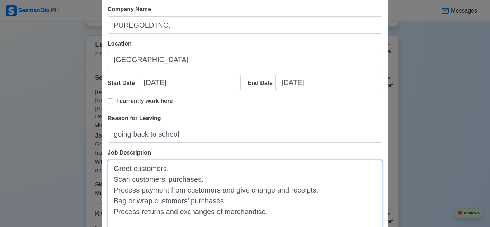
paste textarea "Help customers sign up for store rewards, credit cards, or other programs Count…"
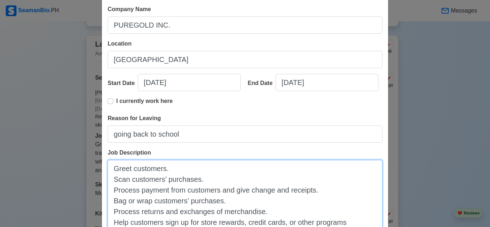
scroll to position [91, 0]
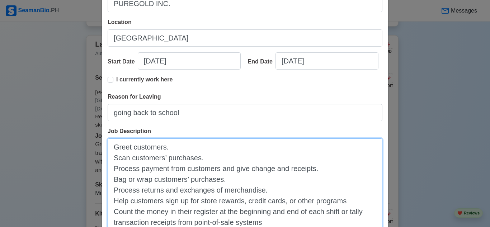
click at [111, 158] on textarea "Greet customers. Scan customers’ purchases. Process payment from customers and …" at bounding box center [245, 184] width 275 height 92
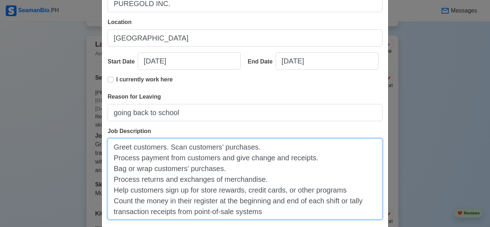
click at [111, 158] on textarea "Greet customers. Scan customers’ purchases. Process payment from customers and …" at bounding box center [245, 178] width 275 height 81
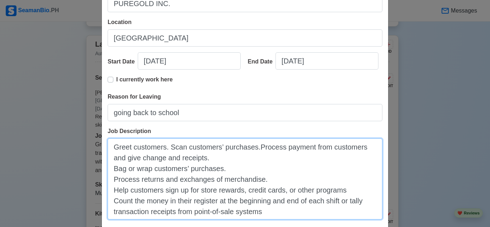
click at [111, 158] on textarea "Greet customers. Scan customers’ purchases.Process payment from customers and g…" at bounding box center [245, 178] width 275 height 81
click at [251, 148] on textarea "Greet customers. Scan customers’ purchases.Process payment from customers and g…" at bounding box center [245, 178] width 275 height 81
click at [109, 166] on textarea "Greet customers. Scan customers’ purchases. Process payment from customers and …" at bounding box center [245, 178] width 275 height 81
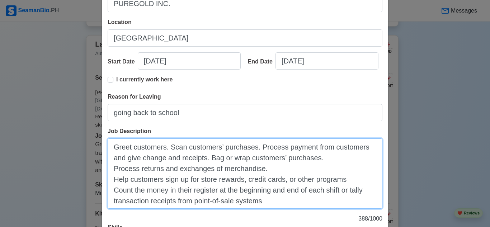
click at [109, 170] on textarea "Greet customers. Scan customers’ purchases. Process payment from customers and …" at bounding box center [245, 173] width 275 height 70
click at [109, 179] on textarea "Greet customers. Scan customers’ purchases. Process payment from customers and …" at bounding box center [245, 173] width 275 height 70
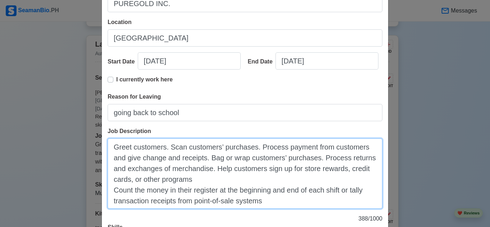
click at [111, 191] on textarea "Greet customers. Scan customers’ purchases. Process payment from customers and …" at bounding box center [245, 173] width 275 height 70
click at [179, 180] on textarea "Greet customers. Scan customers’ purchases. Process payment from customers and …" at bounding box center [245, 173] width 275 height 70
click at [111, 192] on textarea "Greet customers. Scan customers’ purchases. Process payment from customers and …" at bounding box center [245, 173] width 275 height 70
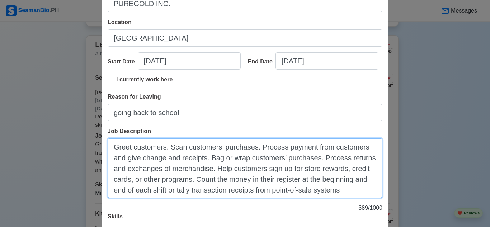
click at [326, 194] on textarea "Greet customers. Scan customers’ purchases. Process payment from customers and …" at bounding box center [245, 168] width 275 height 60
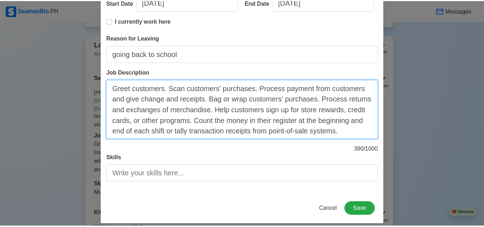
scroll to position [158, 0]
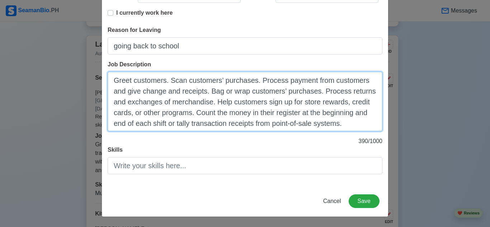
type textarea "Greet customers. Scan customers’ purchases. Process payment from customers and …"
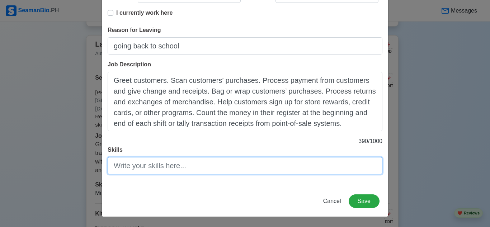
click at [147, 165] on input "Skills" at bounding box center [245, 165] width 275 height 17
type input "c"
type input "Customer Service"
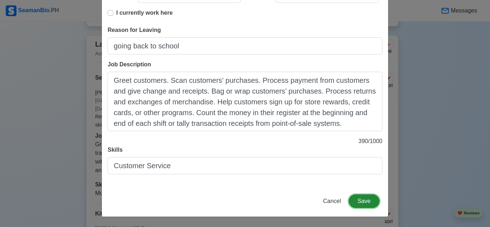
click at [362, 203] on button "Save" at bounding box center [364, 201] width 31 height 14
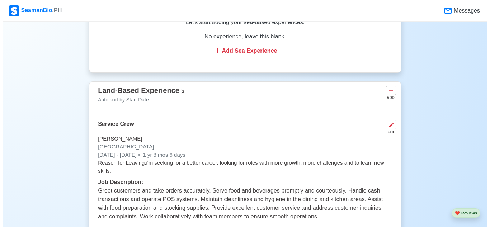
scroll to position [1407, 0]
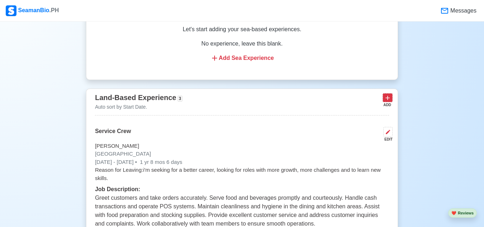
click at [386, 101] on icon at bounding box center [387, 97] width 7 height 7
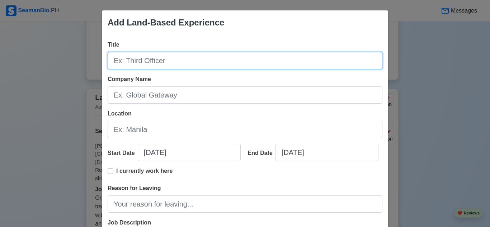
click at [171, 62] on input "Title" at bounding box center [245, 60] width 275 height 17
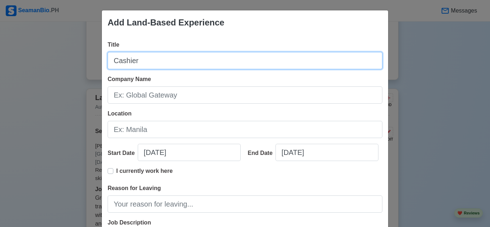
type input "Cashier"
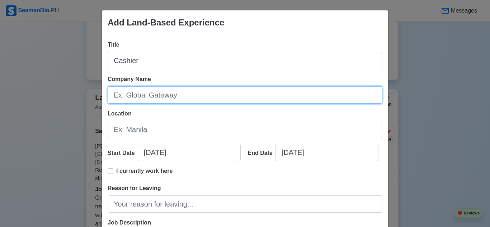
click at [173, 97] on input "Company Name" at bounding box center [245, 94] width 275 height 17
type input "SM HYPERMARKET"
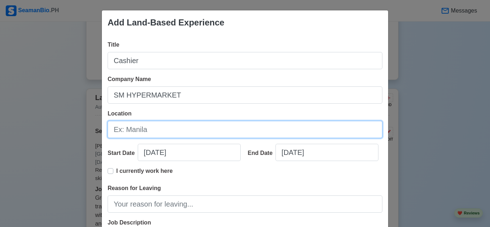
click at [164, 131] on input "Location" at bounding box center [245, 129] width 275 height 17
type input "[GEOGRAPHIC_DATA]"
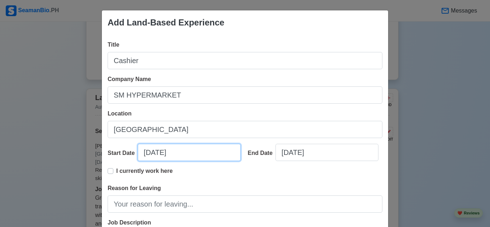
click at [169, 150] on input "[DATE]" at bounding box center [189, 152] width 103 height 17
select select "****"
select select "******"
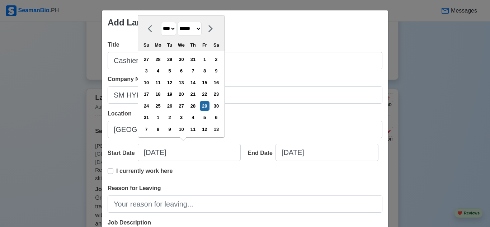
click at [170, 28] on select "**** **** **** **** **** **** **** **** **** **** **** **** **** **** **** ****…" at bounding box center [168, 29] width 15 height 14
select select "****"
click at [161, 33] on select "**** **** **** **** **** **** **** **** **** **** **** **** **** **** **** ****…" at bounding box center [168, 29] width 15 height 14
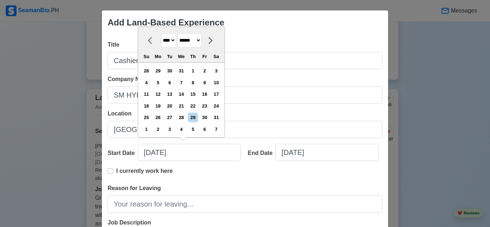
click at [202, 40] on select "******* ******** ***** ***** *** **** **** ****** ********* ******* ******** **…" at bounding box center [190, 40] width 24 height 14
select select "********"
click at [178, 33] on select "******* ******** ***** ***** *** **** **** ****** ********* ******* ******** **…" at bounding box center [190, 40] width 24 height 14
click at [219, 99] on div "16" at bounding box center [216, 94] width 10 height 10
type input "[DATE]"
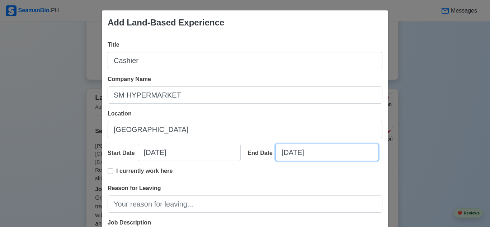
click at [307, 156] on input "[DATE]" at bounding box center [326, 152] width 103 height 17
select select "****"
select select "******"
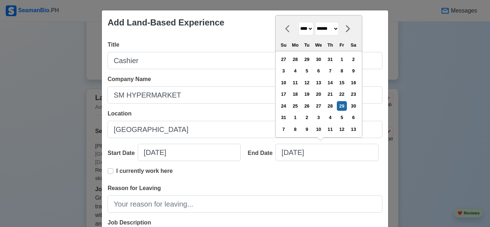
click at [309, 28] on select "**** **** **** **** **** **** **** **** **** **** **** **** **** **** **** ****…" at bounding box center [305, 29] width 15 height 14
select select "****"
click at [298, 33] on select "**** **** **** **** **** **** **** **** **** **** **** **** **** **** **** ****…" at bounding box center [305, 29] width 15 height 14
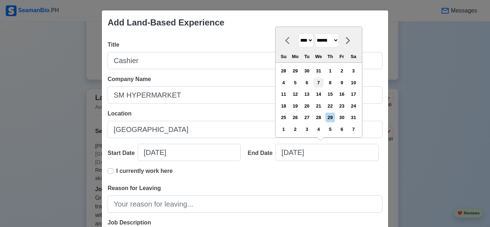
click at [320, 83] on div "7" at bounding box center [318, 83] width 10 height 10
type input "[DATE]"
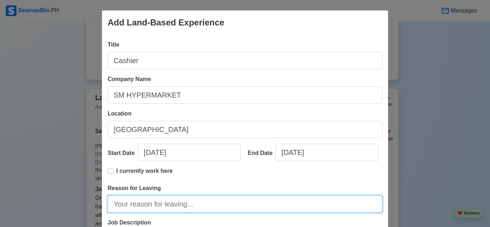
click at [143, 203] on input "Reason for Leaving" at bounding box center [245, 203] width 275 height 17
type input "e"
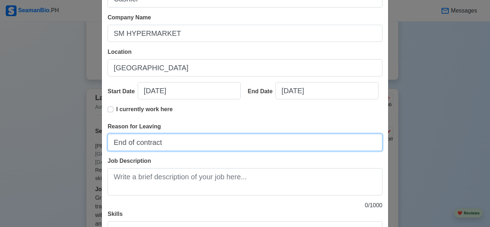
scroll to position [63, 0]
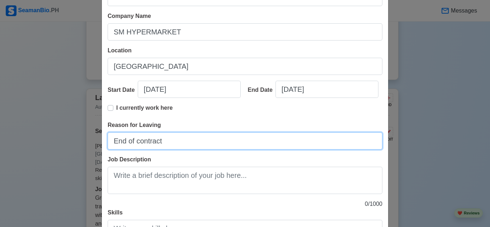
type input "End of contract"
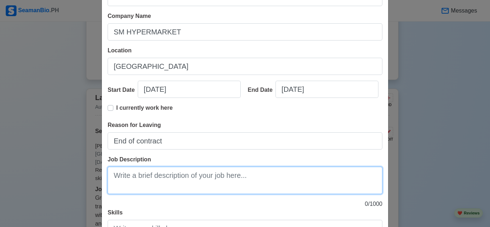
click at [148, 181] on textarea "Job Description" at bounding box center [245, 180] width 275 height 27
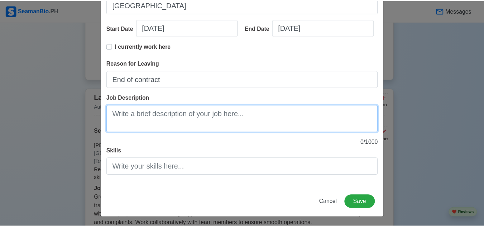
scroll to position [125, 0]
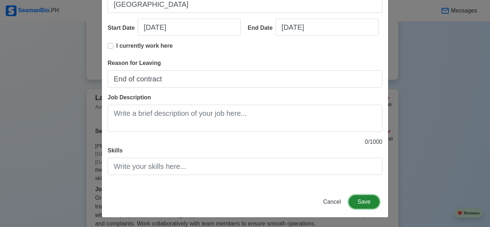
click at [355, 200] on button "Save" at bounding box center [364, 202] width 31 height 14
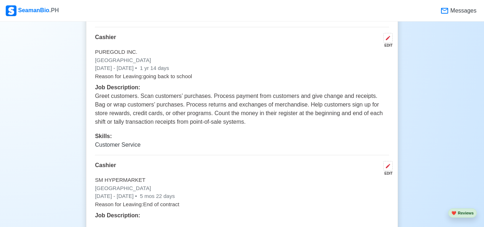
scroll to position [1739, 0]
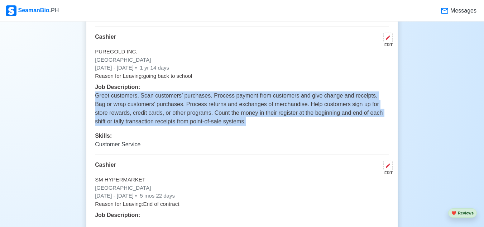
drag, startPoint x: 94, startPoint y: 99, endPoint x: 231, endPoint y: 129, distance: 140.2
copy p "Greet customers. Scan customers’ purchases. Process payment from customers and …"
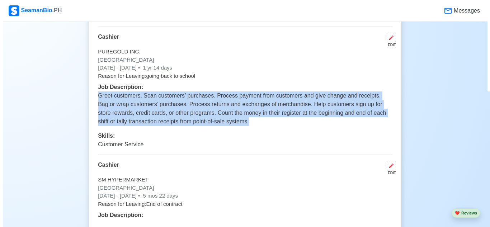
scroll to position [1782, 0]
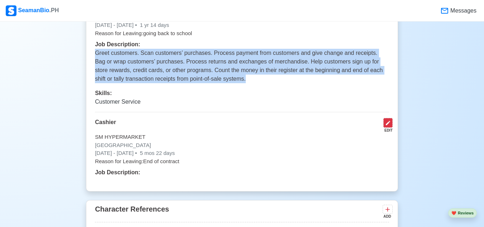
click at [384, 124] on button at bounding box center [388, 123] width 9 height 10
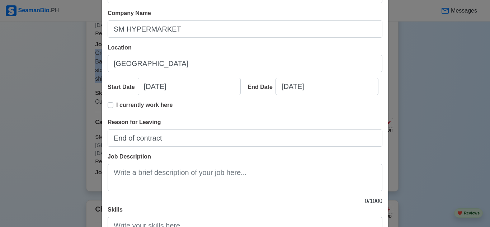
scroll to position [67, 0]
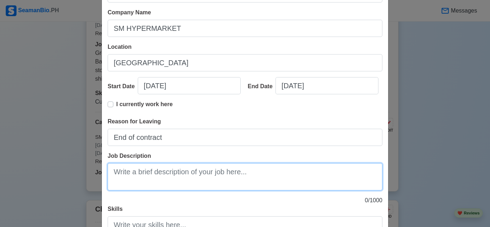
click at [186, 182] on textarea "Job Description" at bounding box center [245, 176] width 275 height 27
paste textarea "Greet customers. Scan customers’ purchases. Process payment from customers and …"
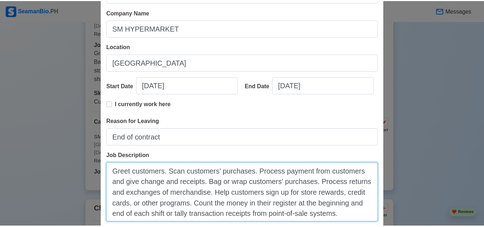
scroll to position [140, 0]
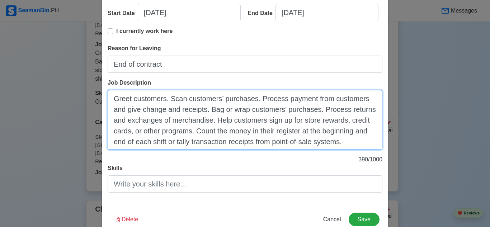
type textarea "Greet customers. Scan customers’ purchases. Process payment from customers and …"
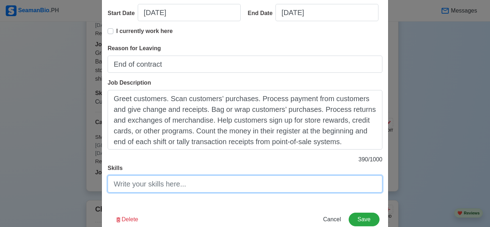
click at [188, 178] on input "Skills" at bounding box center [245, 183] width 275 height 17
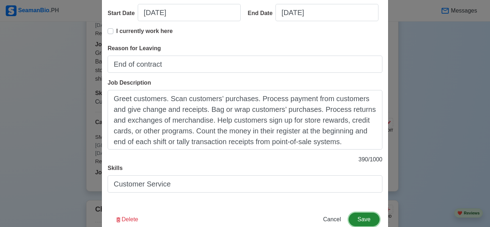
click at [367, 221] on button "Save" at bounding box center [364, 220] width 31 height 14
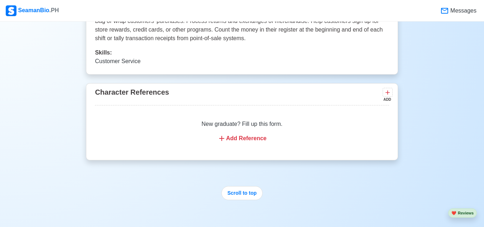
scroll to position [1951, 0]
click at [243, 138] on div "Add Reference" at bounding box center [242, 138] width 277 height 9
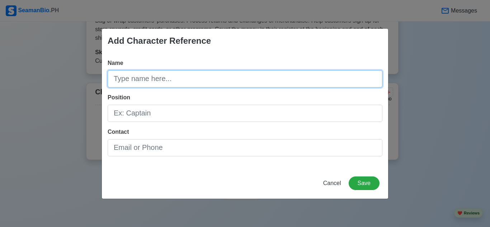
click at [185, 87] on input "Name" at bounding box center [245, 78] width 275 height 17
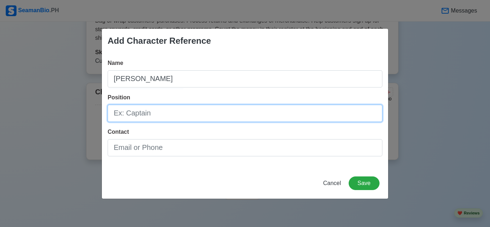
click at [157, 113] on input "Position" at bounding box center [245, 113] width 275 height 17
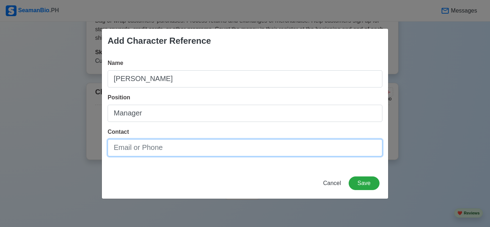
click at [155, 155] on input "Contact" at bounding box center [245, 147] width 275 height 17
paste input "09544136208"
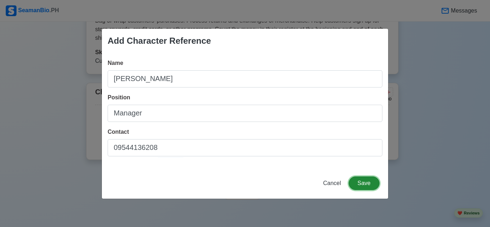
click at [371, 186] on button "Save" at bounding box center [364, 183] width 31 height 14
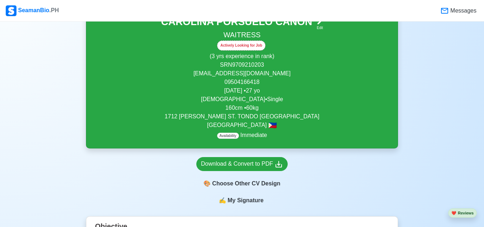
scroll to position [176, 0]
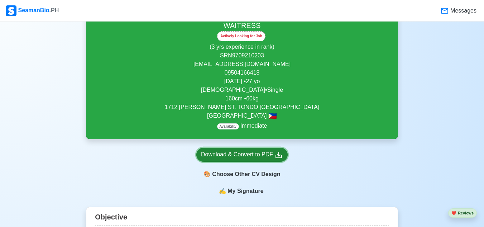
click at [231, 155] on div "Download & Convert to PDF" at bounding box center [242, 154] width 82 height 9
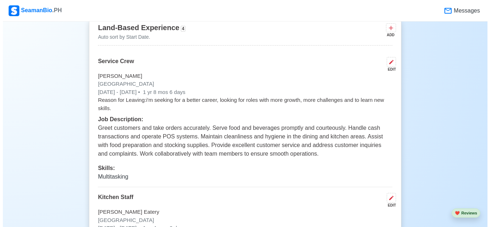
scroll to position [1476, 0]
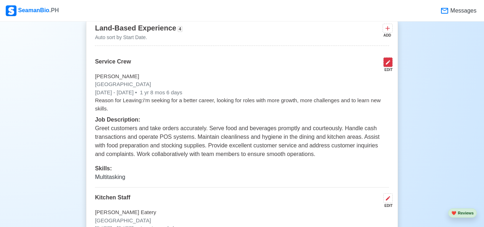
click at [386, 65] on icon at bounding box center [389, 63] width 6 height 6
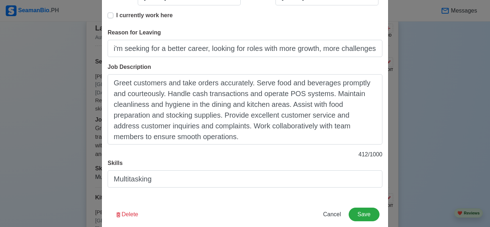
scroll to position [156, 0]
click at [354, 207] on button "Save" at bounding box center [364, 214] width 31 height 14
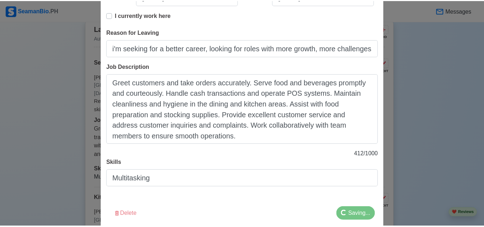
scroll to position [1476, 0]
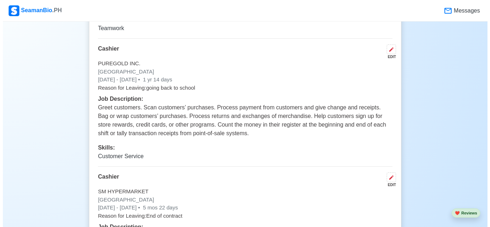
scroll to position [1727, 0]
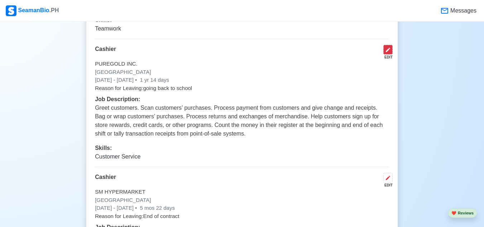
click at [386, 53] on icon at bounding box center [389, 50] width 6 height 6
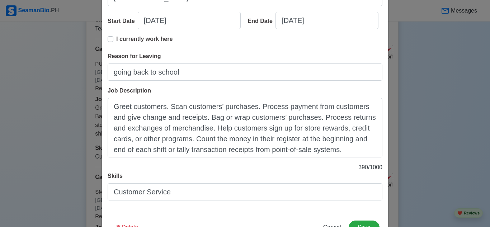
scroll to position [132, 0]
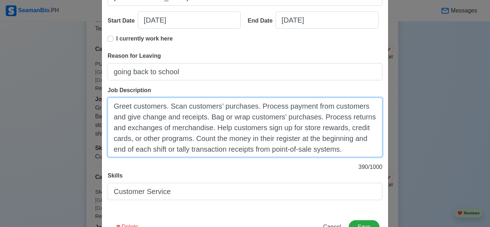
click at [198, 127] on textarea "Greet customers. Scan customers’ purchases. Process payment from customers and …" at bounding box center [245, 128] width 275 height 60
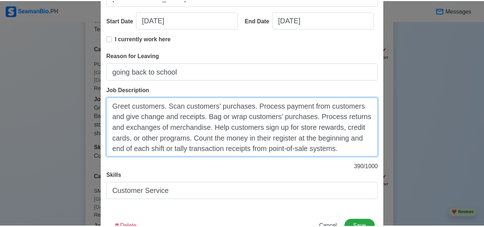
scroll to position [158, 0]
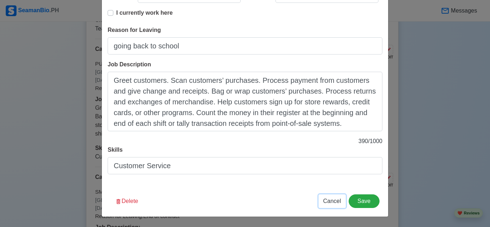
click at [328, 200] on span "Cancel" at bounding box center [332, 201] width 18 height 6
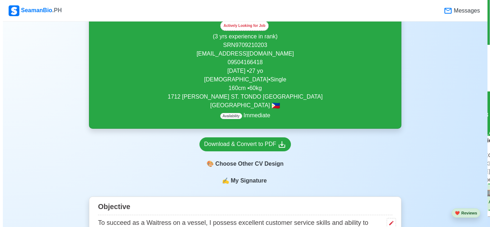
scroll to position [187, 0]
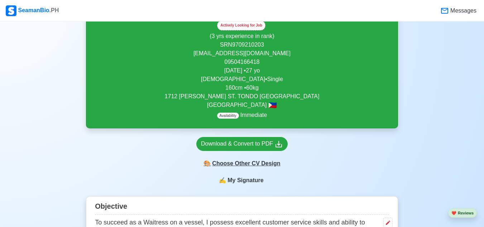
click at [254, 165] on div "🎨 Choose Other CV Design" at bounding box center [242, 164] width 91 height 14
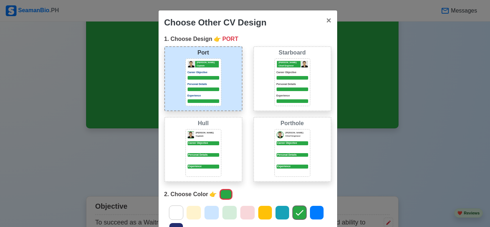
click at [293, 84] on p "Personal Details" at bounding box center [292, 84] width 32 height 4
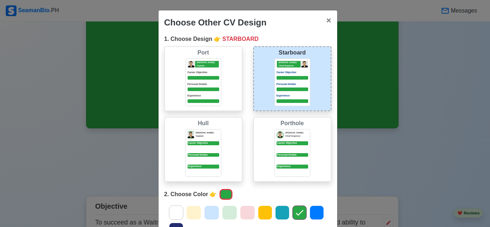
scroll to position [31, 0]
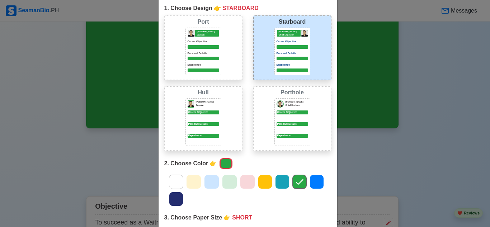
click at [226, 184] on icon at bounding box center [230, 182] width 8 height 6
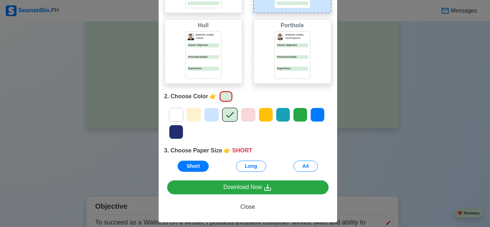
scroll to position [98, 0]
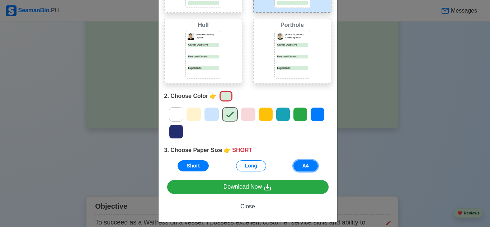
click at [306, 167] on button "A4" at bounding box center [305, 165] width 24 height 11
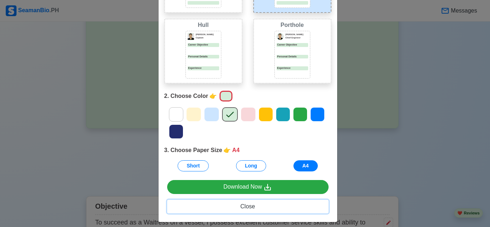
click at [244, 209] on span "Close" at bounding box center [247, 206] width 15 height 6
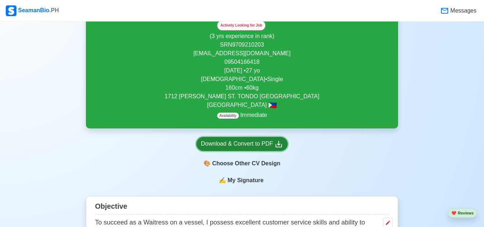
click at [246, 145] on div "Download & Convert to PDF" at bounding box center [242, 144] width 82 height 9
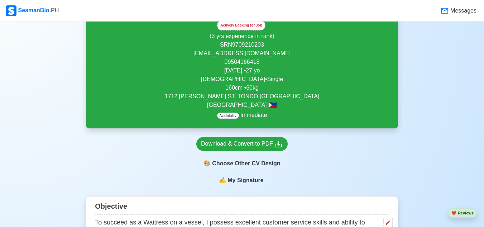
click at [260, 166] on div "🎨 Choose Other CV Design" at bounding box center [242, 164] width 91 height 14
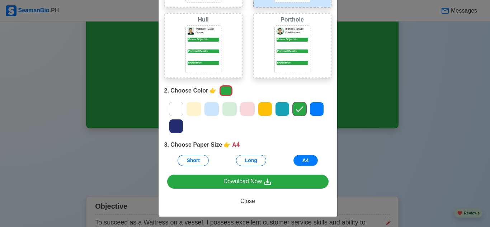
scroll to position [0, 0]
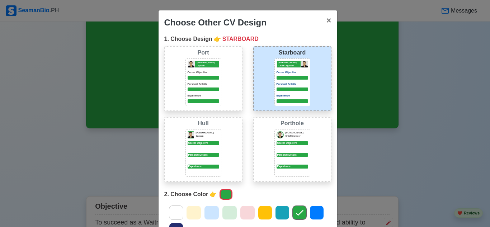
click at [203, 84] on p "Personal Details" at bounding box center [204, 84] width 32 height 4
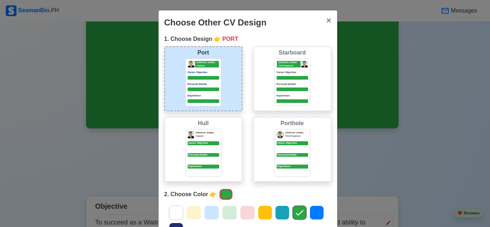
click at [212, 140] on div "[PERSON_NAME] Captain Career Objective Personal Details Experience" at bounding box center [203, 153] width 36 height 48
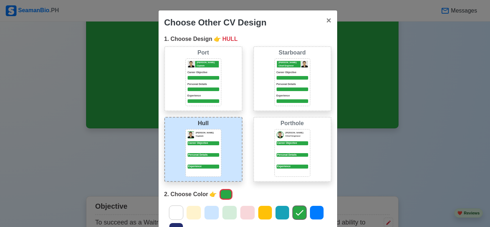
click at [271, 145] on div "Porthole [PERSON_NAME] Chief Engineer Career Objective Personal Details Experie…" at bounding box center [292, 149] width 78 height 65
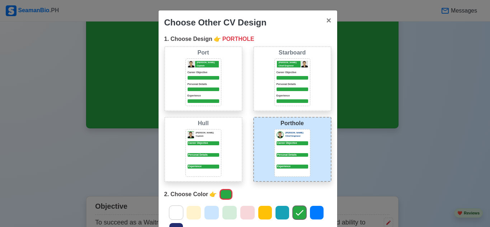
scroll to position [104, 0]
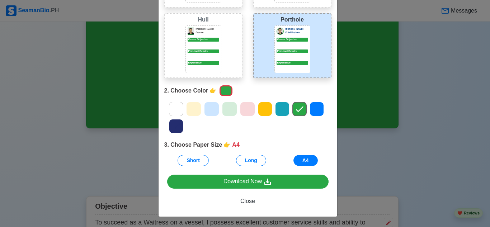
click at [210, 110] on icon at bounding box center [211, 109] width 11 height 11
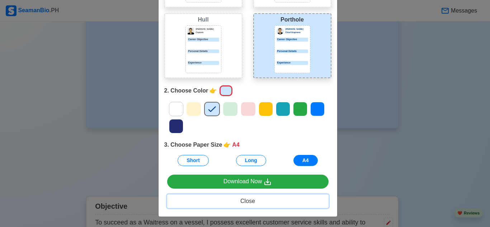
click at [244, 202] on span "Close" at bounding box center [247, 201] width 15 height 6
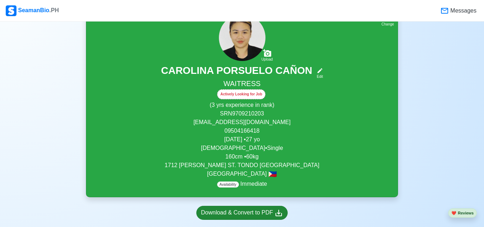
scroll to position [96, 0]
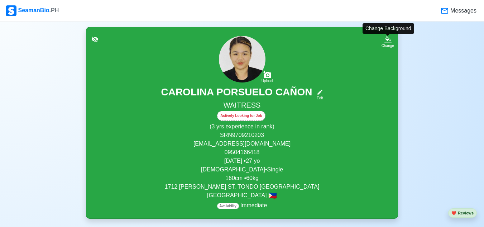
click at [386, 38] on icon at bounding box center [388, 39] width 7 height 7
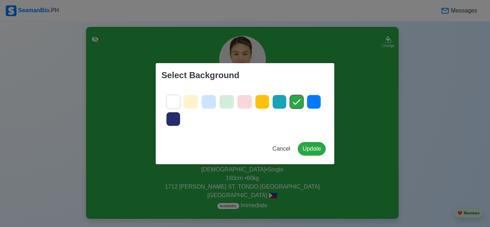
click at [208, 98] on icon at bounding box center [208, 101] width 11 height 11
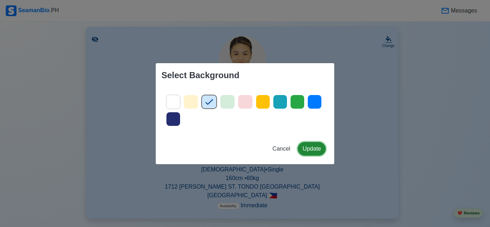
click at [304, 149] on button "Update" at bounding box center [312, 149] width 28 height 14
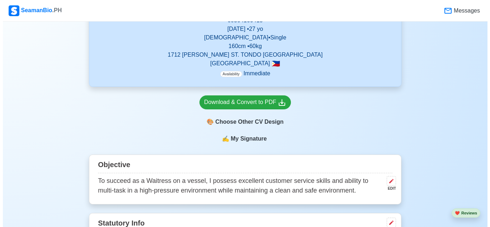
scroll to position [229, 0]
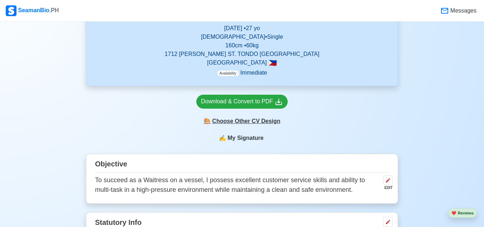
click at [252, 124] on div "🎨 Choose Other CV Design" at bounding box center [242, 121] width 91 height 14
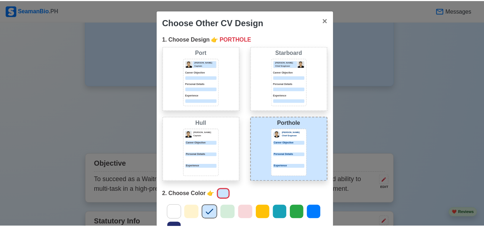
scroll to position [104, 0]
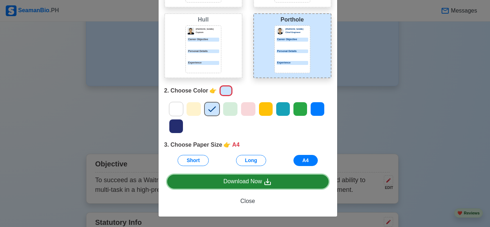
click at [253, 181] on div "Download Now" at bounding box center [247, 181] width 49 height 9
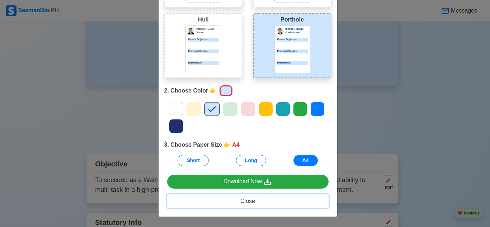
click at [245, 203] on span "Close" at bounding box center [247, 201] width 15 height 6
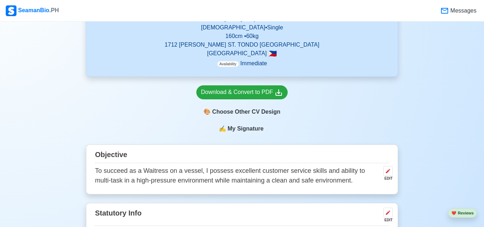
scroll to position [294, 0]
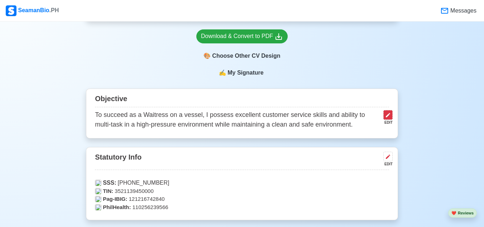
click at [388, 118] on icon at bounding box center [389, 115] width 6 height 6
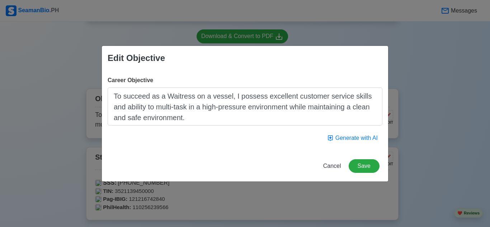
drag, startPoint x: 203, startPoint y: 120, endPoint x: 70, endPoint y: 93, distance: 135.8
click at [70, 93] on div "Edit Objective Career Objective To succeed as a Waitress on a vessel, I possess…" at bounding box center [245, 113] width 490 height 227
click at [356, 137] on button "Generate with AI" at bounding box center [352, 138] width 60 height 14
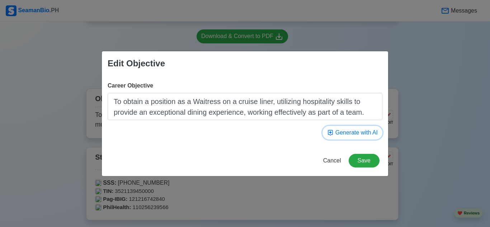
click at [356, 136] on button "Generate with AI" at bounding box center [352, 133] width 60 height 14
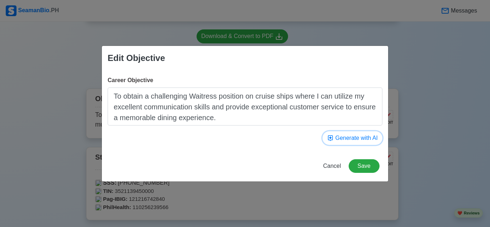
click at [356, 136] on button "Generate with AI" at bounding box center [352, 138] width 60 height 14
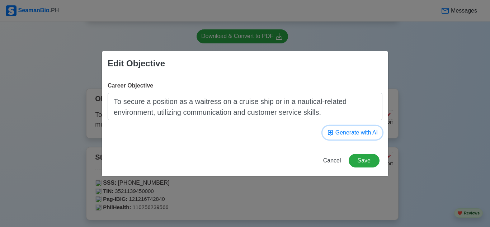
click at [356, 136] on button "Generate with AI" at bounding box center [352, 133] width 60 height 14
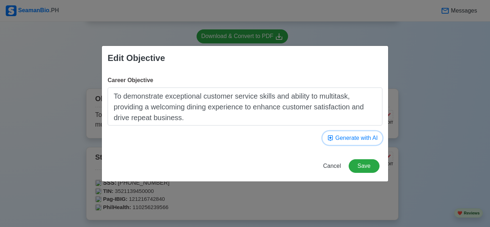
click at [356, 136] on button "Generate with AI" at bounding box center [352, 138] width 60 height 14
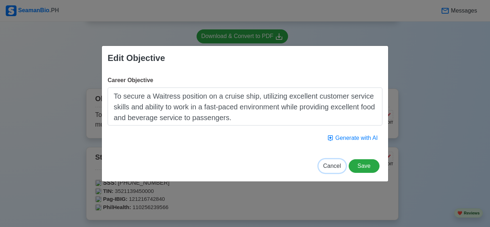
click at [336, 169] on span "Cancel" at bounding box center [332, 166] width 18 height 6
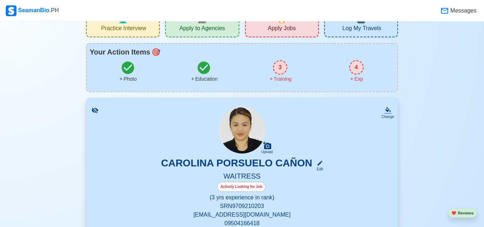
scroll to position [25, 0]
click at [389, 113] on icon at bounding box center [388, 110] width 7 height 7
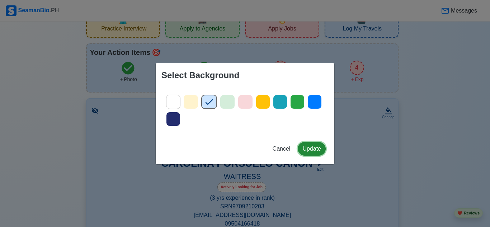
click at [318, 142] on button "Update" at bounding box center [312, 149] width 28 height 14
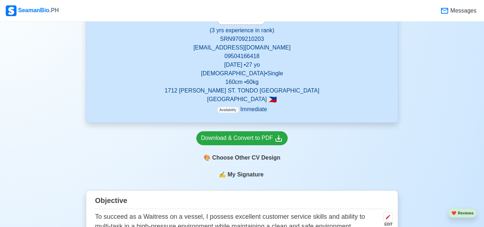
scroll to position [193, 0]
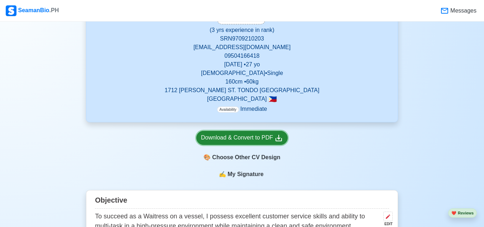
click at [278, 140] on icon at bounding box center [279, 138] width 9 height 9
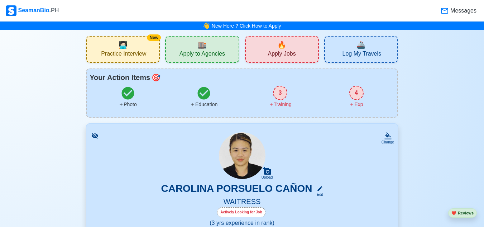
click at [199, 57] on span "Apply to Agencies" at bounding box center [203, 54] width 46 height 9
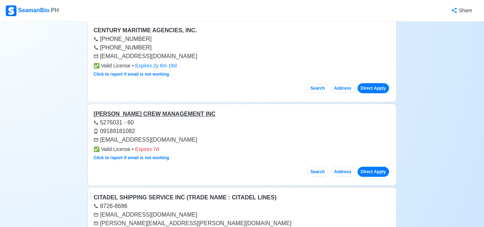
scroll to position [196, 0]
click at [174, 116] on div "[PERSON_NAME] CREW MANAGEMENT INC" at bounding box center [242, 113] width 297 height 9
click at [378, 169] on link "Direct Apply" at bounding box center [374, 171] width 32 height 10
click at [359, 148] on div "✅ Valid License • Expires 7d" at bounding box center [242, 149] width 297 height 8
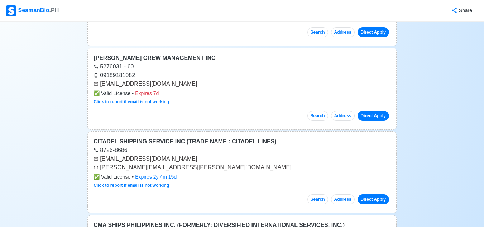
scroll to position [252, 0]
click at [374, 118] on link "Direct Apply" at bounding box center [374, 115] width 32 height 10
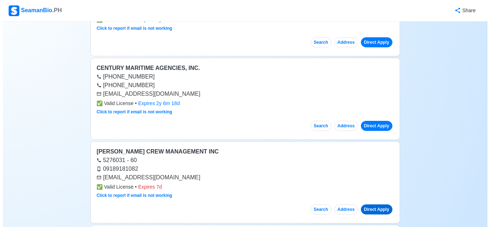
scroll to position [0, 0]
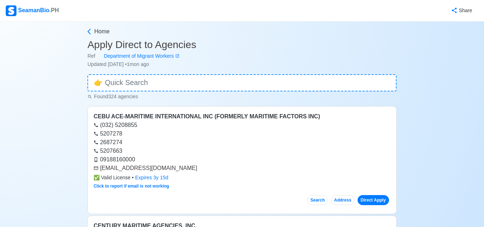
click at [33, 10] on div "SeamanBio .PH" at bounding box center [32, 10] width 53 height 11
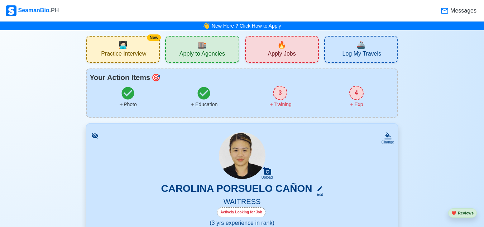
click at [146, 47] on div "New 🧑🏻‍💻 Practice Interview" at bounding box center [123, 49] width 74 height 27
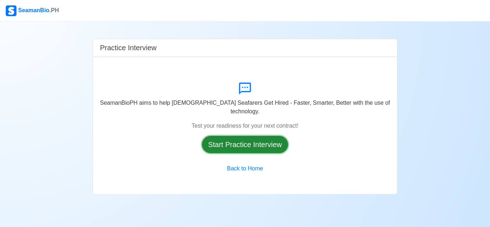
click at [224, 136] on button "Start Practice Interview" at bounding box center [245, 144] width 86 height 17
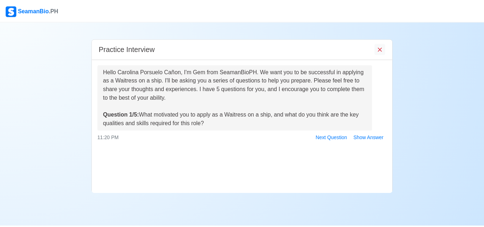
scroll to position [35, 0]
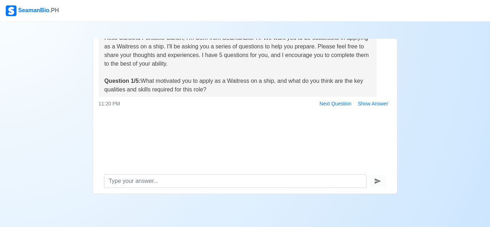
click at [74, 94] on div "Practice Interview Hello Carolina Porsuelo Cañon, I'm Gem from SeamanBioPH. We …" at bounding box center [245, 108] width 490 height 172
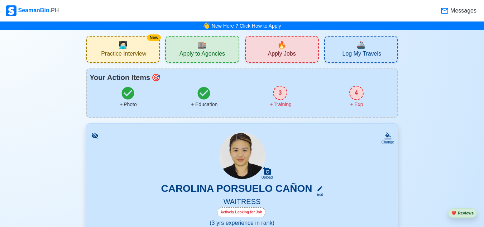
click at [262, 58] on div "🔥 Apply Jobs" at bounding box center [282, 49] width 74 height 27
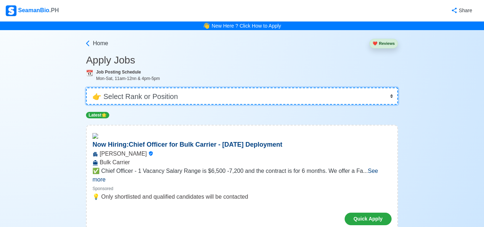
click at [221, 97] on select "👉 Select Rank or Position Master Chief Officer 2nd Officer 3rd Officer Junior O…" at bounding box center [242, 96] width 312 height 17
click at [87, 88] on select "👉 Select Rank or Position Master Chief Officer 2nd Officer 3rd Officer Junior O…" at bounding box center [242, 96] width 312 height 17
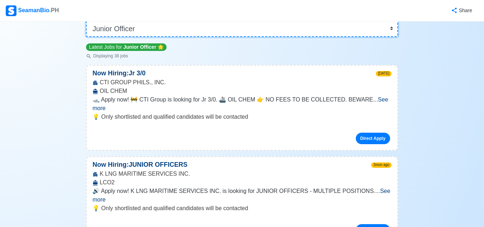
scroll to position [68, 0]
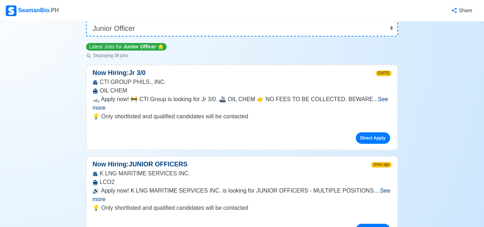
click at [373, 188] on span "See more" at bounding box center [242, 195] width 298 height 15
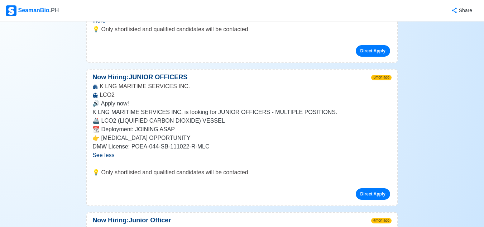
scroll to position [0, 0]
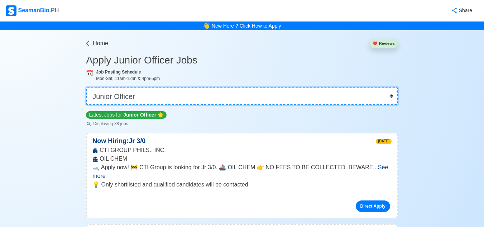
click at [203, 96] on select "👉 Select Rank or Position Master Chief Officer 2nd Officer 3rd Officer Junior O…" at bounding box center [242, 96] width 312 height 17
click at [87, 88] on select "👉 Select Rank or Position Master Chief Officer 2nd Officer 3rd Officer Junior O…" at bounding box center [242, 96] width 312 height 17
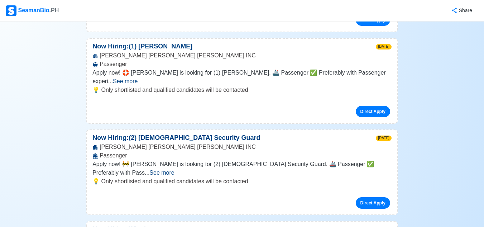
scroll to position [444, 0]
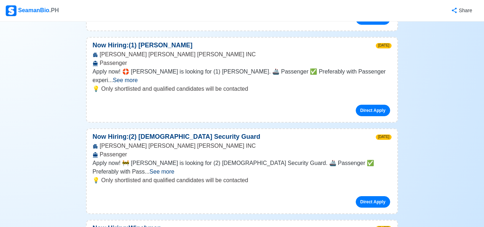
click at [174, 169] on span "See more" at bounding box center [162, 172] width 25 height 6
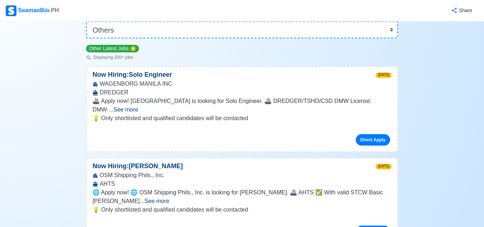
scroll to position [0, 0]
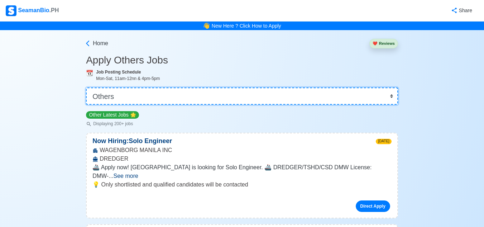
click at [136, 96] on select "👉 Select Rank or Position Master Chief Officer 2nd Officer 3rd Officer Junior O…" at bounding box center [242, 96] width 312 height 17
click at [87, 88] on select "👉 Select Rank or Position Master Chief Officer 2nd Officer 3rd Officer Junior O…" at bounding box center [242, 96] width 312 height 17
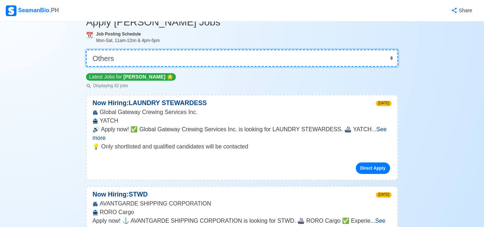
scroll to position [39, 0]
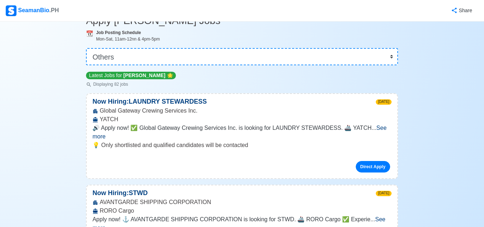
click at [387, 129] on span "See more" at bounding box center [240, 132] width 294 height 15
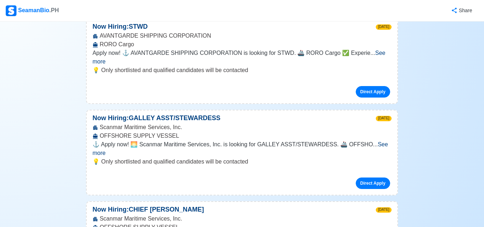
scroll to position [249, 0]
click at [373, 141] on span "See more" at bounding box center [241, 148] width 296 height 15
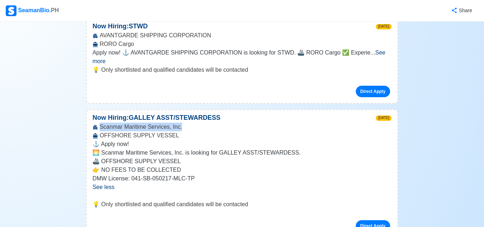
drag, startPoint x: 100, startPoint y: 117, endPoint x: 182, endPoint y: 121, distance: 81.9
click at [182, 123] on div "Scanmar Maritime Services, Inc. OFFSHORE SUPPLY VESSEL" at bounding box center [242, 131] width 311 height 17
copy div "Scanmar Maritime Services, Inc."
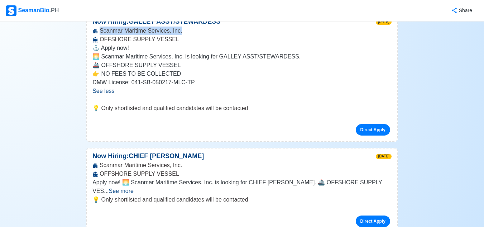
scroll to position [346, 0]
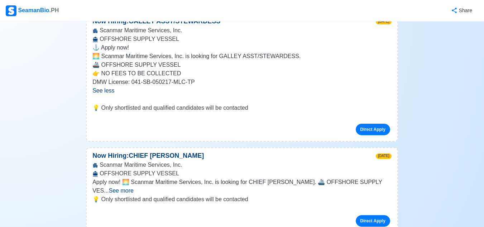
click at [134, 188] on span "See more" at bounding box center [121, 191] width 25 height 6
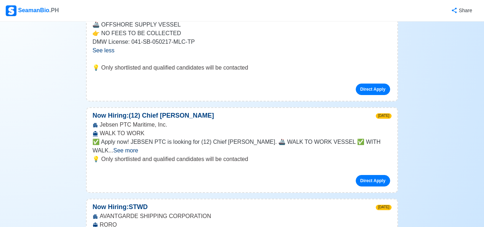
scroll to position [521, 0]
click at [138, 147] on span "See more" at bounding box center [125, 150] width 25 height 6
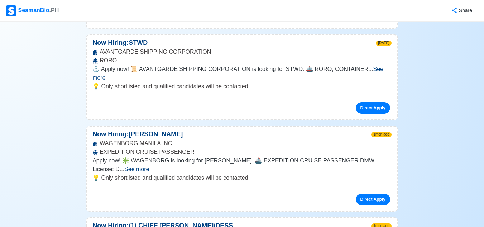
scroll to position [728, 0]
drag, startPoint x: 160, startPoint y: 117, endPoint x: 132, endPoint y: 118, distance: 28.7
click at [132, 129] on p "Now Hiring: [PERSON_NAME]" at bounding box center [138, 134] width 102 height 10
copy p "[PERSON_NAME]"
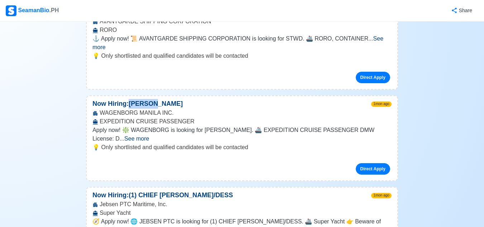
scroll to position [758, 0]
click at [149, 135] on span "See more" at bounding box center [136, 138] width 25 height 6
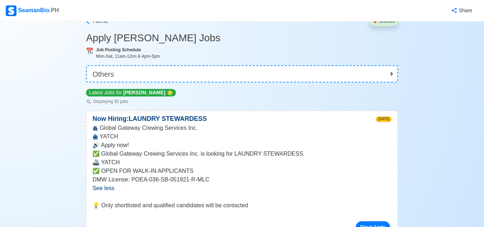
scroll to position [0, 0]
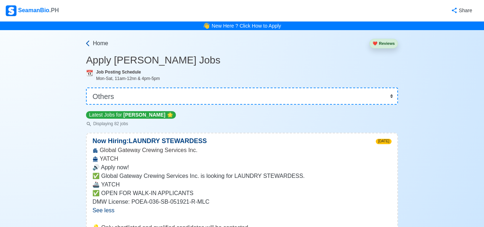
click at [88, 46] on icon at bounding box center [87, 43] width 7 height 7
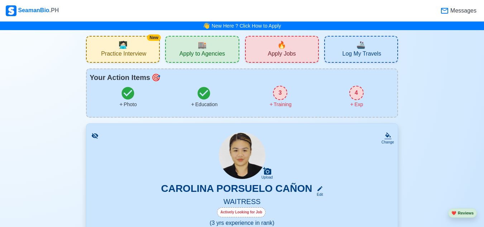
click at [200, 58] on span "Apply to Agencies" at bounding box center [203, 54] width 46 height 9
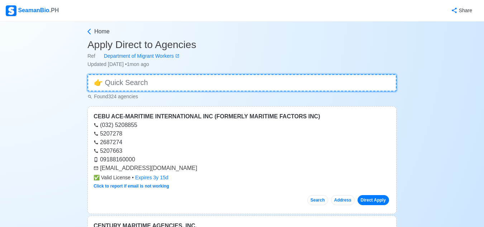
click at [178, 86] on input at bounding box center [242, 82] width 309 height 17
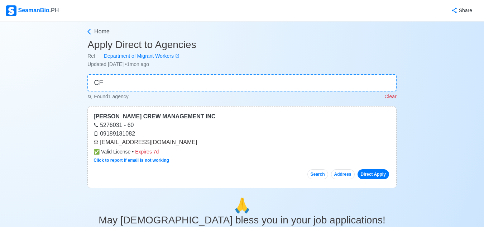
click at [163, 117] on div "[PERSON_NAME] CREW MANAGEMENT INC" at bounding box center [242, 116] width 297 height 9
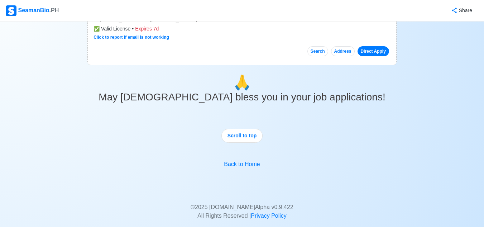
scroll to position [123, 0]
click at [239, 141] on button "Scroll to top" at bounding box center [243, 135] width 42 height 14
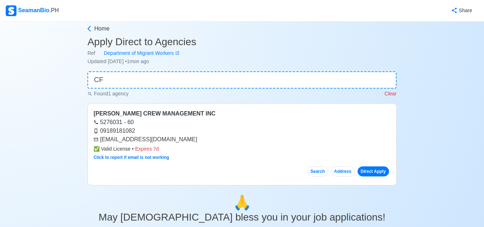
scroll to position [0, 0]
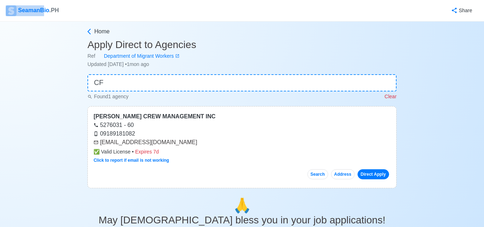
drag, startPoint x: 30, startPoint y: 17, endPoint x: 42, endPoint y: 8, distance: 15.3
click at [42, 8] on nav "SeamanBio .PH Share" at bounding box center [242, 11] width 484 height 22
click at [42, 8] on div "SeamanBio .PH" at bounding box center [32, 10] width 53 height 11
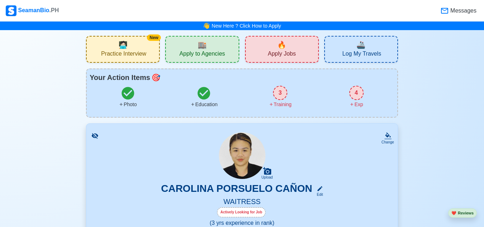
click at [353, 49] on div "🚢 Log My Travels" at bounding box center [362, 49] width 74 height 27
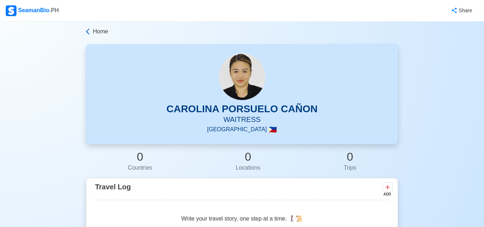
click at [105, 33] on span "Home" at bounding box center [100, 31] width 15 height 9
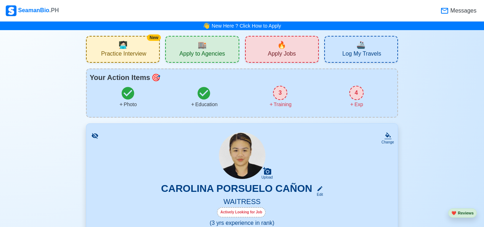
click at [263, 47] on div "🔥 Apply Jobs" at bounding box center [282, 49] width 74 height 27
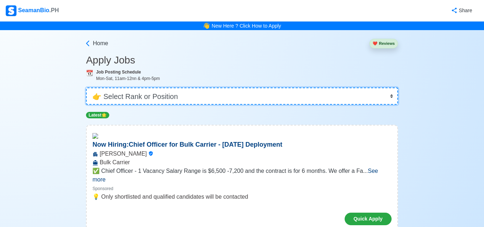
click at [355, 89] on select "👉 Select Rank or Position Master Chief Officer 2nd Officer 3rd Officer Junior O…" at bounding box center [242, 96] width 312 height 17
click at [87, 88] on select "👉 Select Rank or Position Master Chief Officer 2nd Officer 3rd Officer Junior O…" at bounding box center [242, 96] width 312 height 17
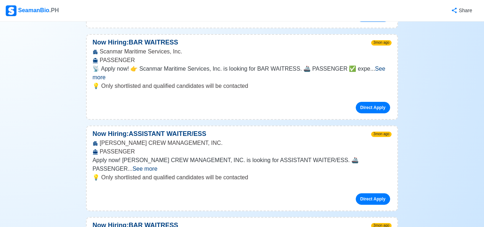
scroll to position [190, 0]
click at [157, 165] on span "See more" at bounding box center [145, 168] width 25 height 6
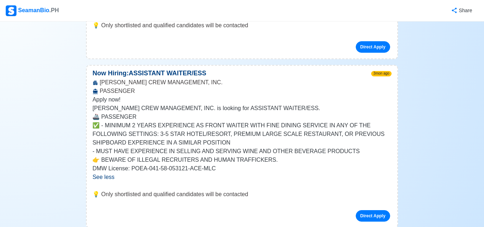
scroll to position [251, 0]
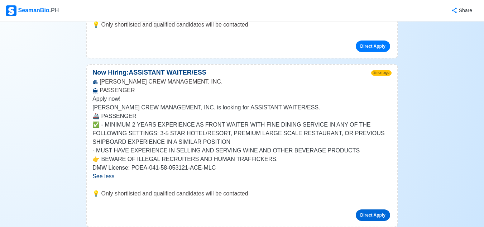
click at [363, 209] on link "Direct Apply" at bounding box center [373, 214] width 34 height 11
click at [368, 209] on link "Direct Apply" at bounding box center [373, 214] width 34 height 11
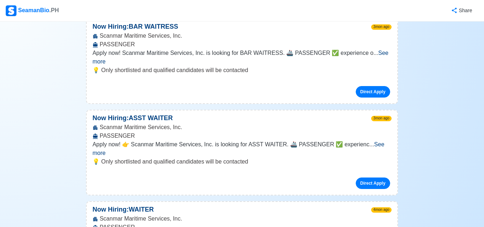
scroll to position [467, 0]
click at [383, 141] on span "See more" at bounding box center [239, 148] width 292 height 15
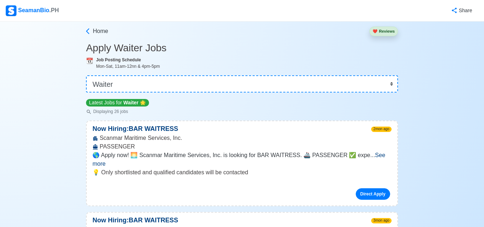
scroll to position [0, 0]
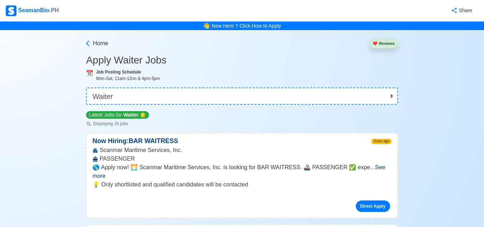
click at [39, 6] on div "SeamanBio .PH" at bounding box center [32, 10] width 53 height 11
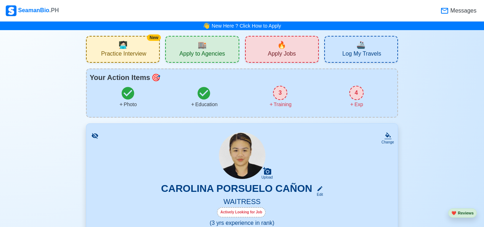
click at [290, 40] on div "🔥 Apply Jobs" at bounding box center [282, 49] width 74 height 27
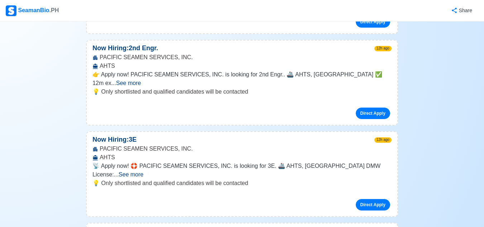
scroll to position [1504, 0]
